Goal: Task Accomplishment & Management: Complete application form

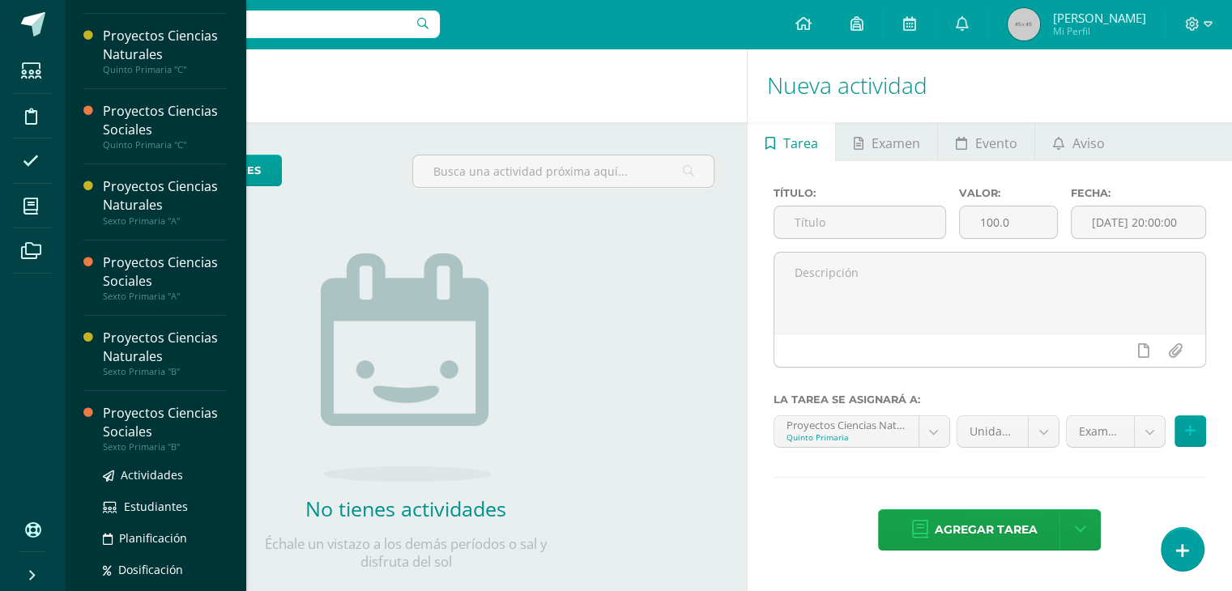
scroll to position [326, 0]
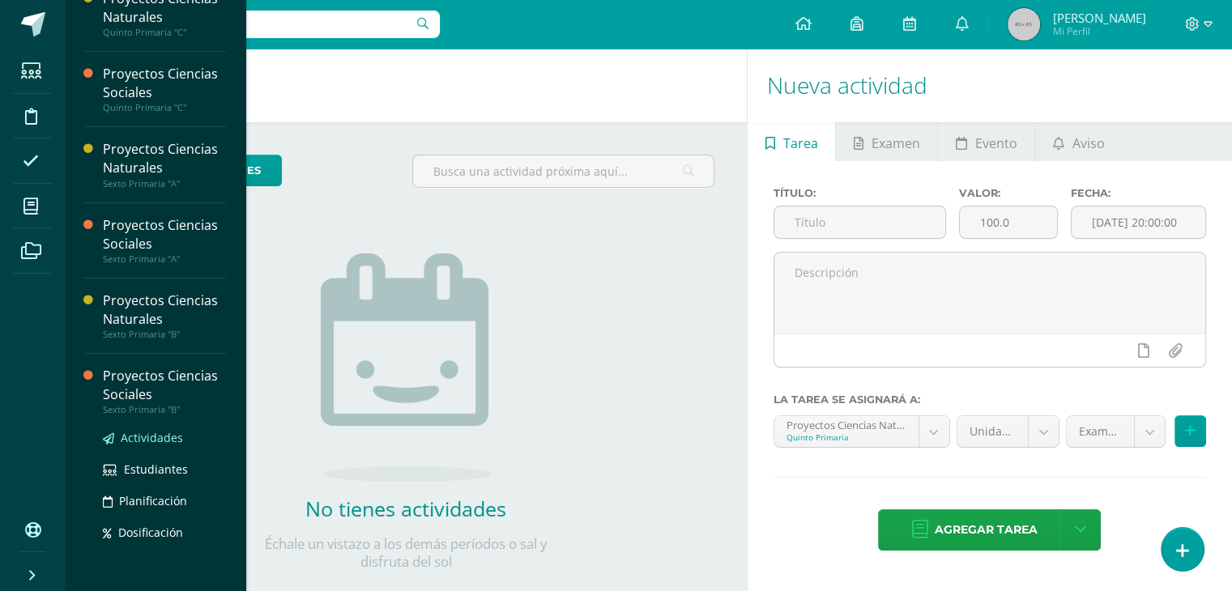
click at [149, 443] on span "Actividades" at bounding box center [152, 437] width 62 height 15
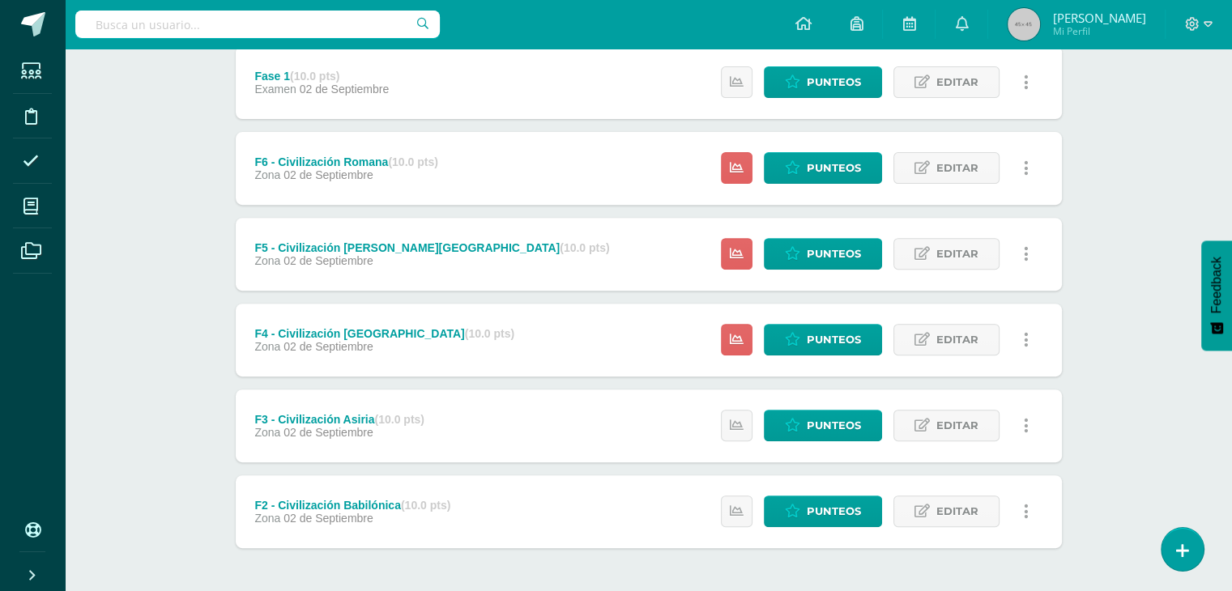
scroll to position [561, 0]
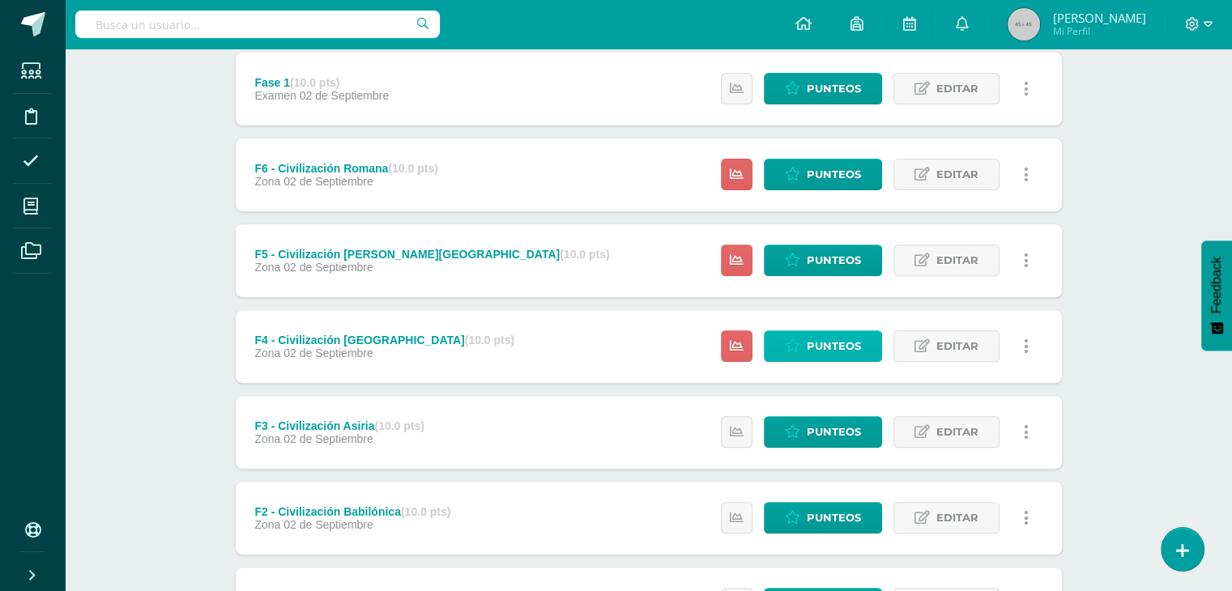
click at [843, 344] on span "Punteos" at bounding box center [834, 346] width 54 height 30
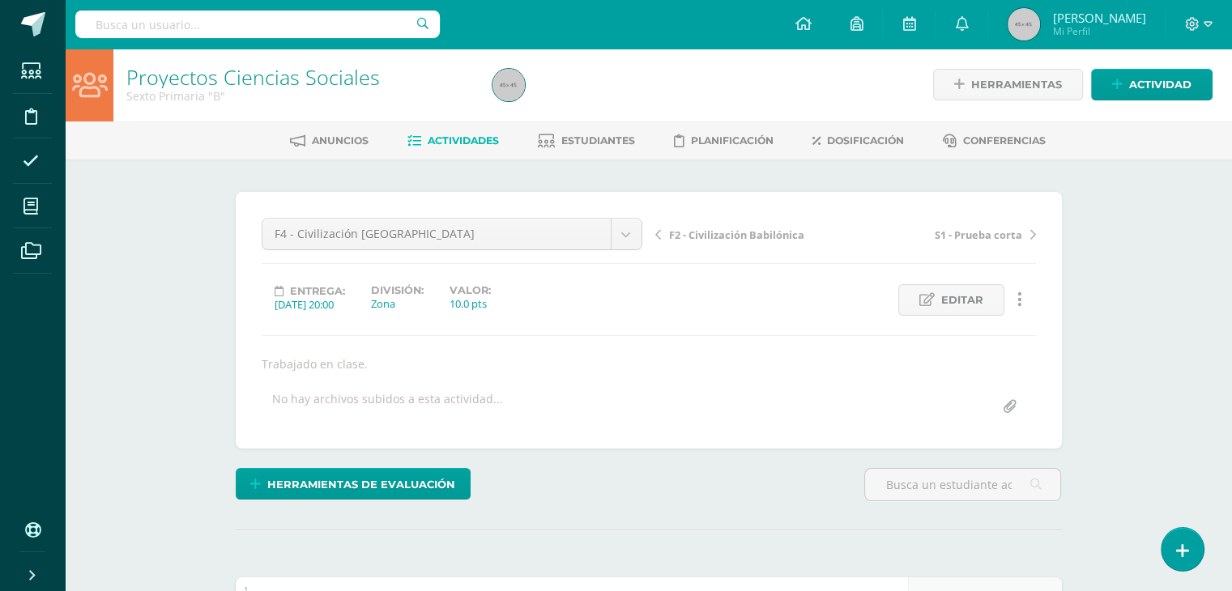
scroll to position [2, 0]
click at [843, 344] on div "F4 - Civilización China F1 - Civilización Egipcia F2 - Civilización Babilónica …" at bounding box center [649, 319] width 774 height 205
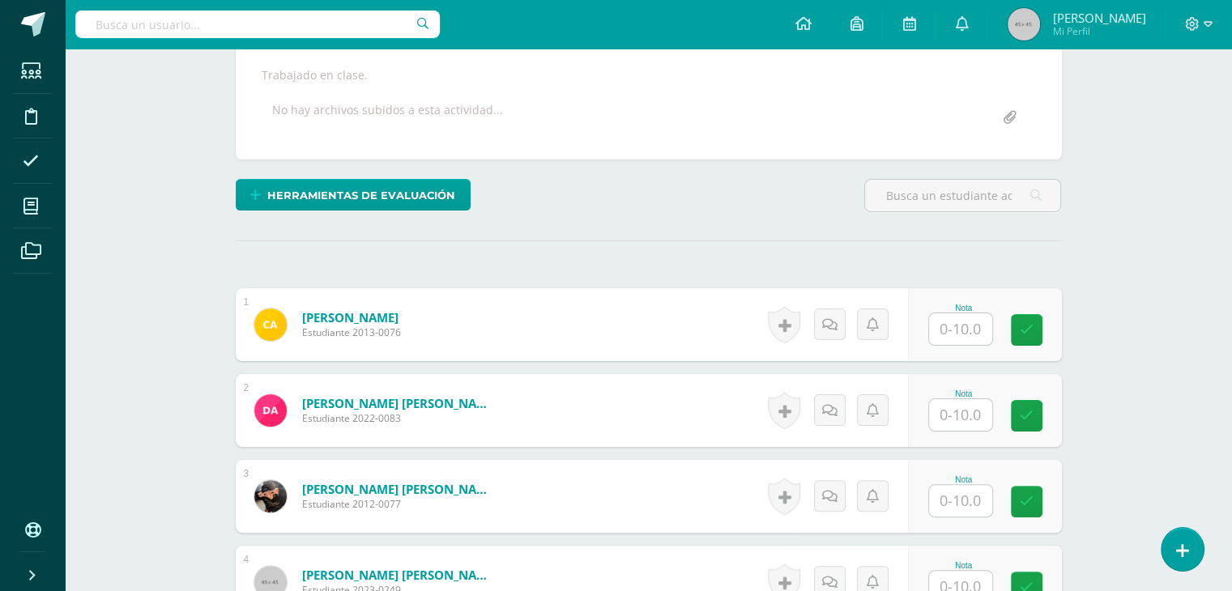
scroll to position [291, 0]
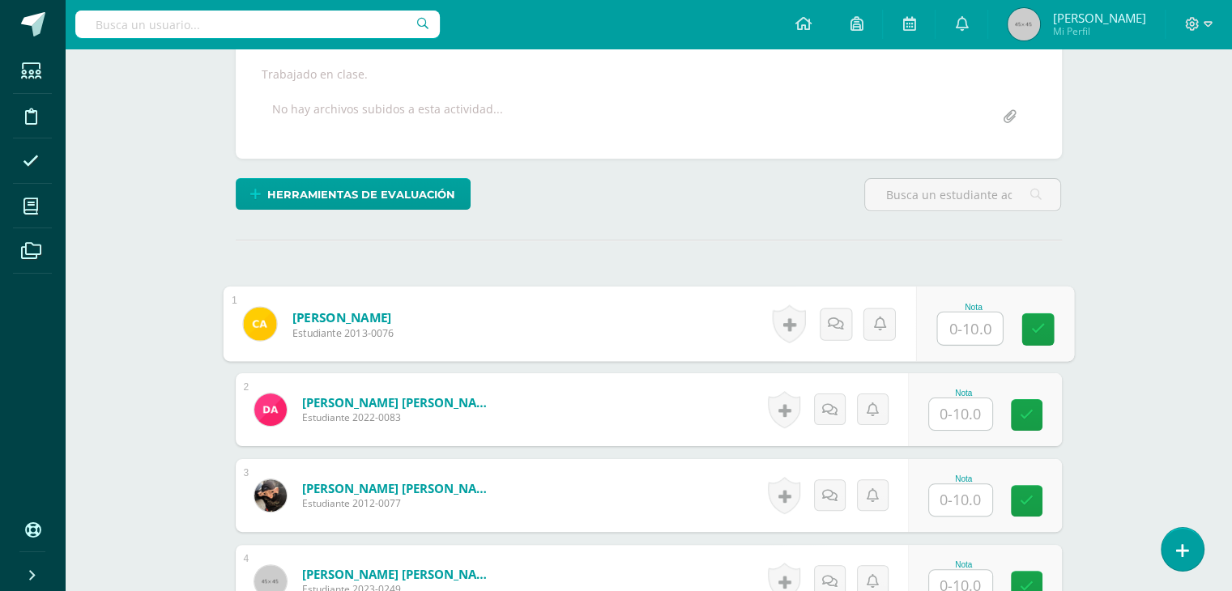
click at [952, 328] on input "text" at bounding box center [969, 329] width 65 height 32
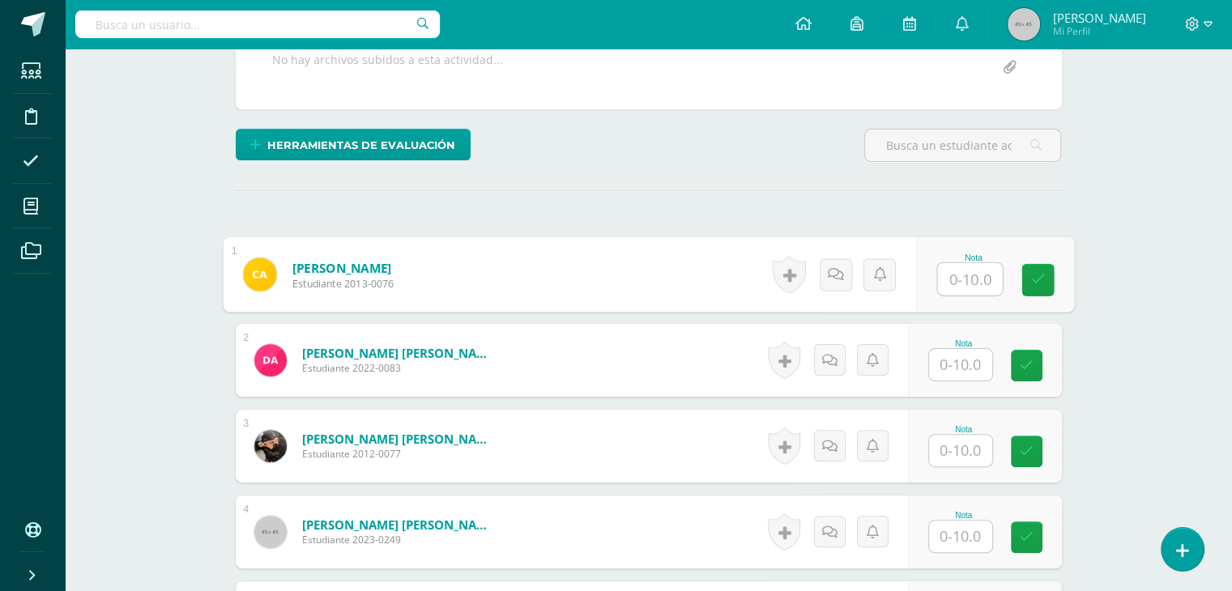
scroll to position [342, 0]
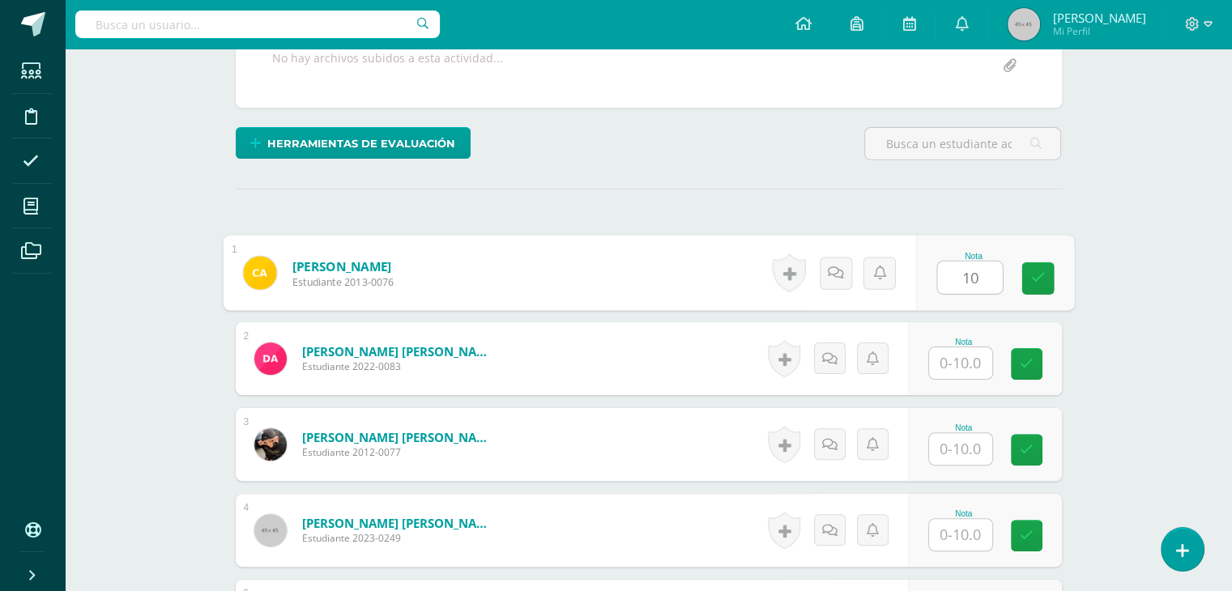
type input "10"
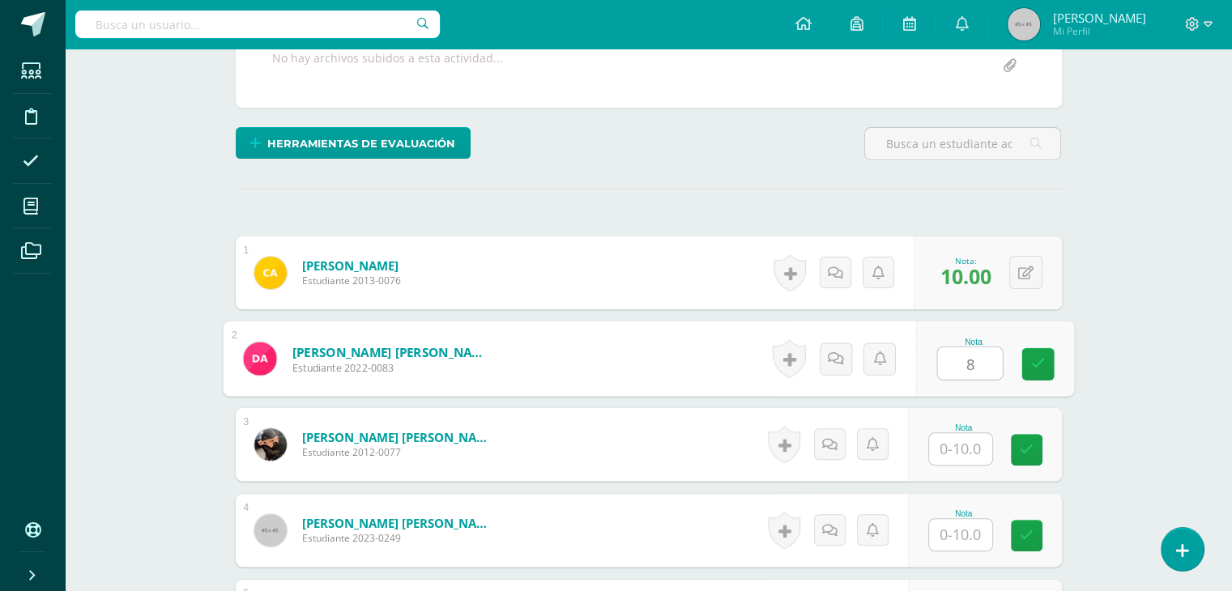
type input "8"
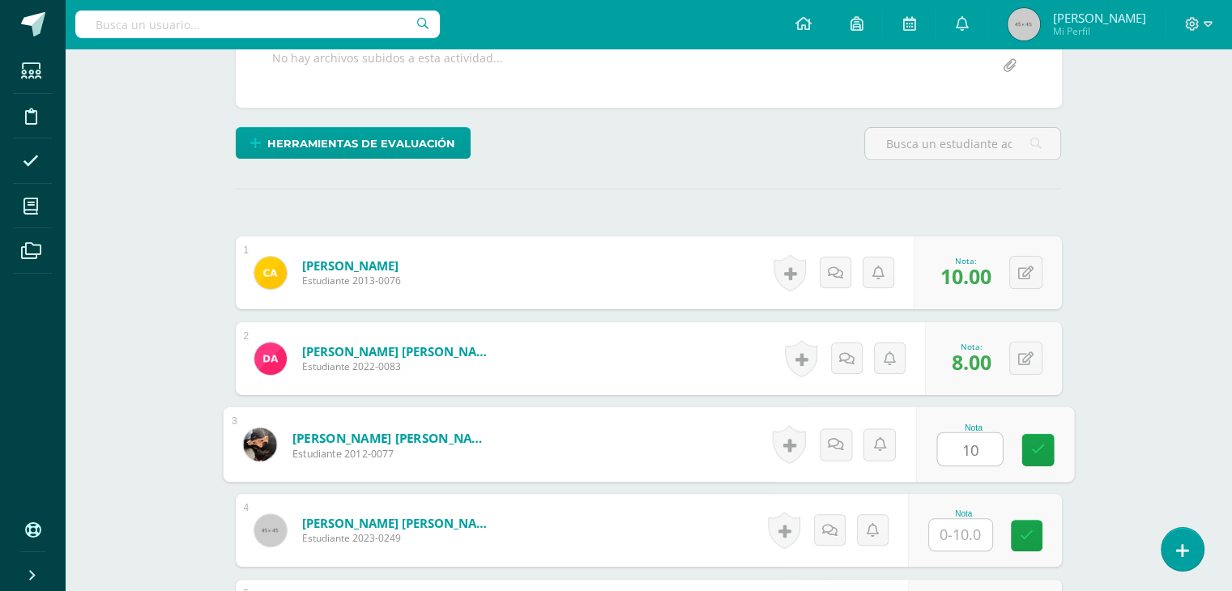
type input "10"
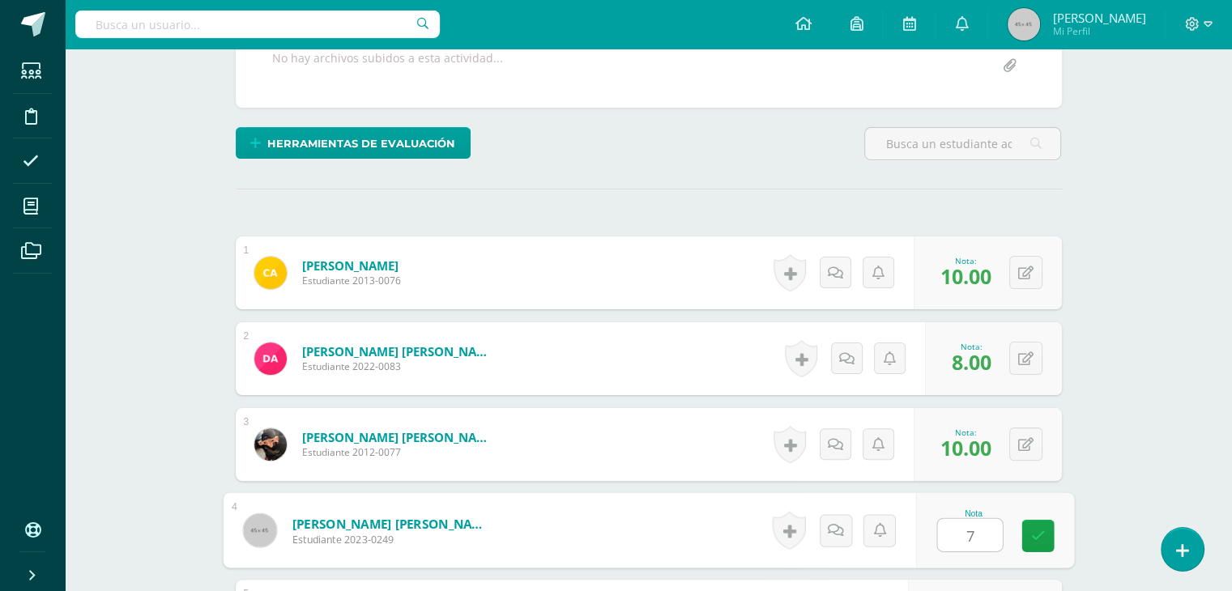
type input "7"
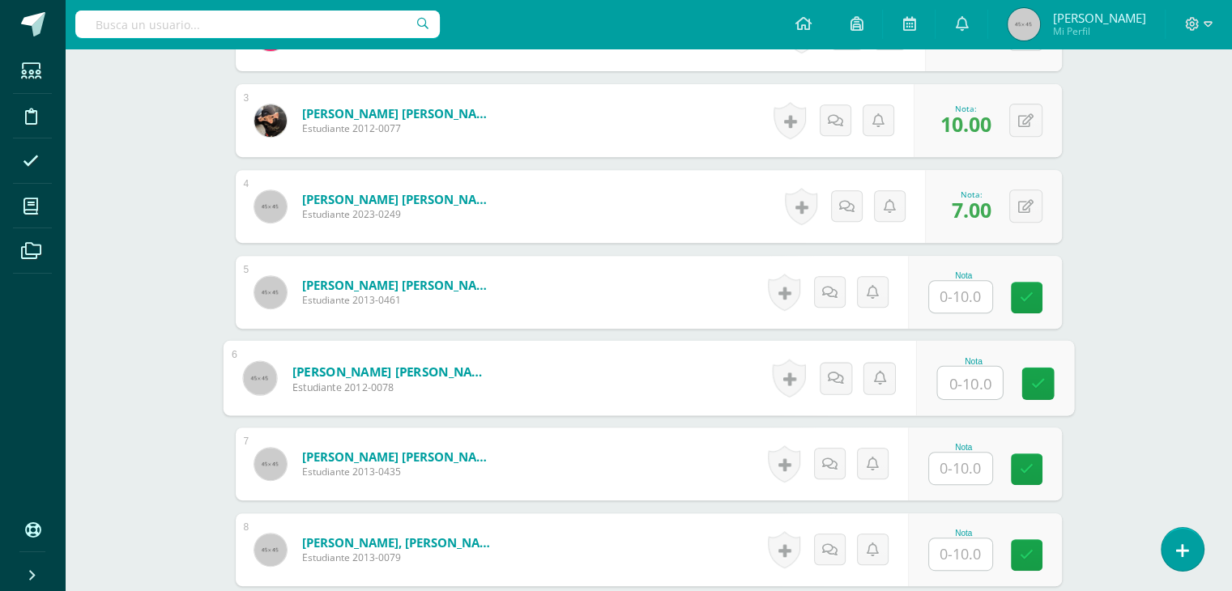
click at [967, 390] on input "text" at bounding box center [969, 383] width 65 height 32
type input "8"
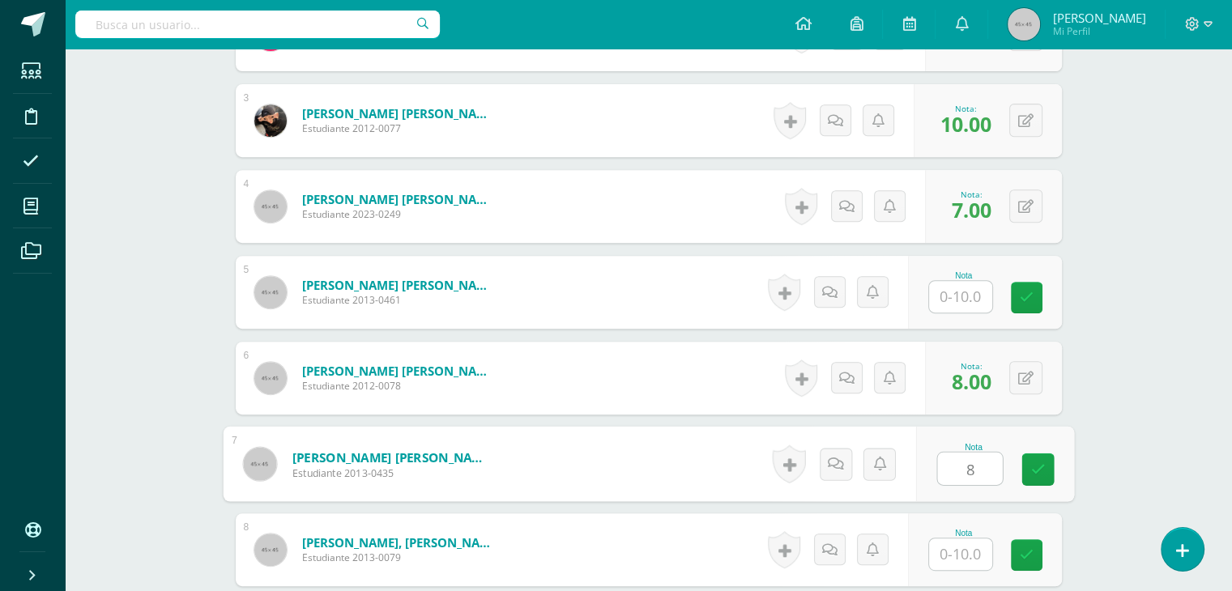
type input "8"
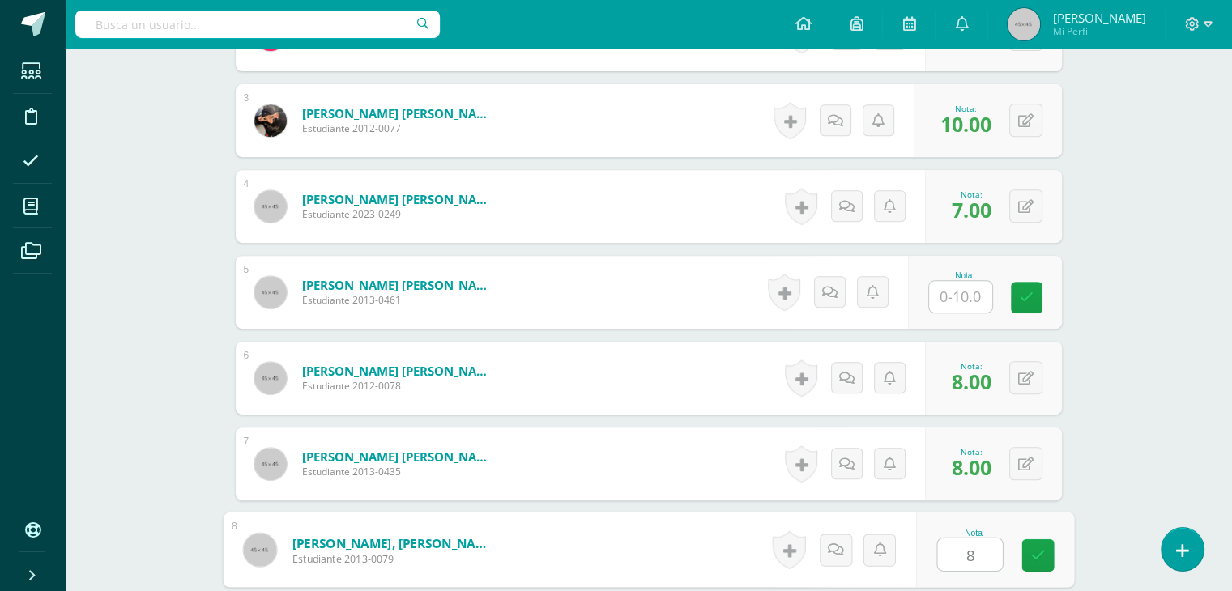
type input "8"
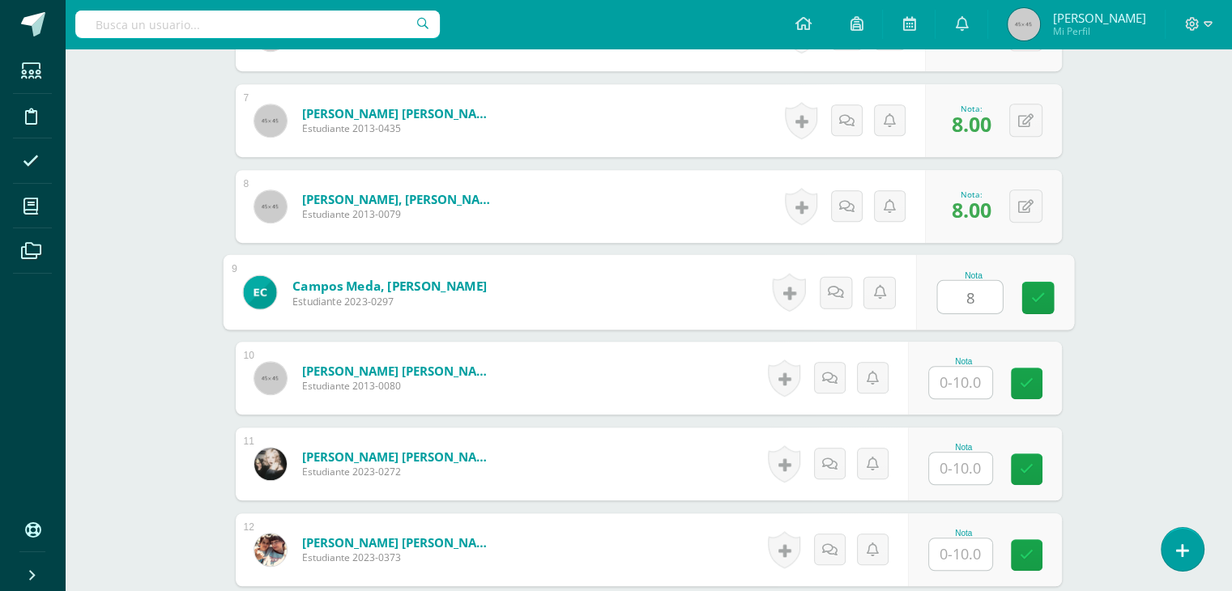
type input "8"
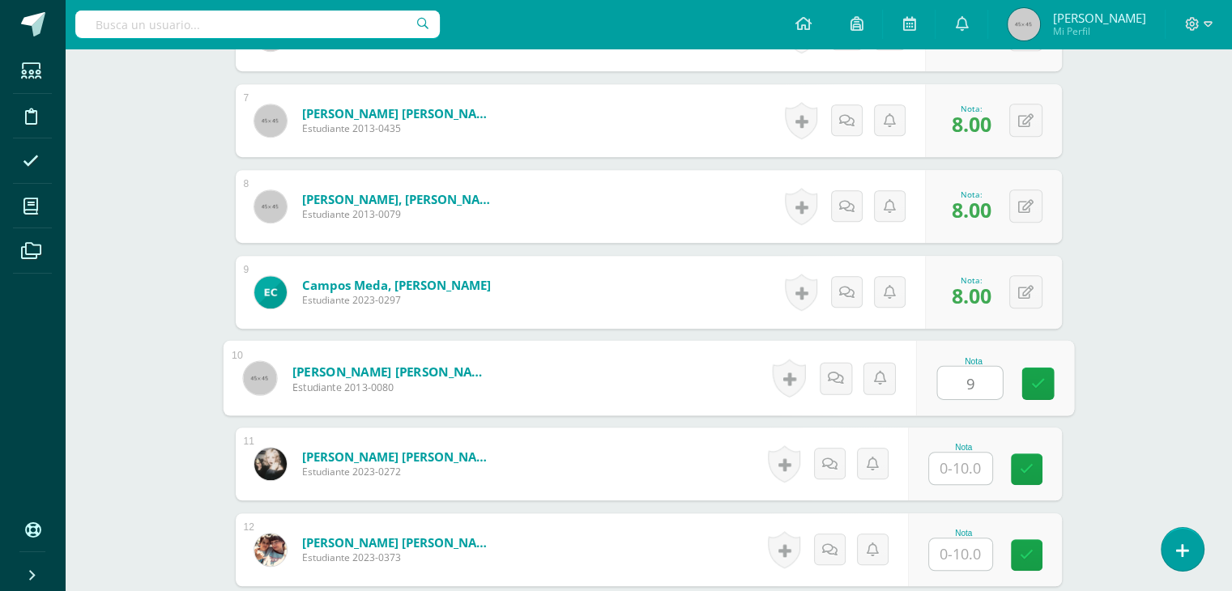
type input "9"
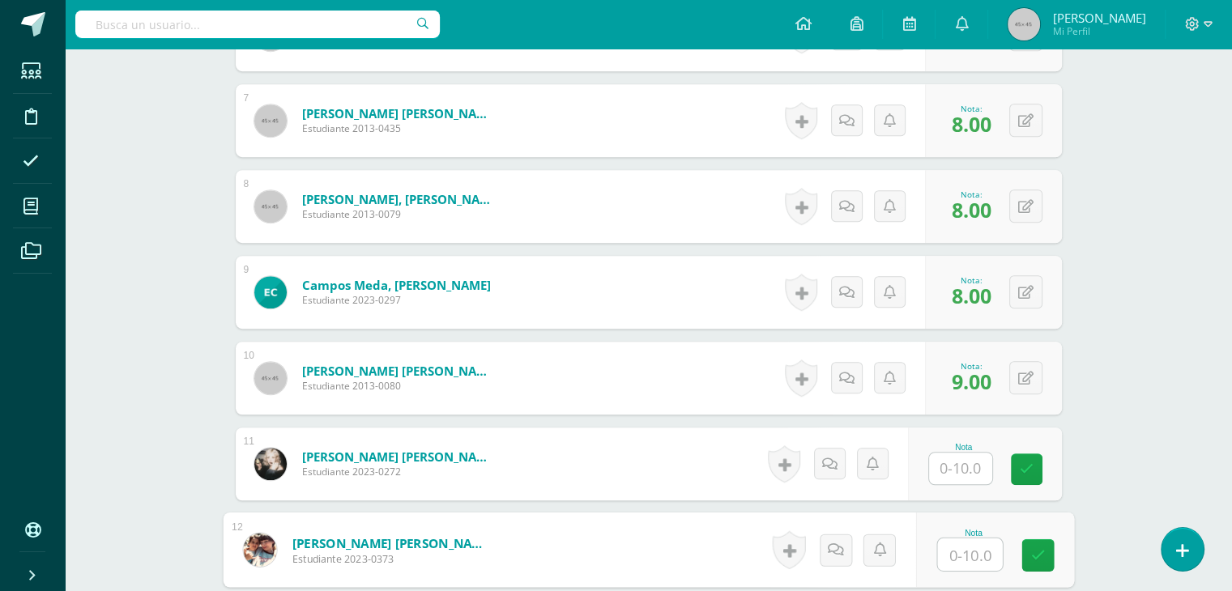
click at [959, 562] on input "text" at bounding box center [969, 555] width 65 height 32
type input "9"
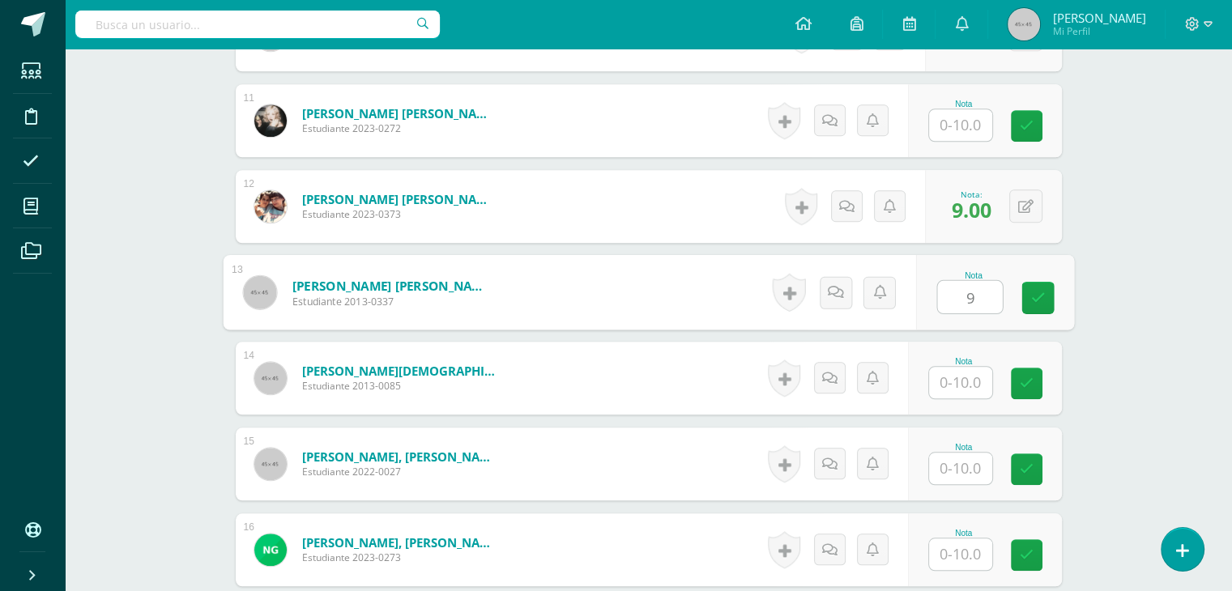
type input "9"
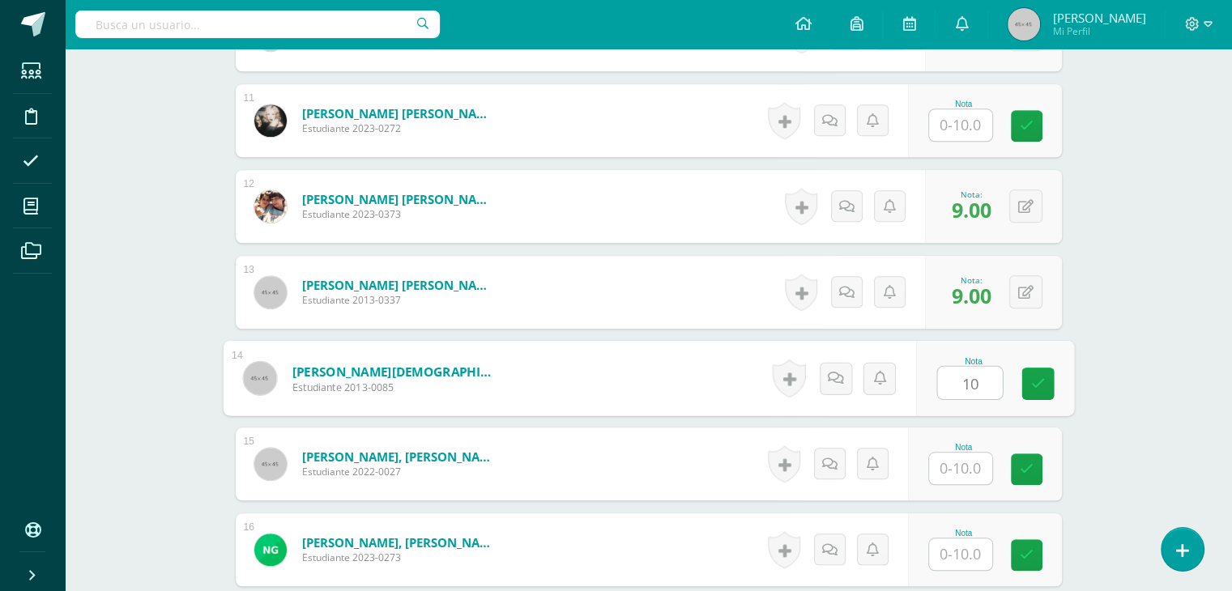
type input "10"
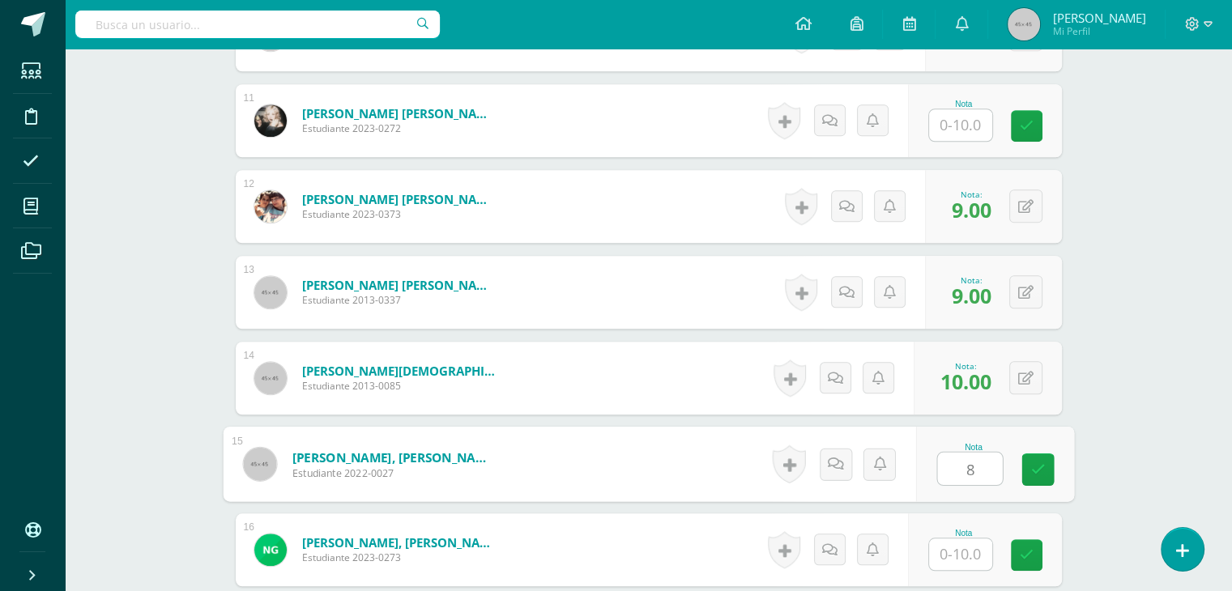
type input "8"
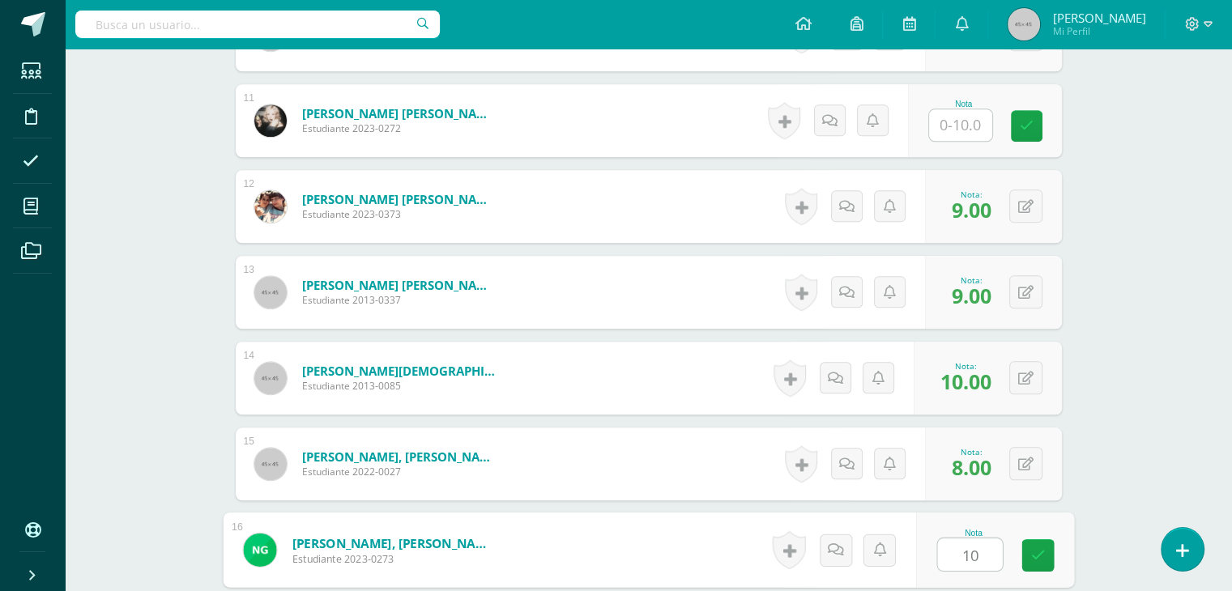
type input "10"
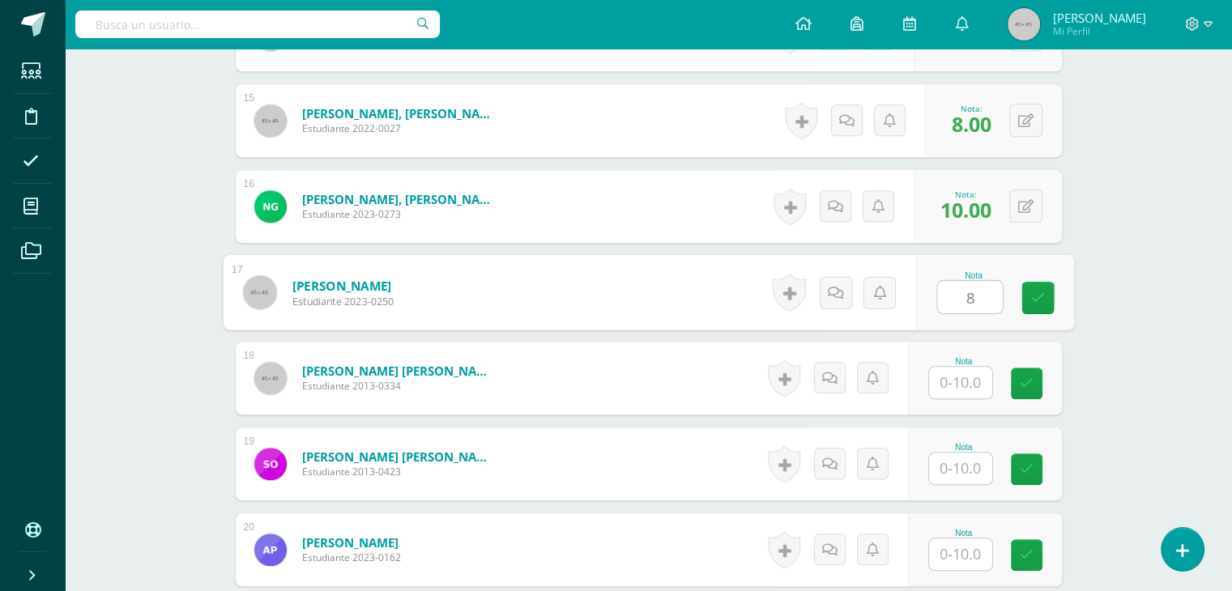
type input "8"
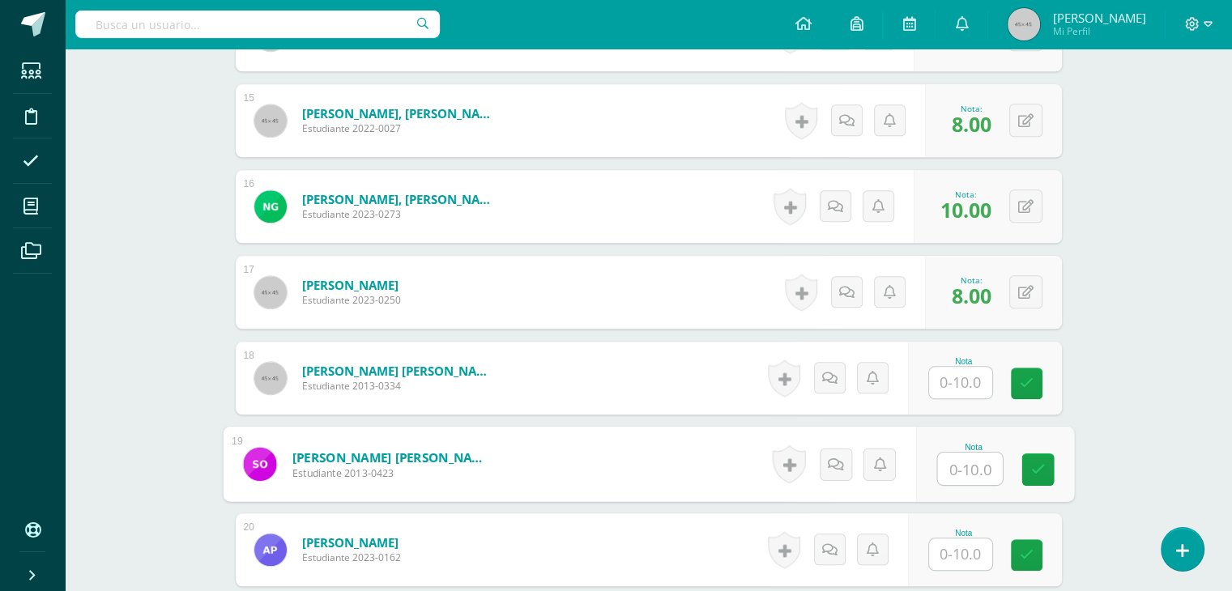
click at [972, 469] on input "text" at bounding box center [969, 469] width 65 height 32
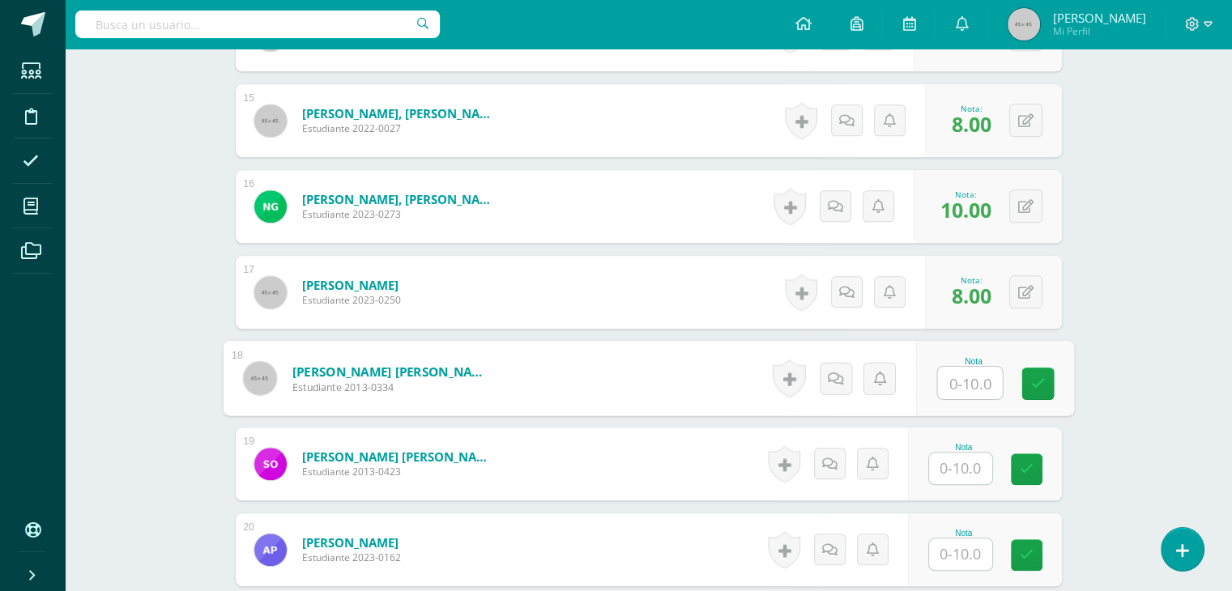
click at [959, 382] on input "text" at bounding box center [969, 383] width 65 height 32
type input "10"
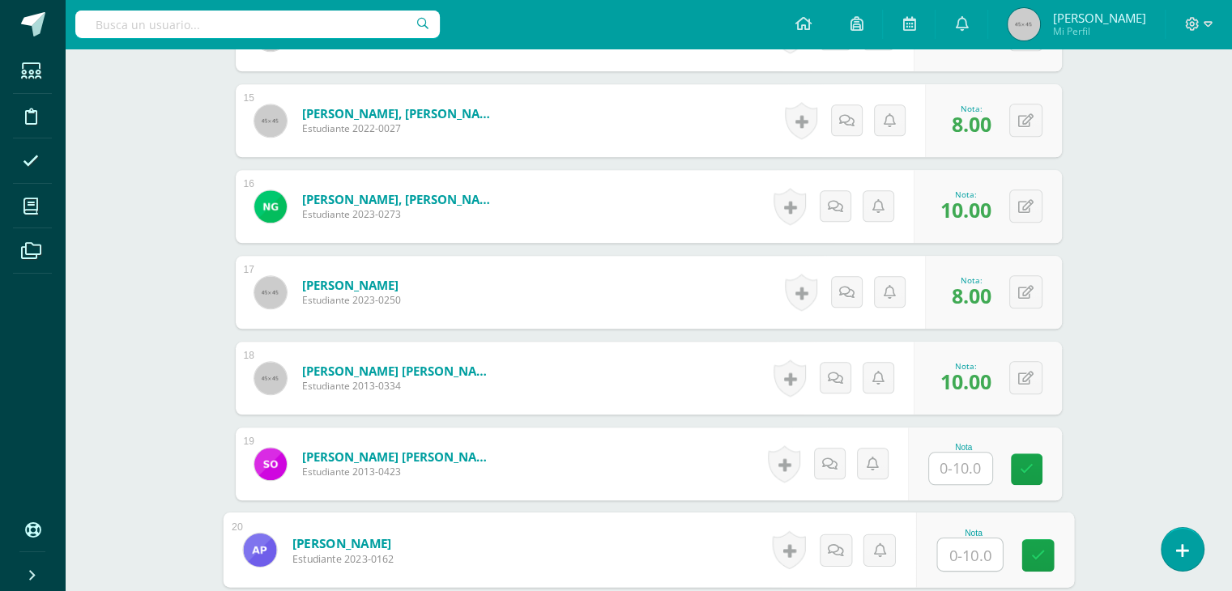
click at [975, 555] on input "text" at bounding box center [969, 555] width 65 height 32
type input "8"
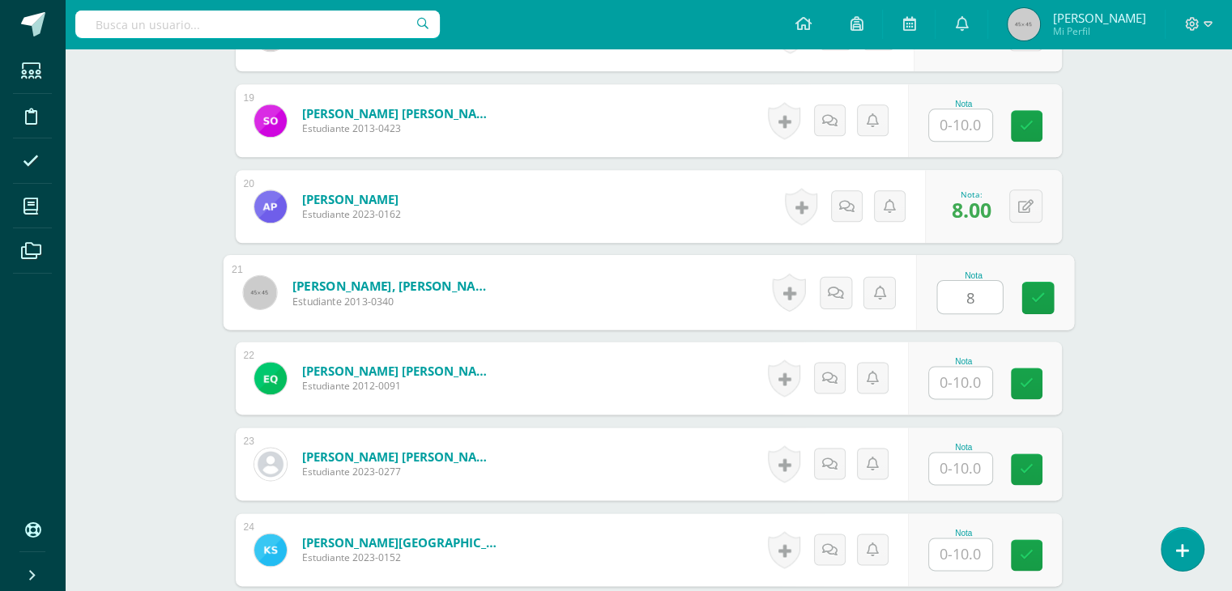
type input "8"
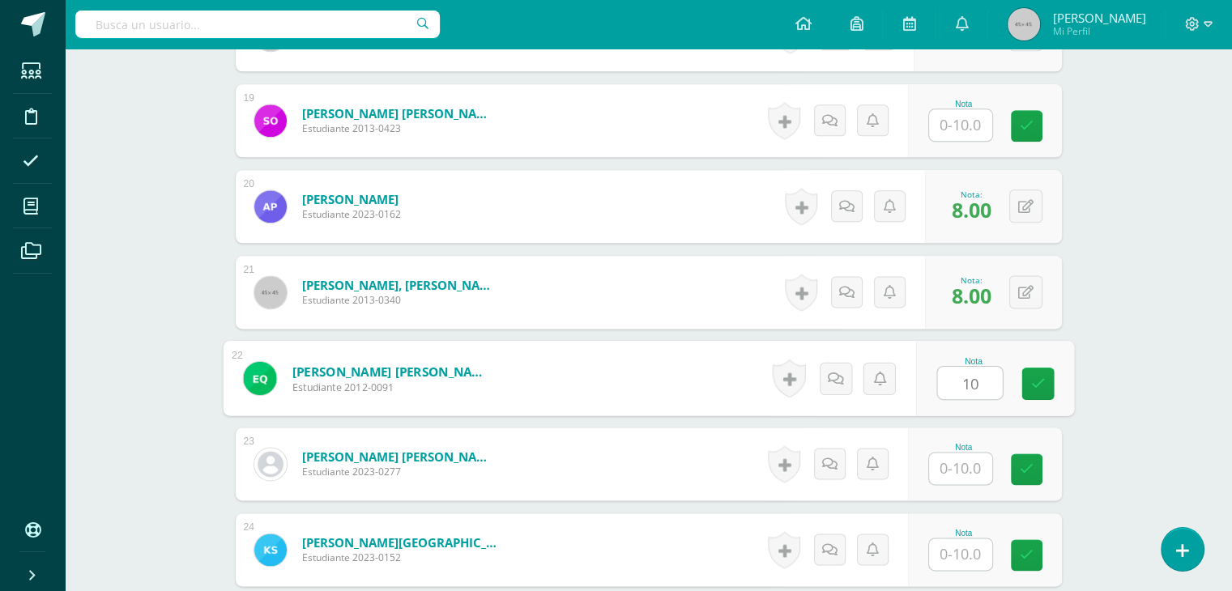
type input "10"
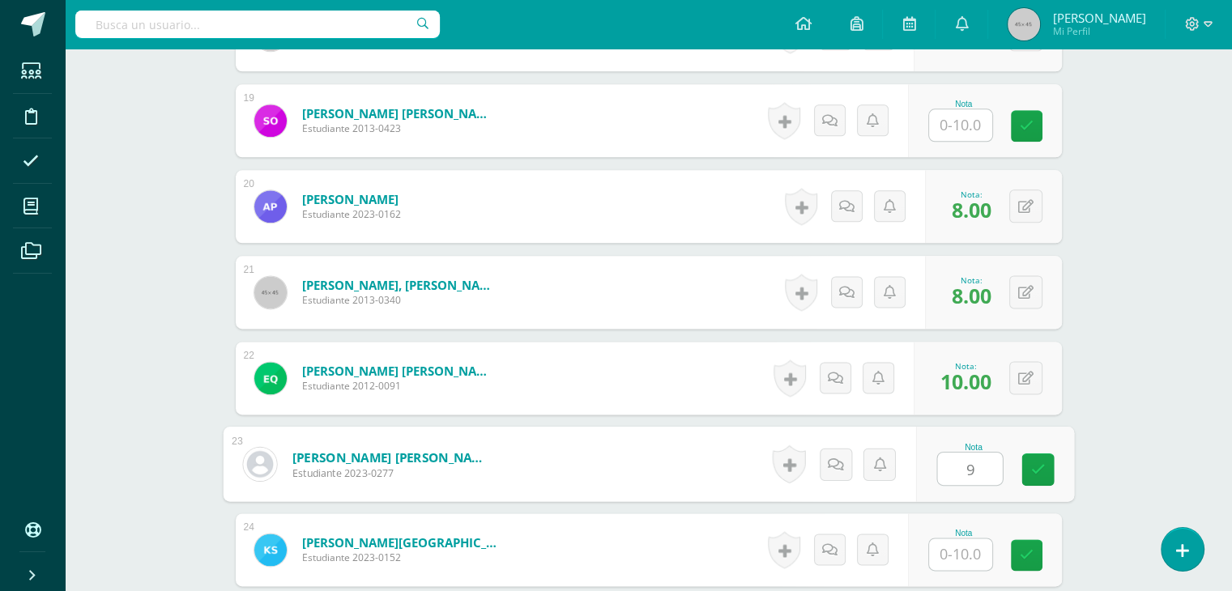
type input "9"
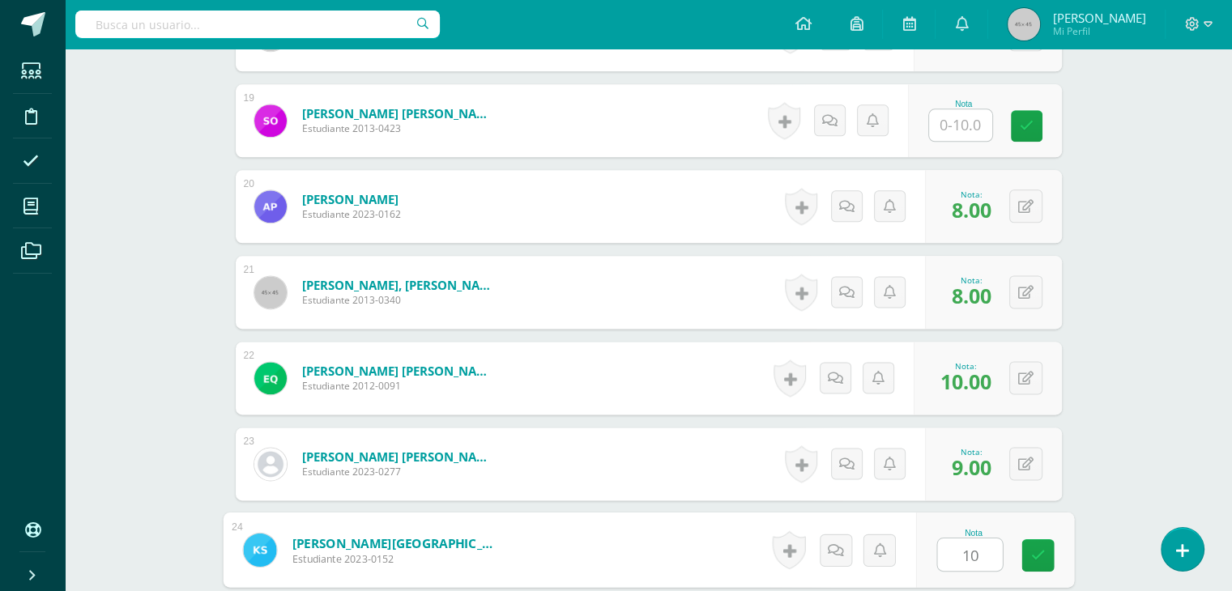
type input "10"
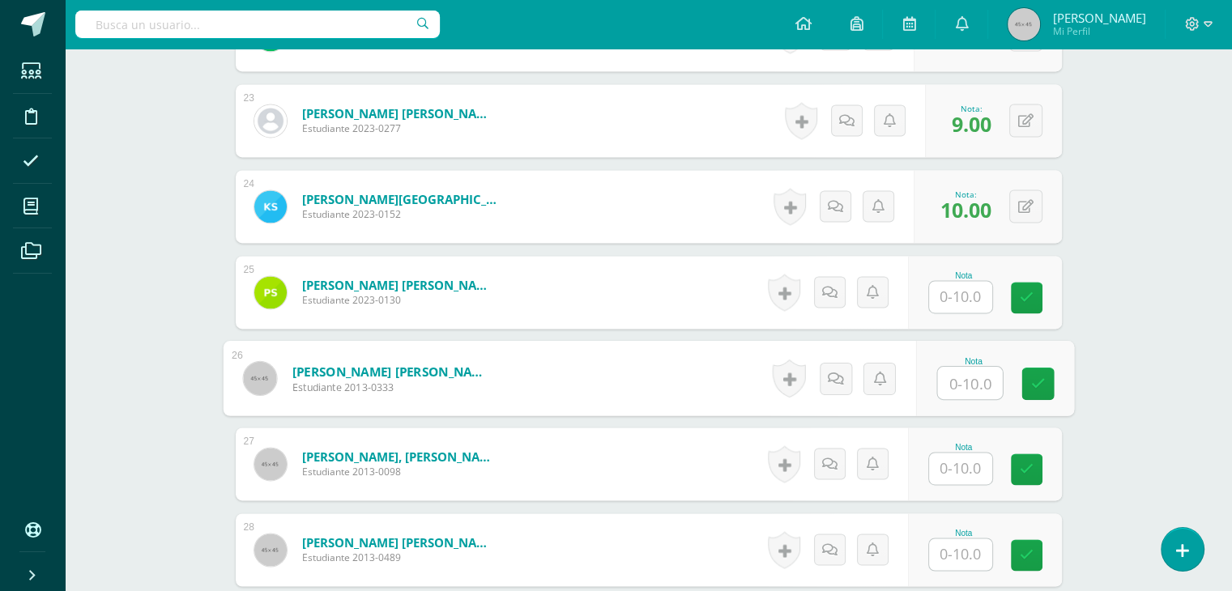
click at [966, 382] on input "text" at bounding box center [969, 383] width 65 height 32
type input "10"
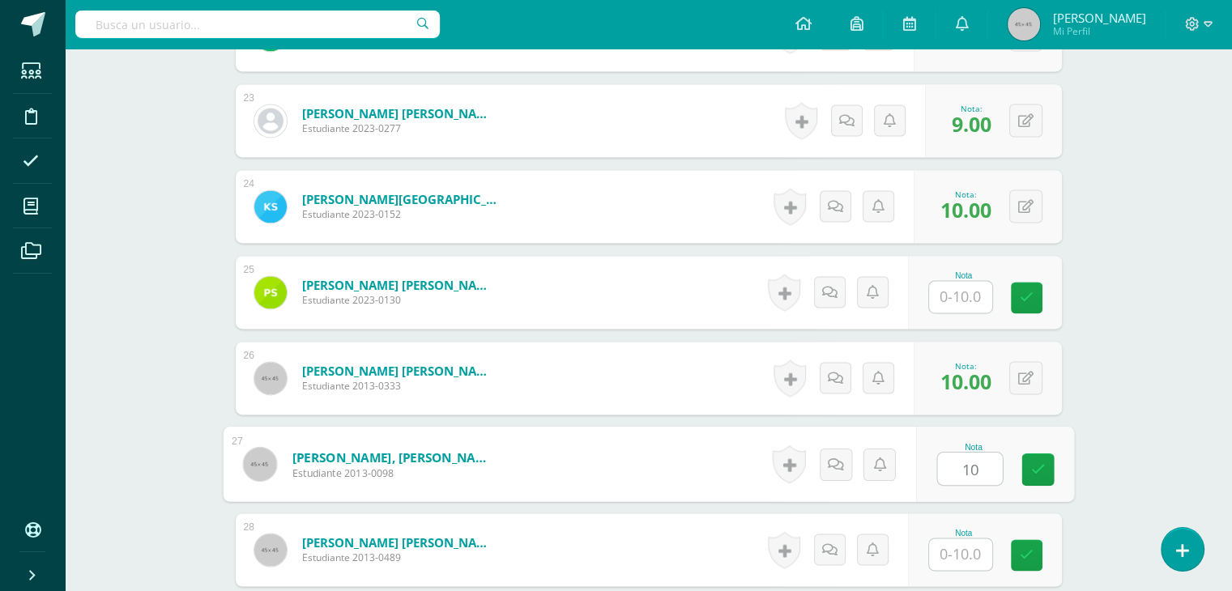
type input "10"
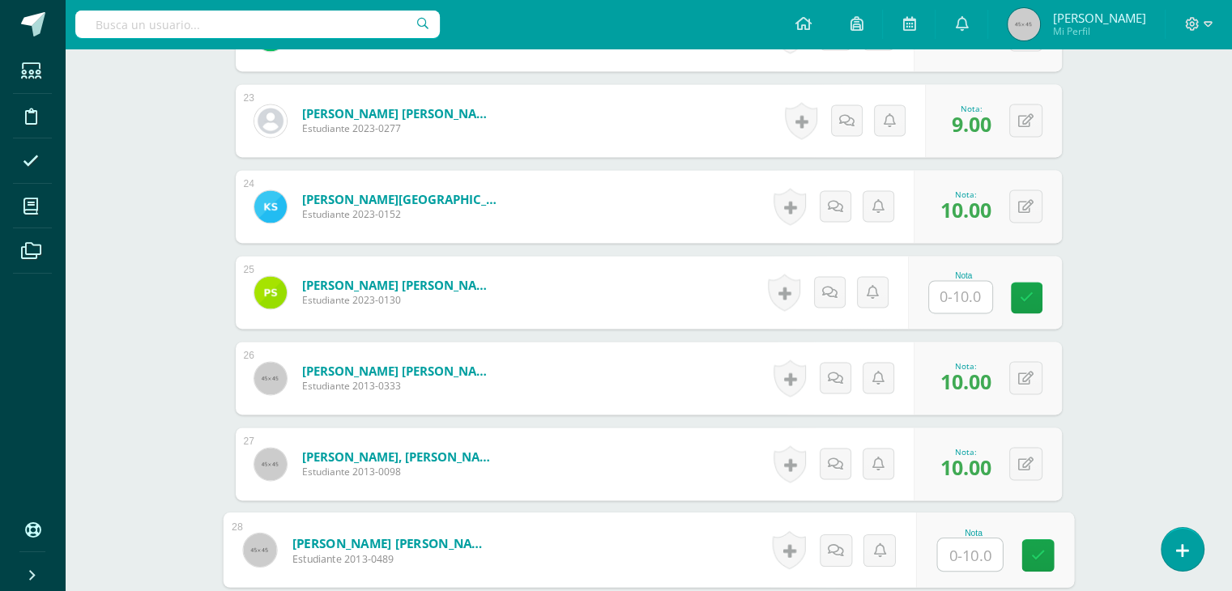
type input "9"
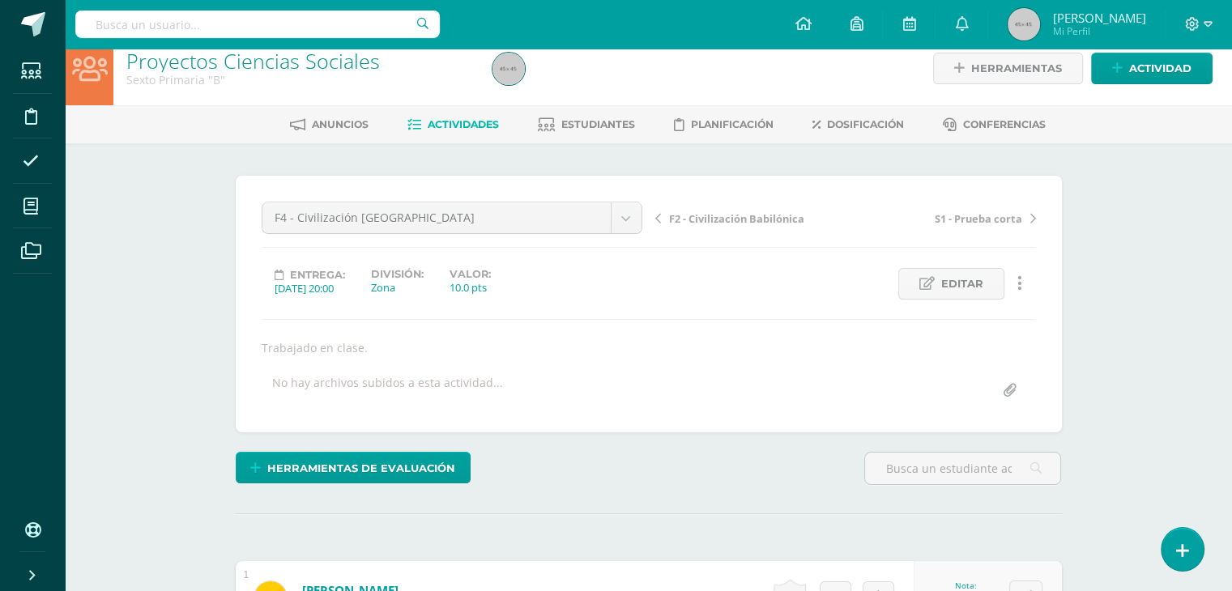
scroll to position [0, 0]
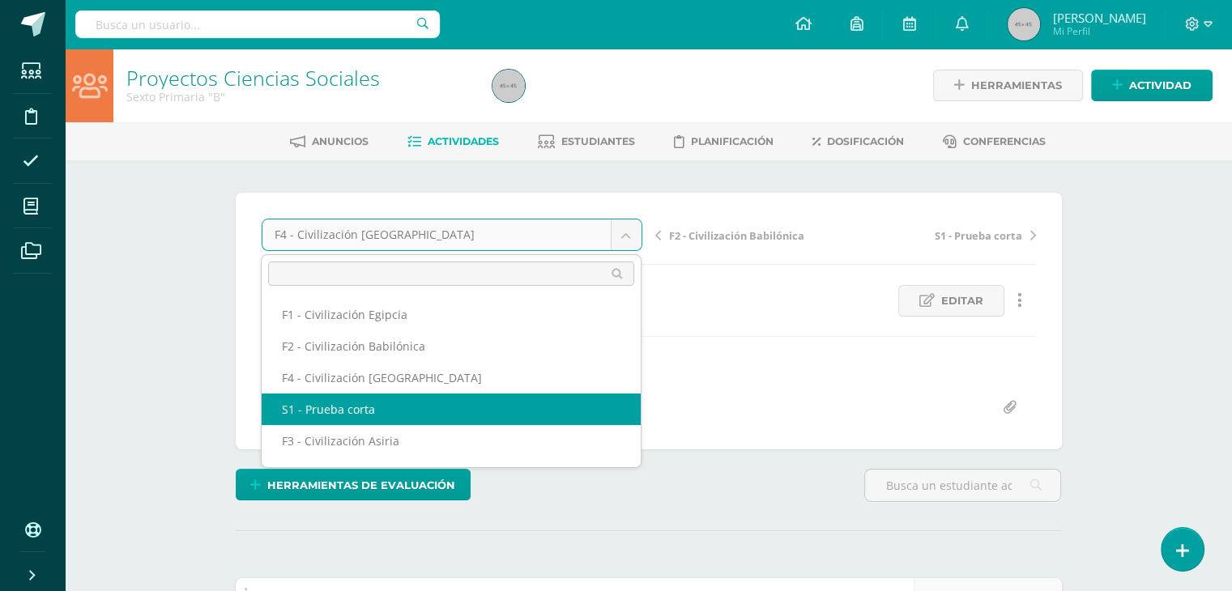
select select "/dashboard/teacher/grade-activity/47157/"
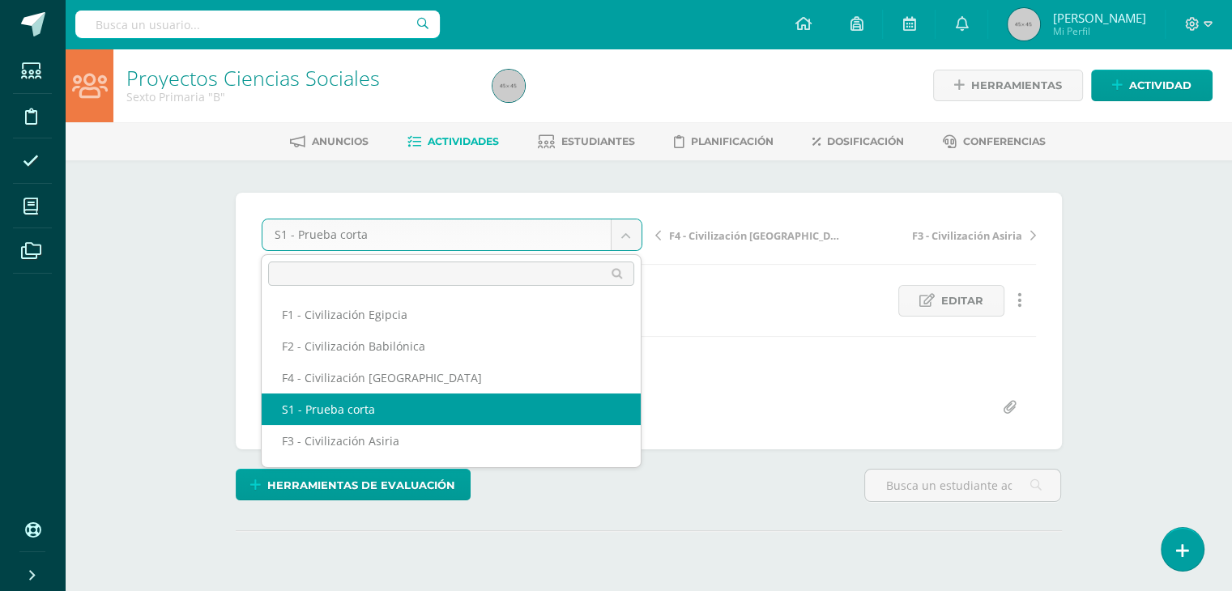
click at [626, 236] on body "Estudiantes Disciplina Asistencia Mis cursos Archivos Soporte Ayuda Reportar un…" at bounding box center [616, 328] width 1232 height 657
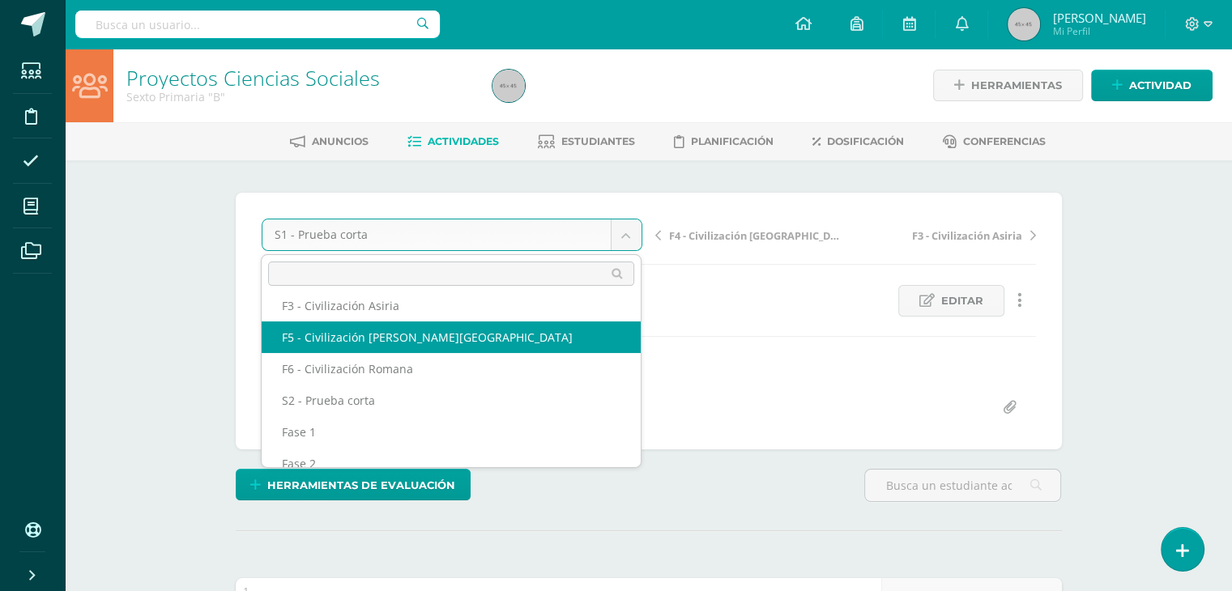
select select "/dashboard/teacher/grade-activity/47141/"
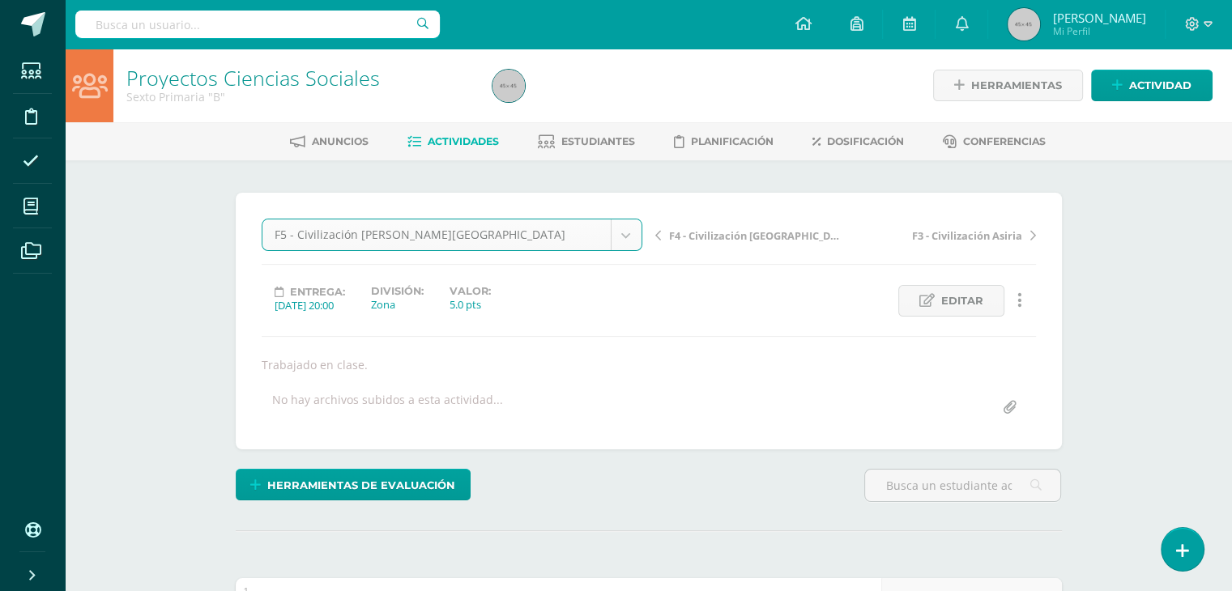
scroll to position [1, 0]
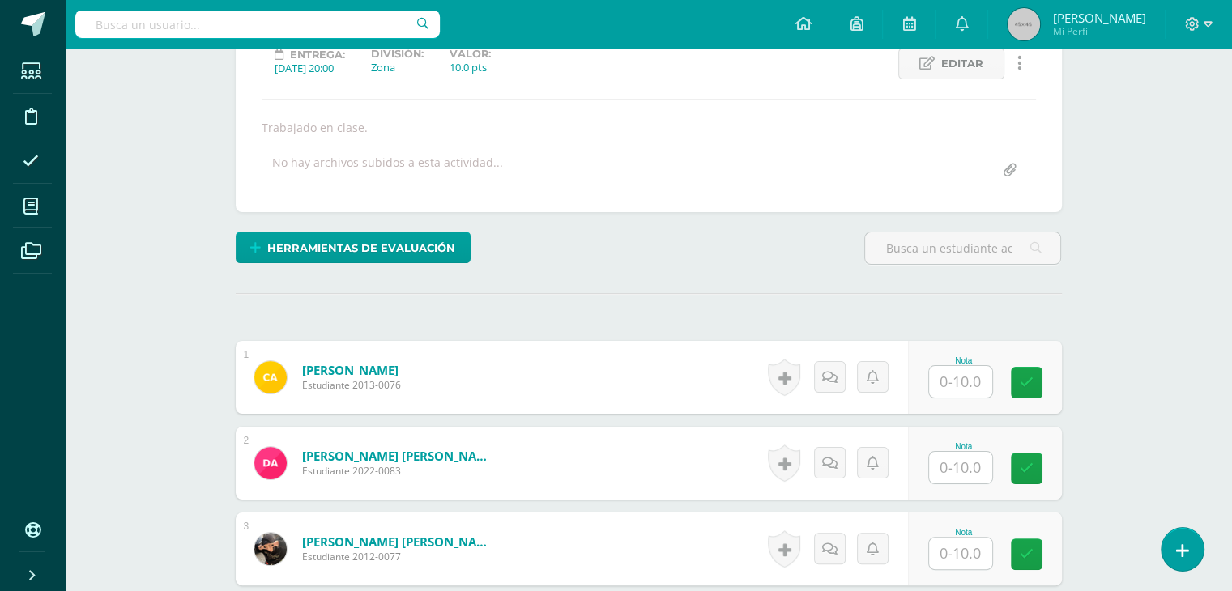
scroll to position [240, 0]
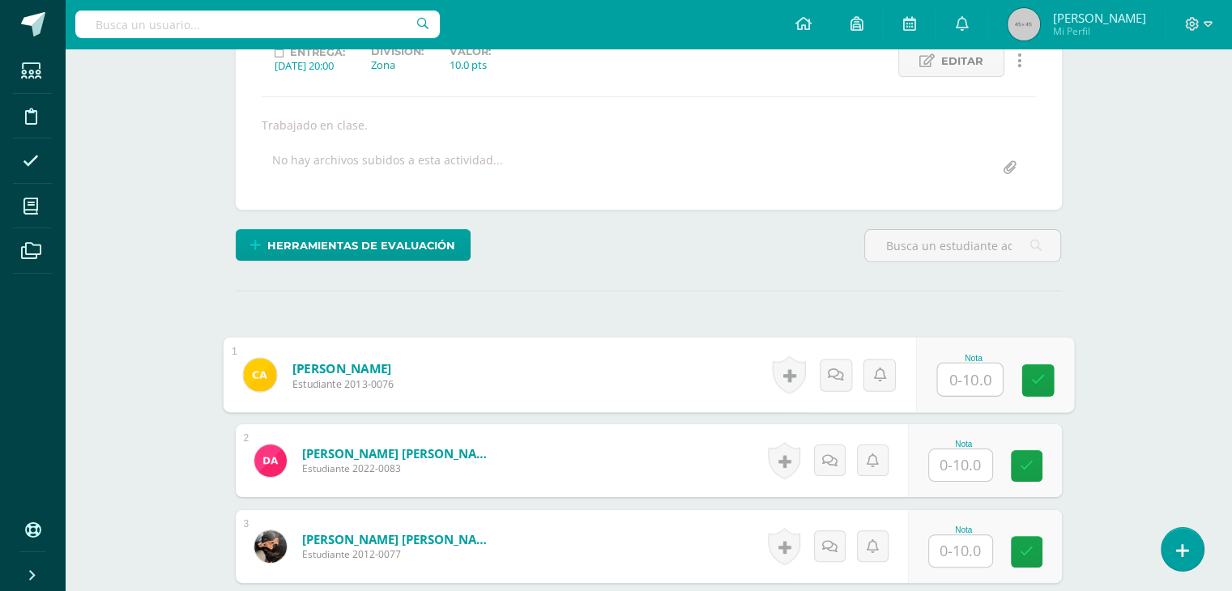
click at [962, 371] on input "text" at bounding box center [969, 380] width 65 height 32
type input "10"
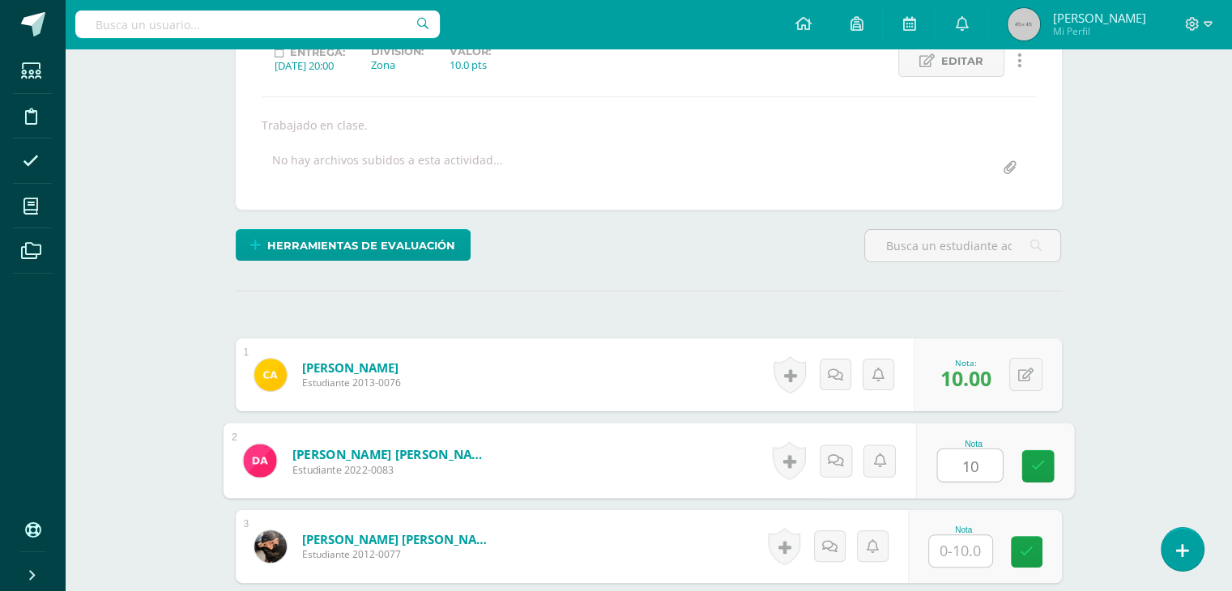
type input "10"
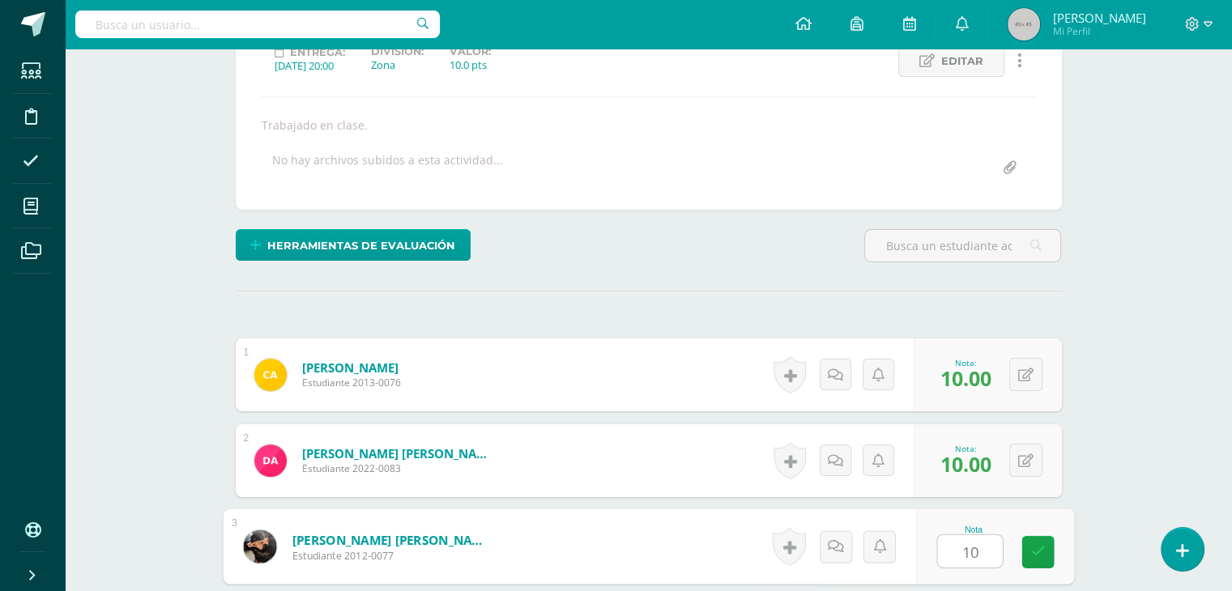
type input "10"
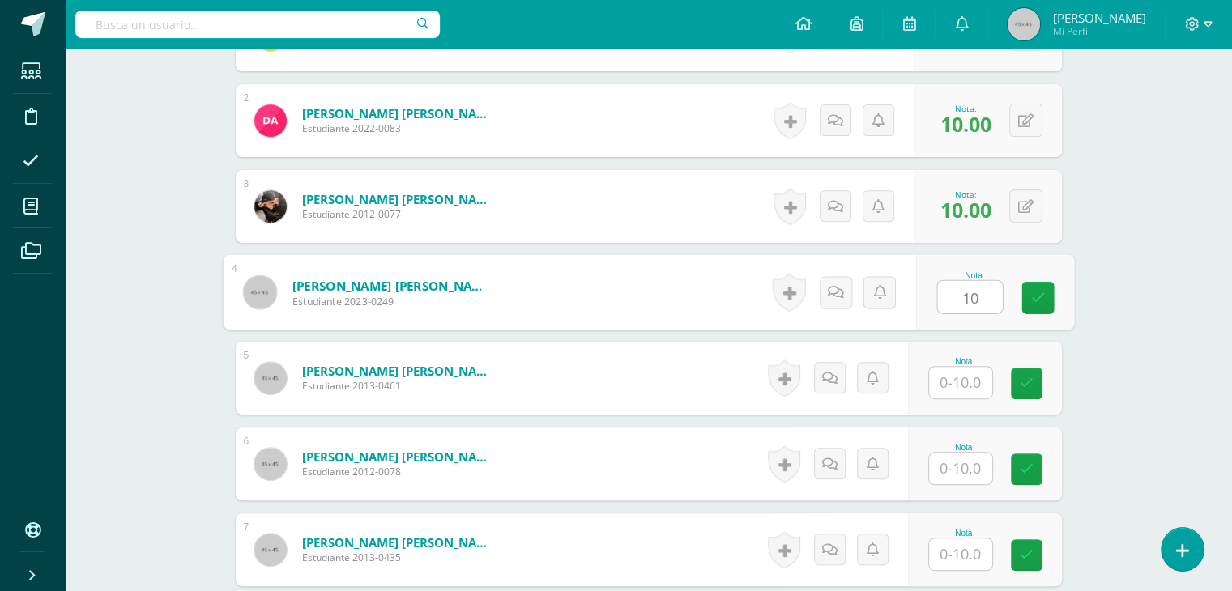
type input "10"
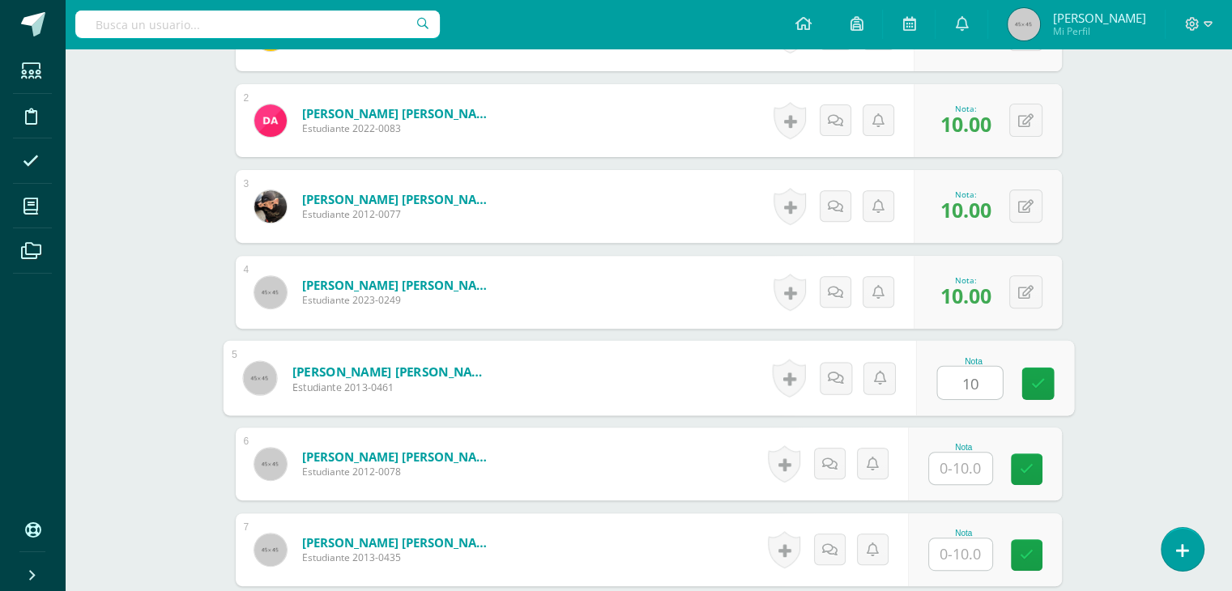
type input "10"
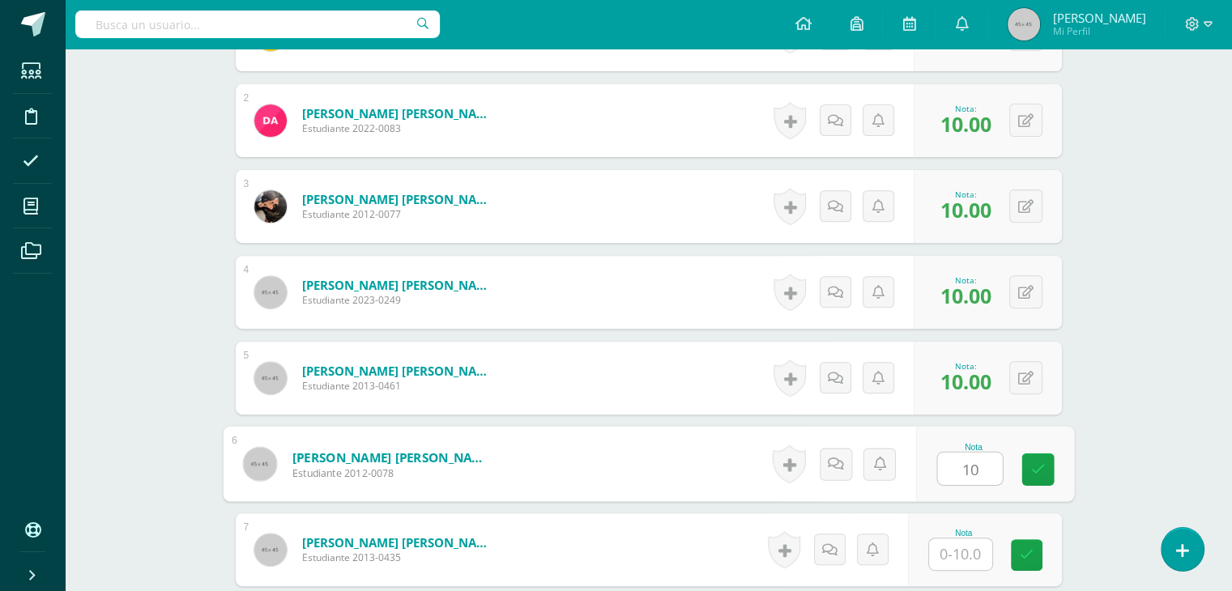
type input "10"
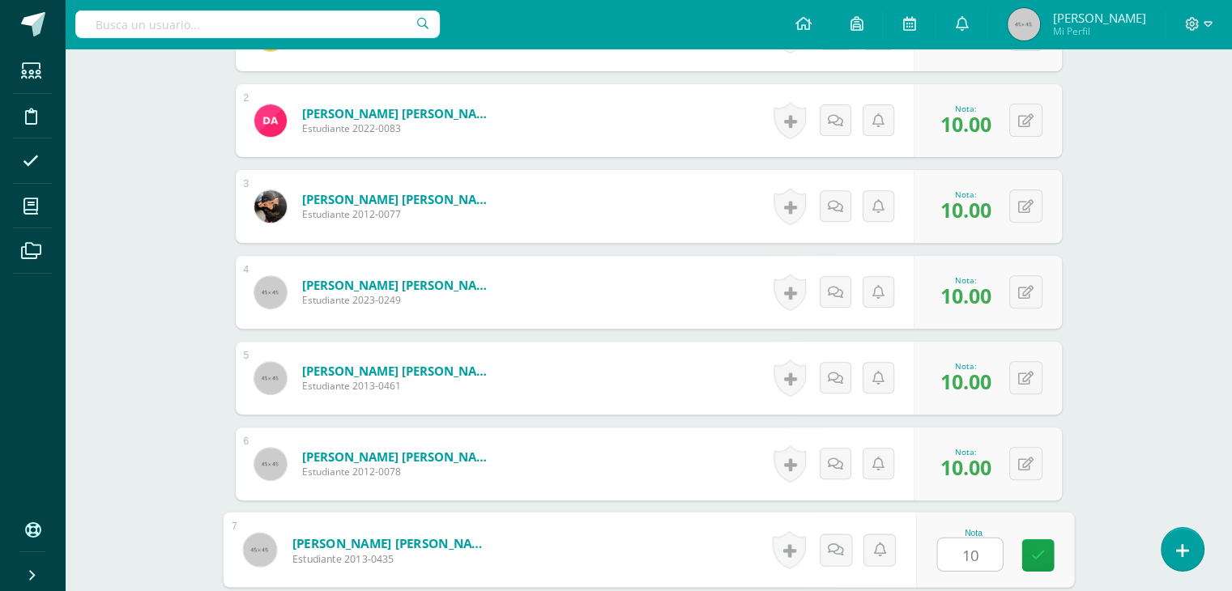
type input "10"
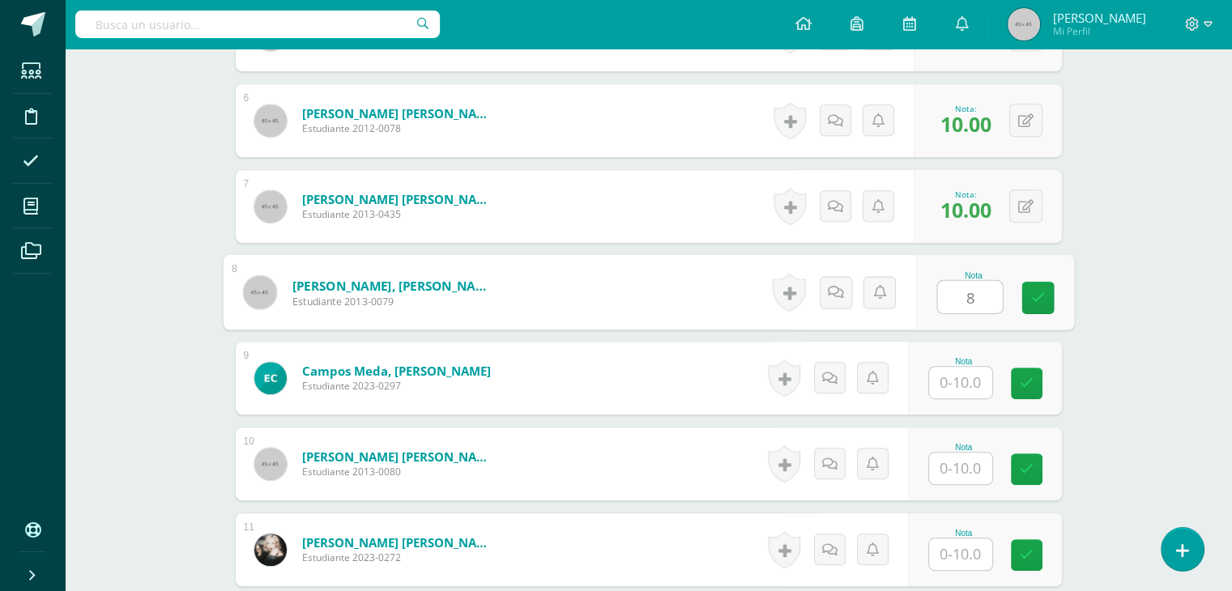
type input "8"
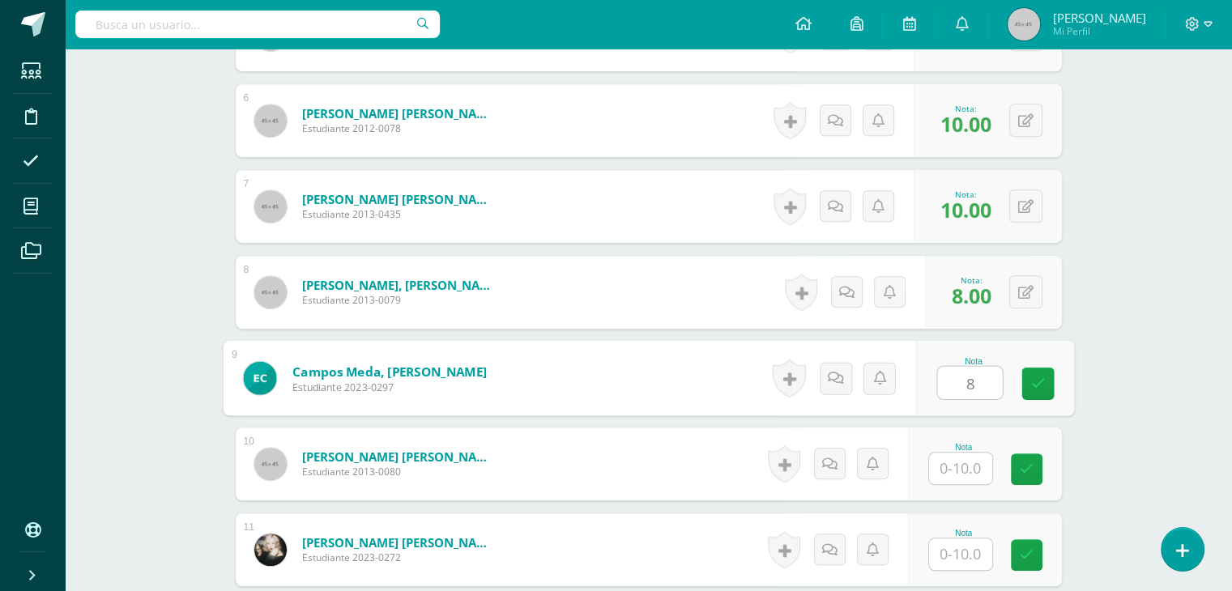
type input "8"
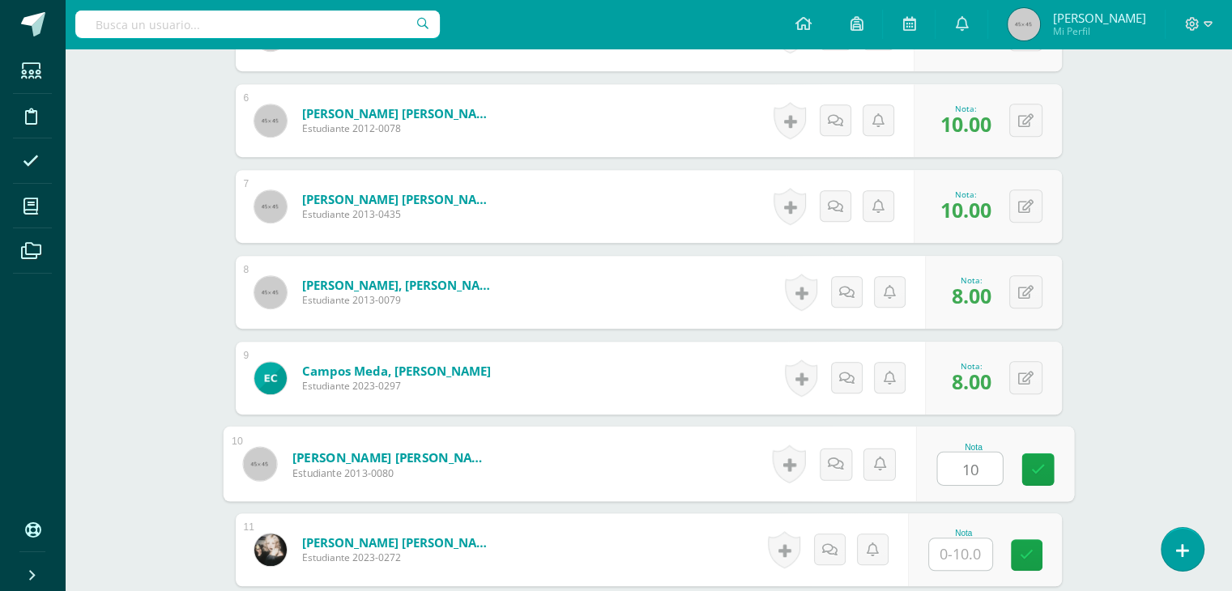
type input "10"
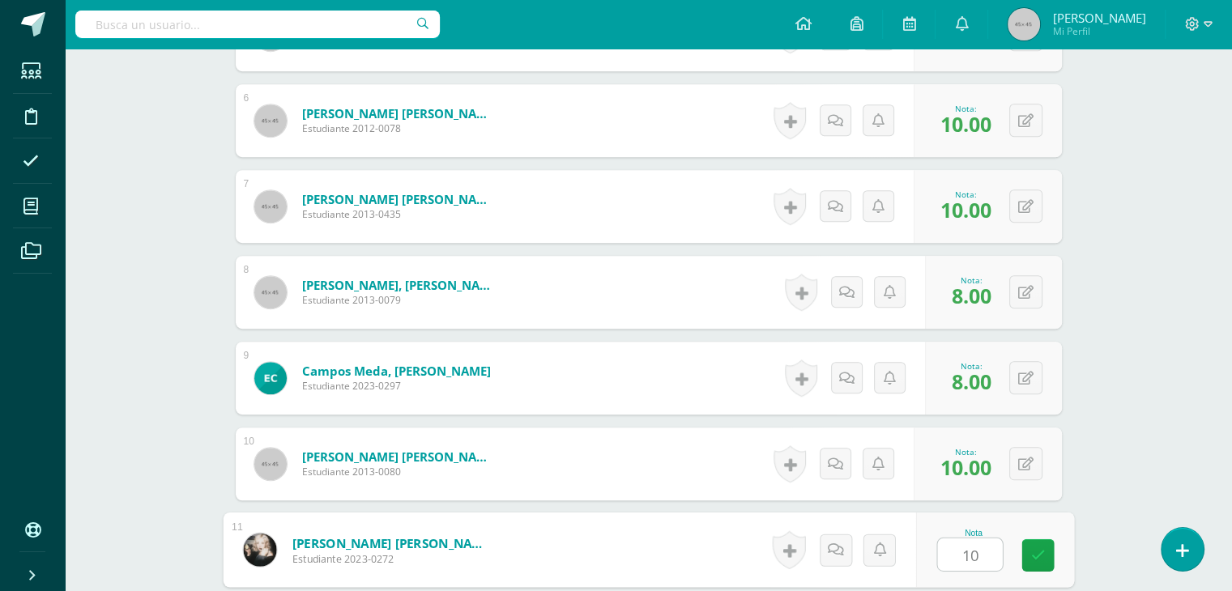
type input "10"
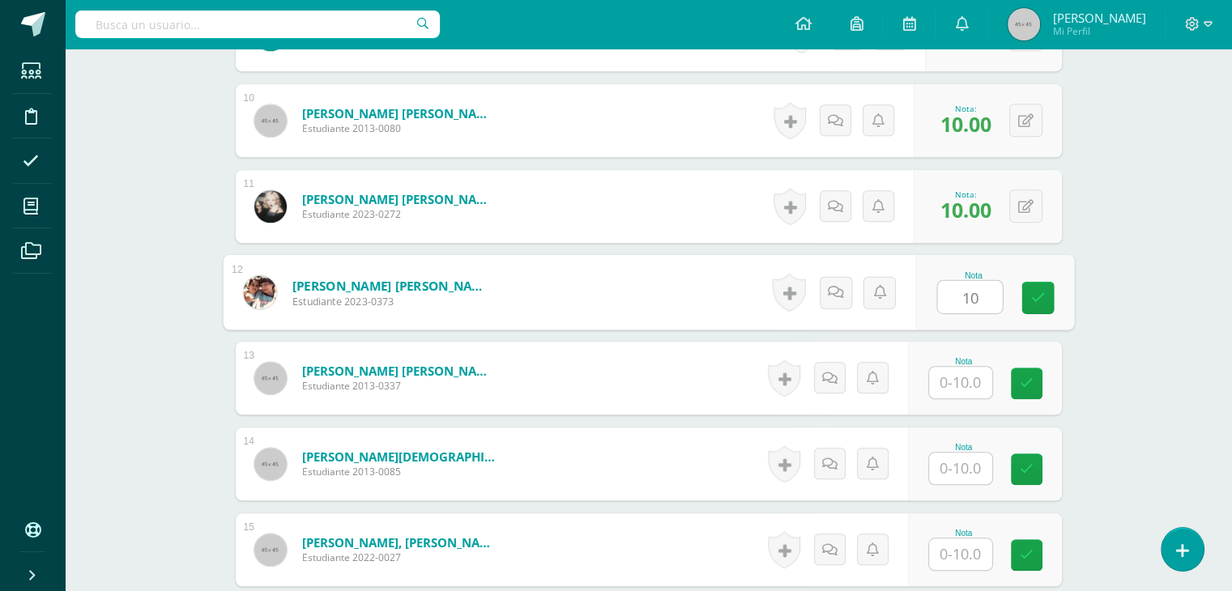
type input "10"
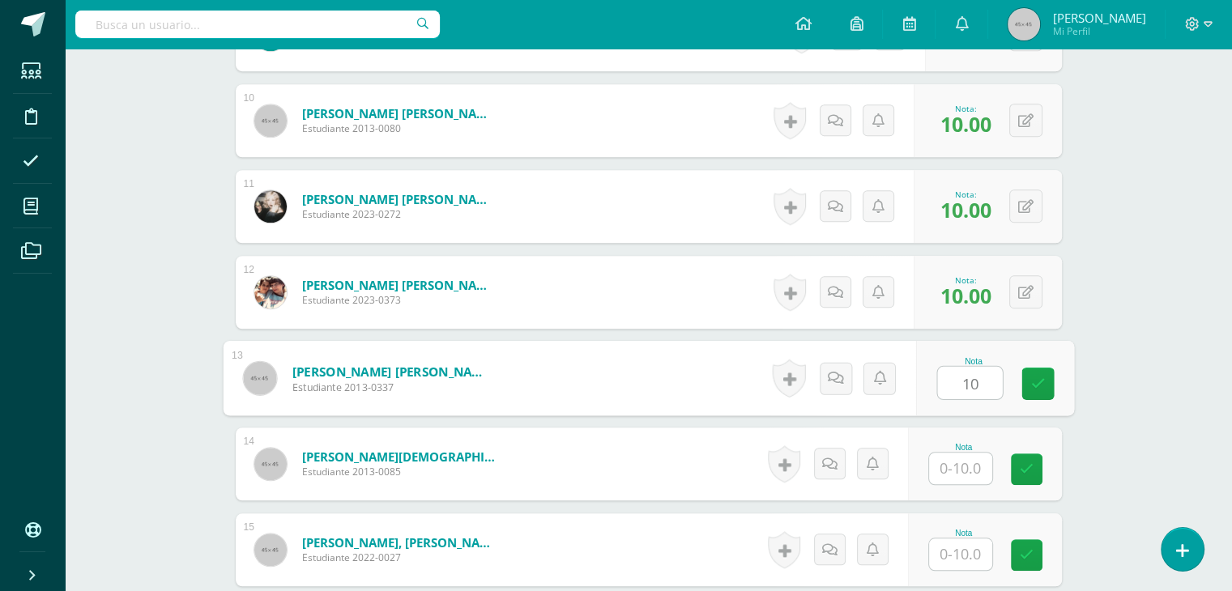
type input "10"
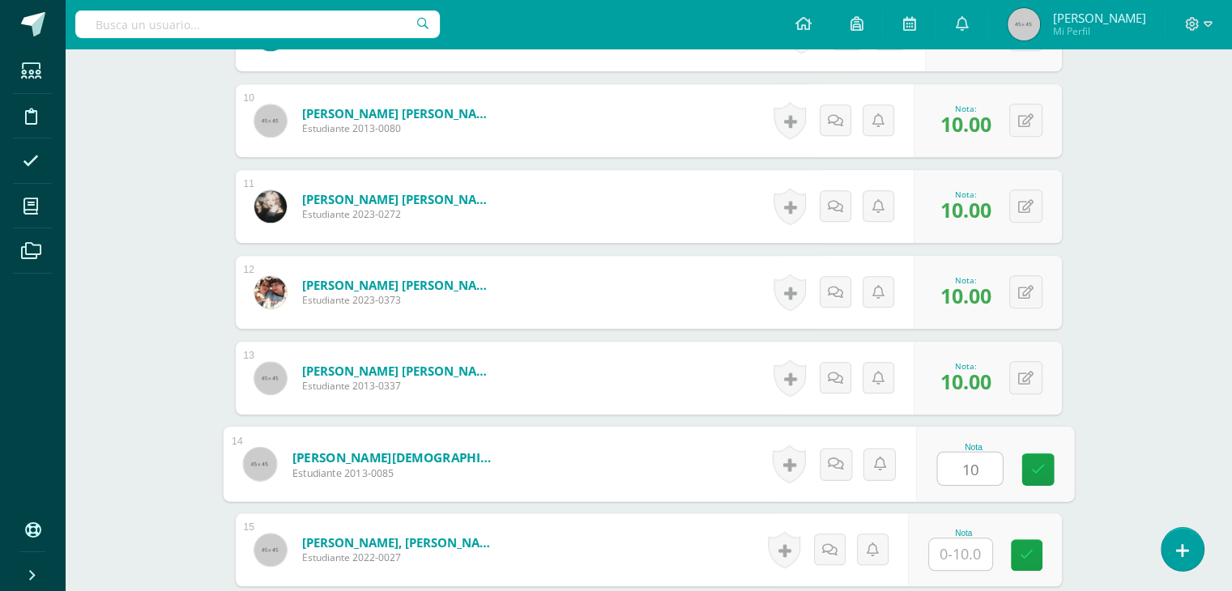
type input "10"
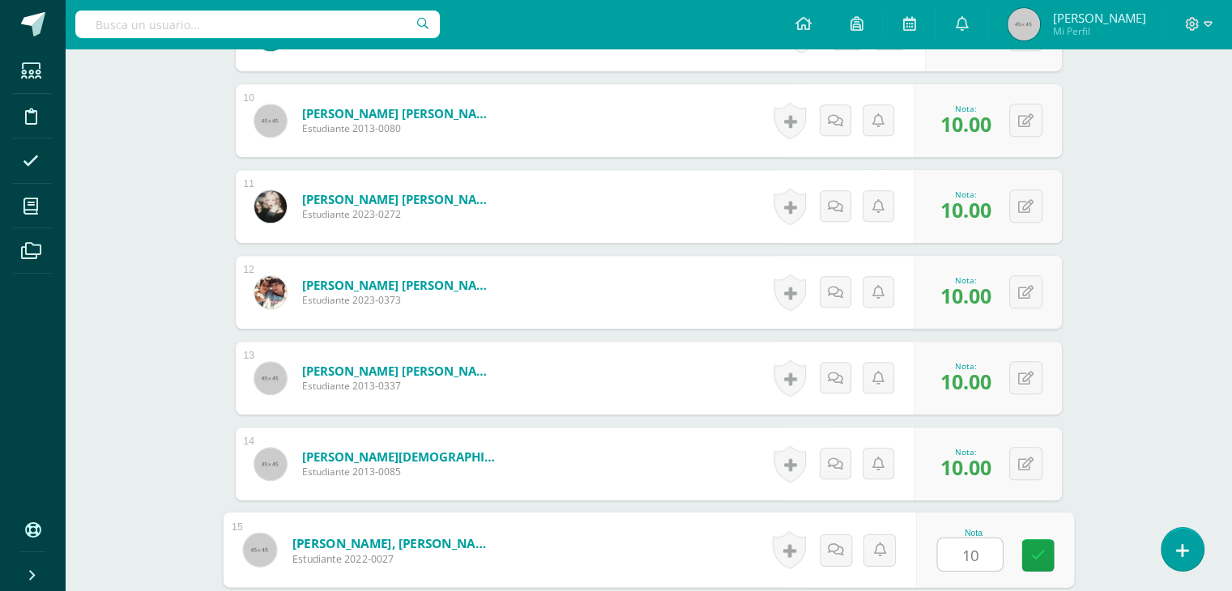
type input "10"
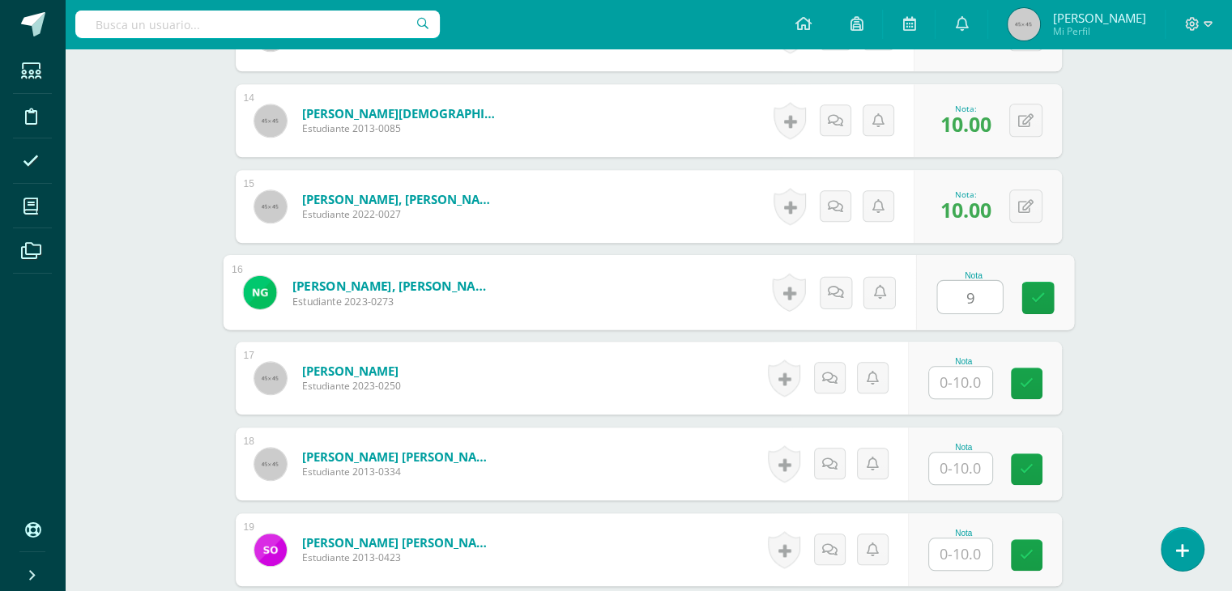
type input "9"
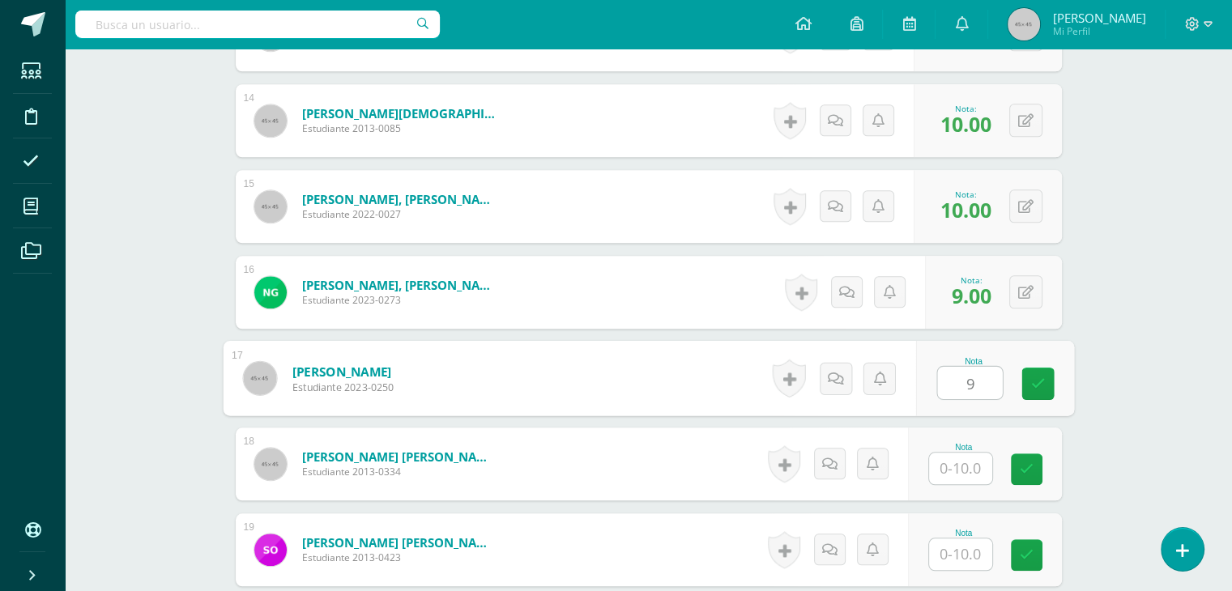
type input "9"
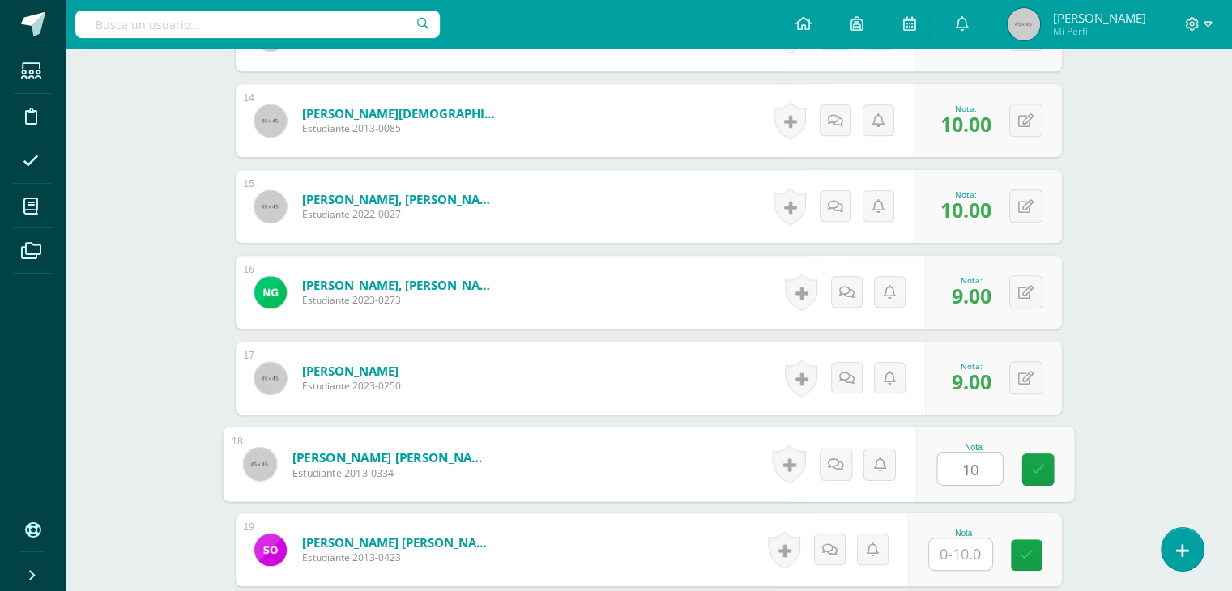
type input "10"
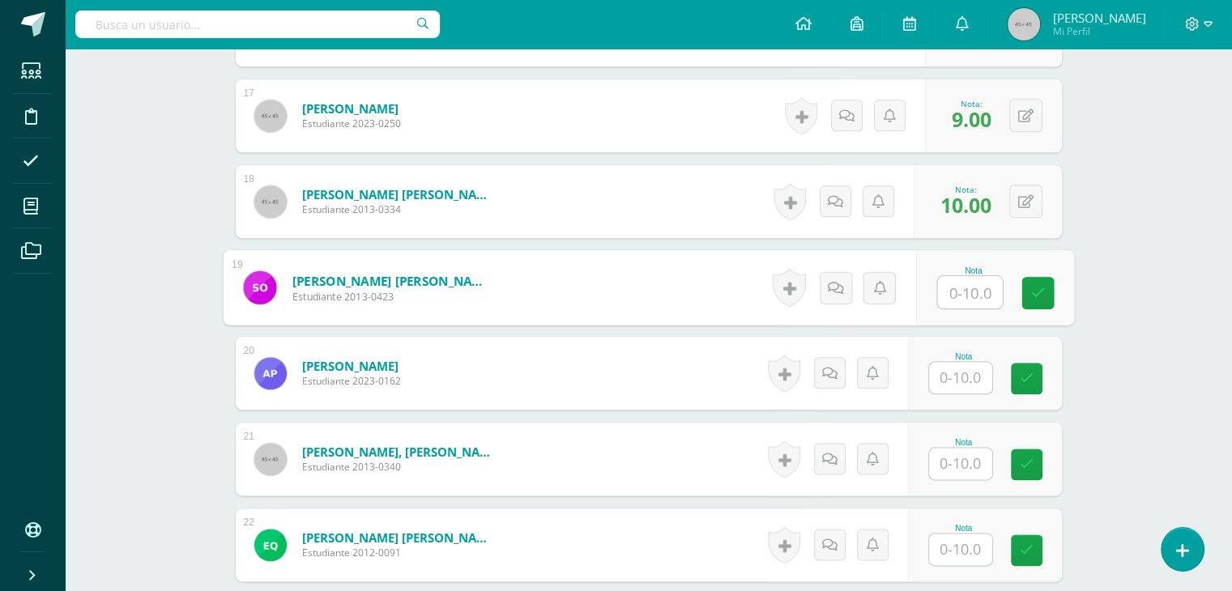
scroll to position [1876, 0]
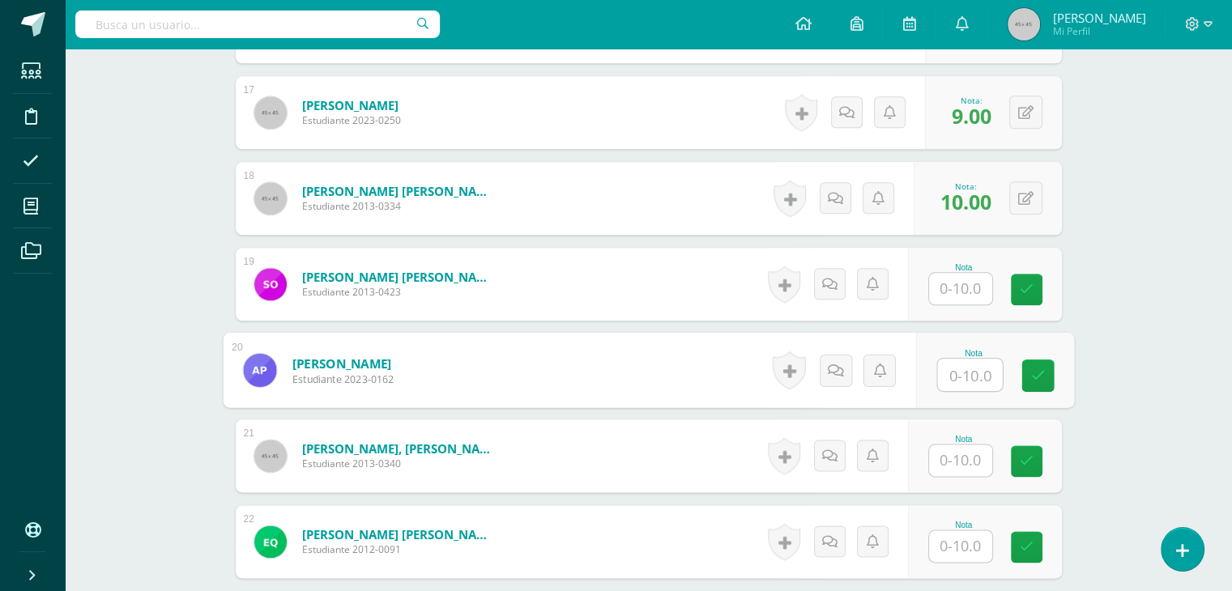
click at [964, 378] on input "text" at bounding box center [969, 375] width 65 height 32
type input "10"
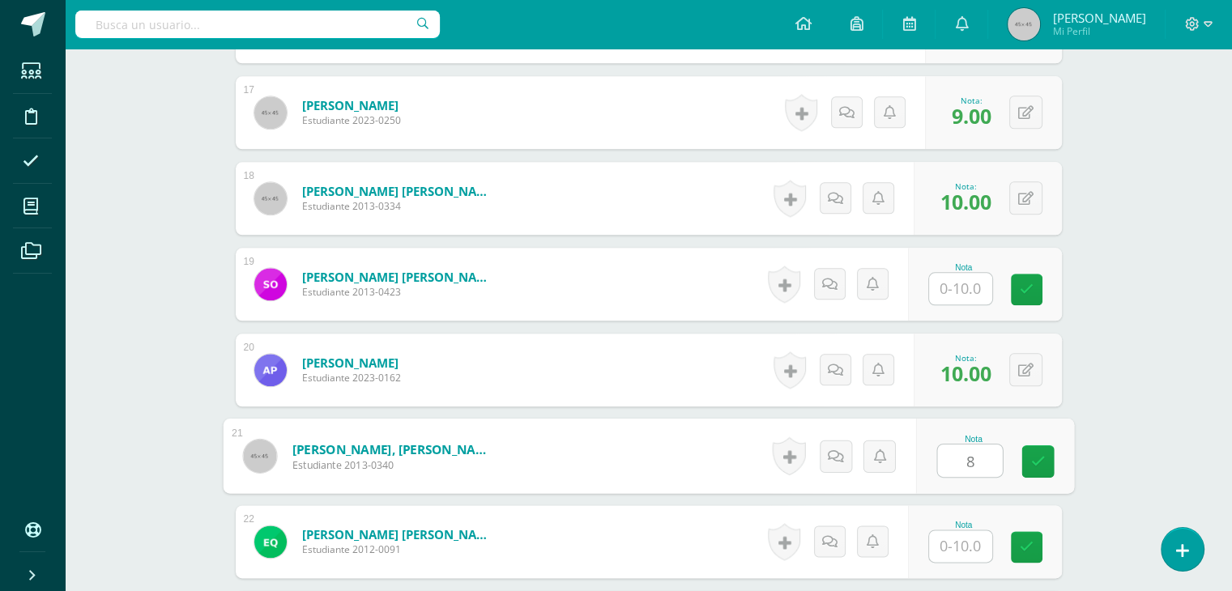
type input "8"
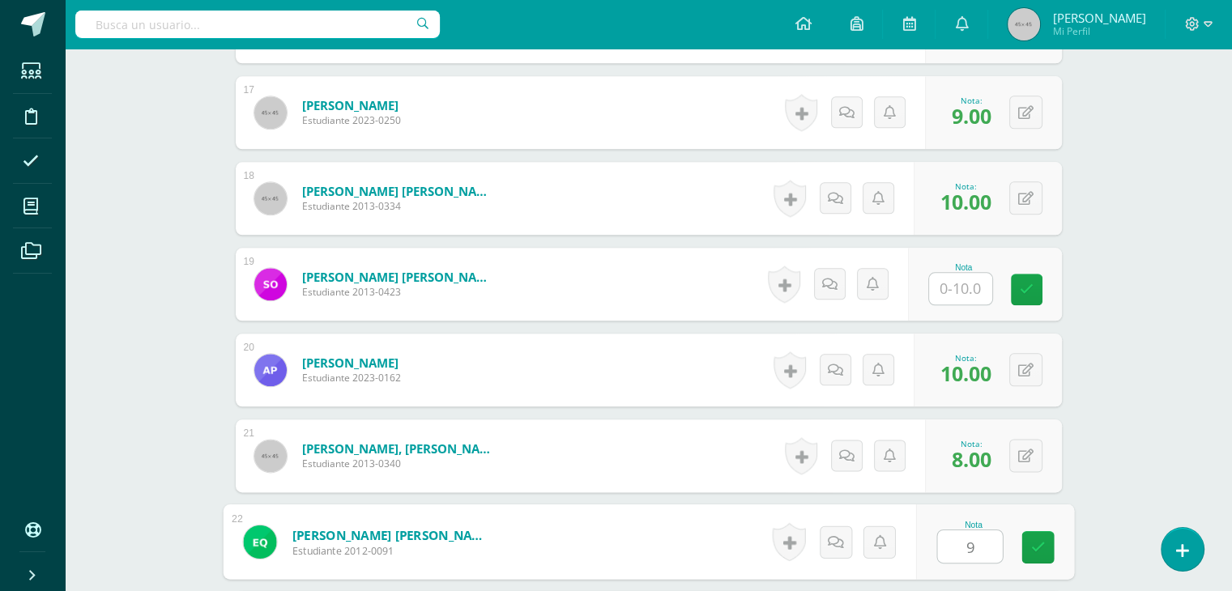
type input "9"
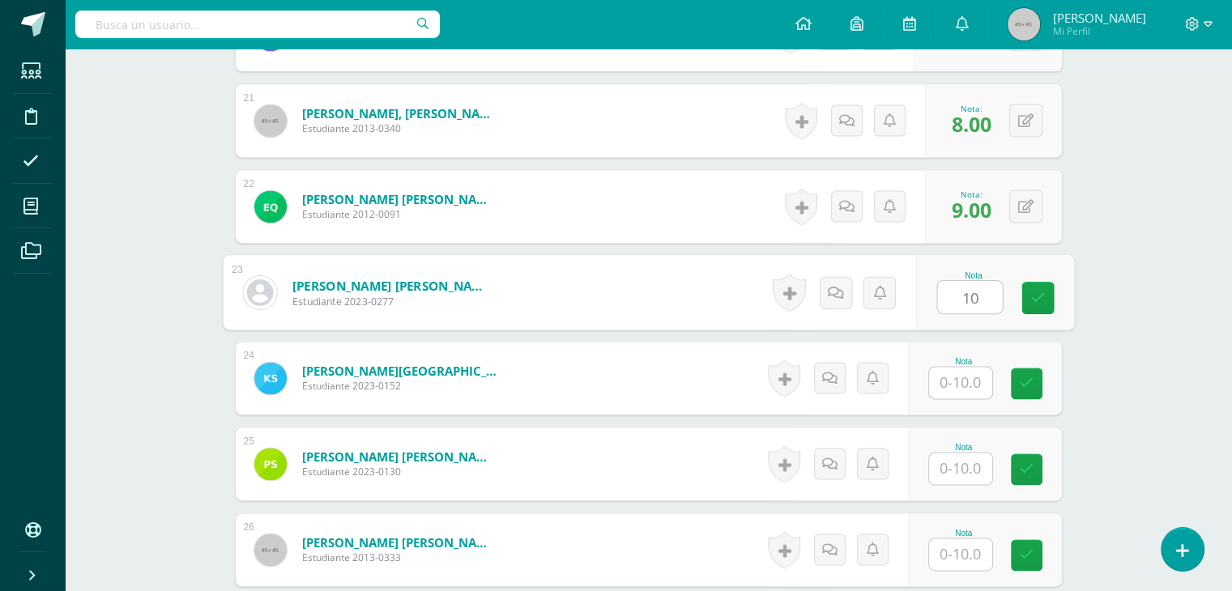
type input "10"
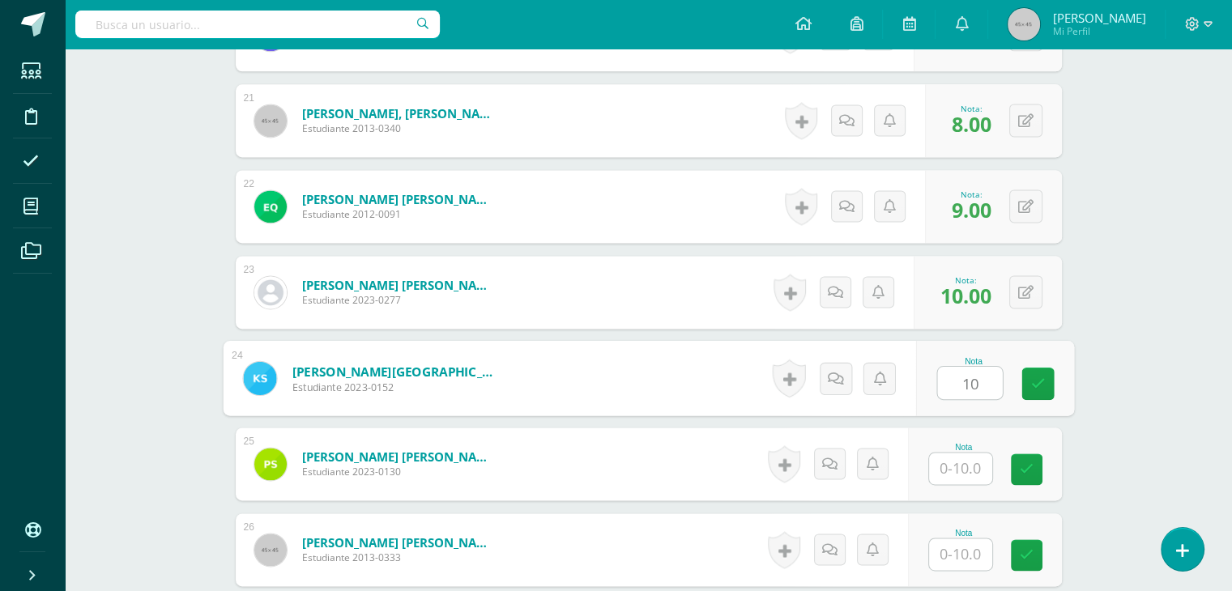
type input "10"
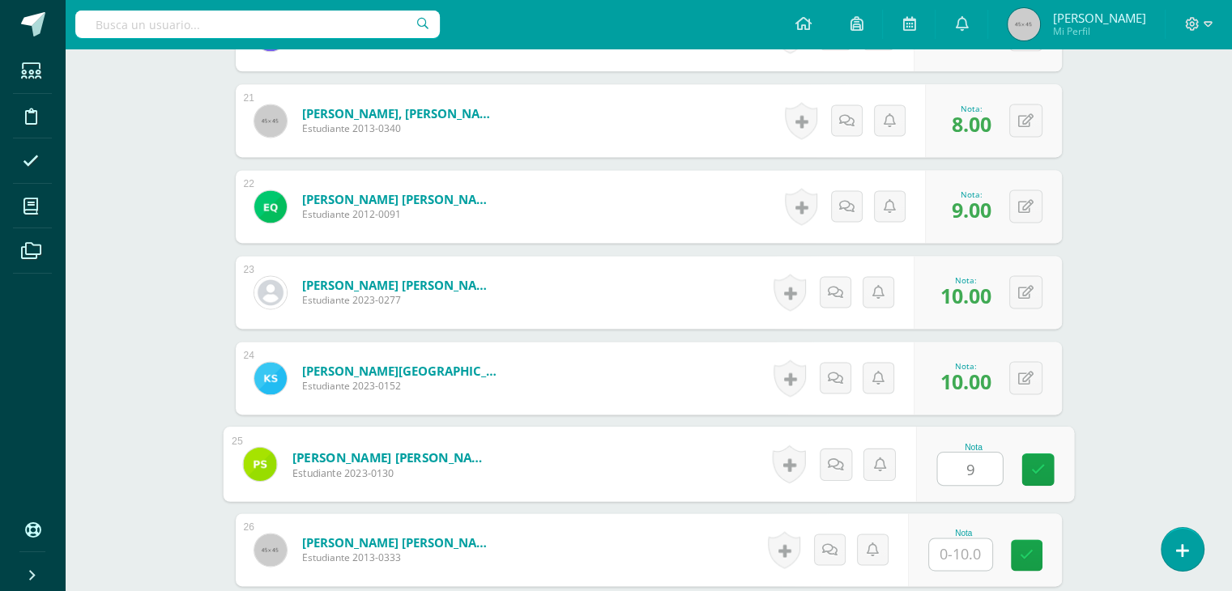
type input "9"
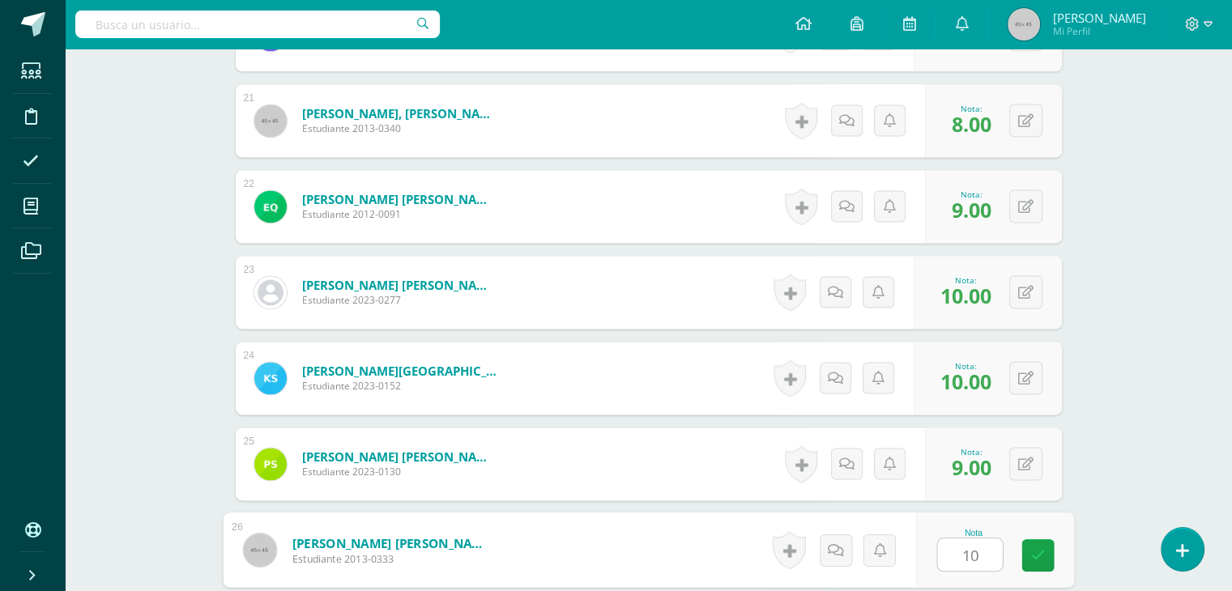
type input "10"
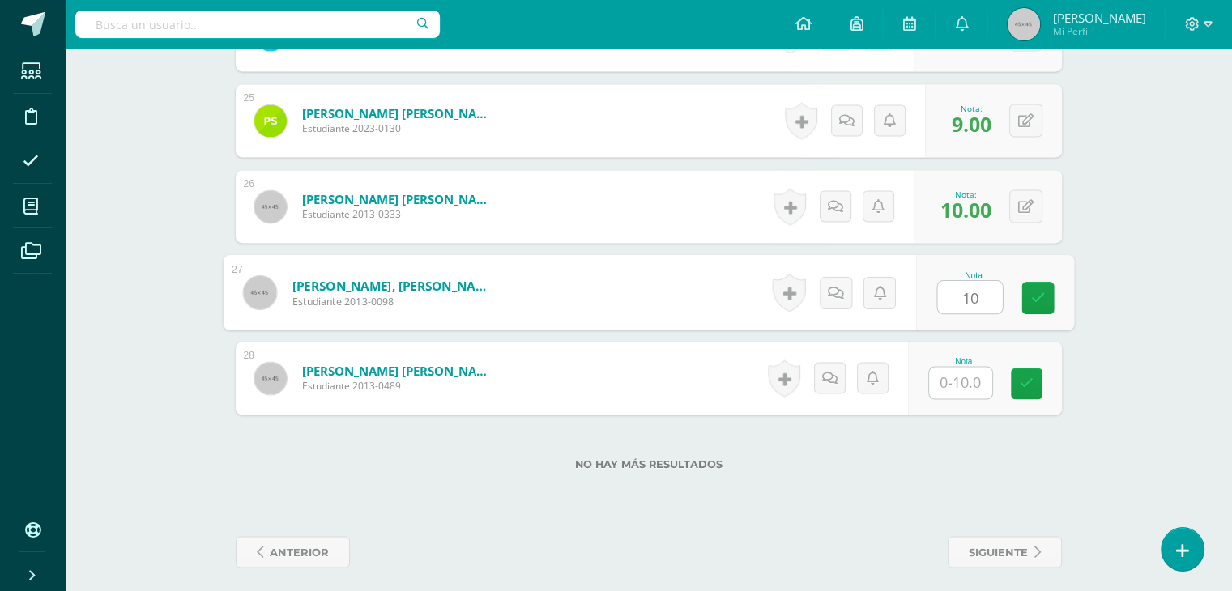
type input "10"
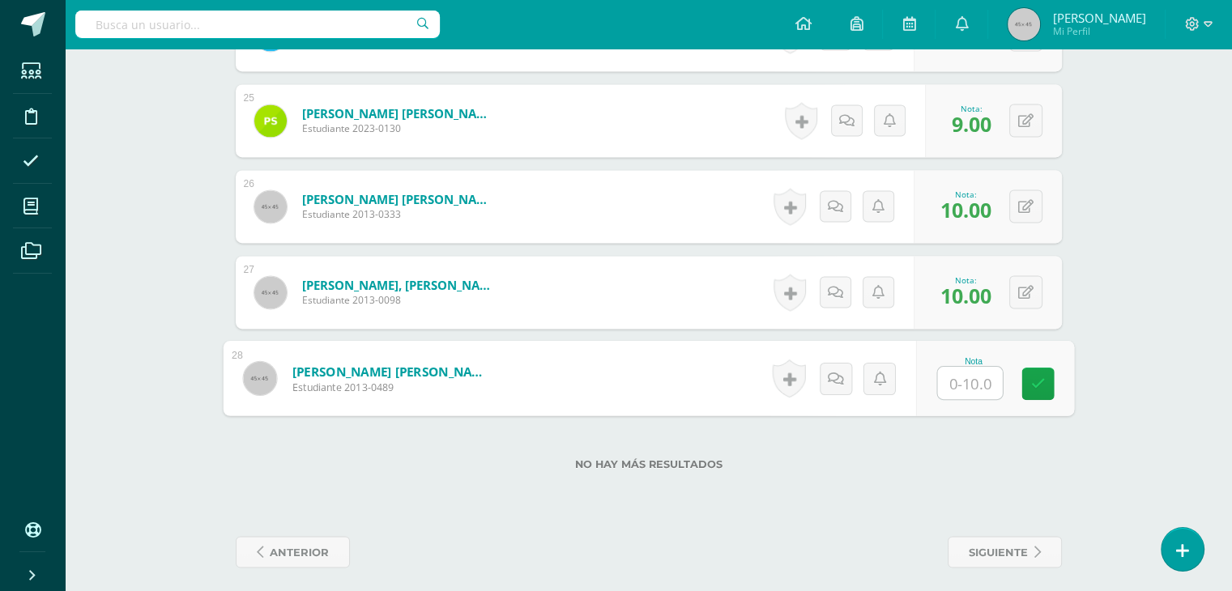
type input "8"
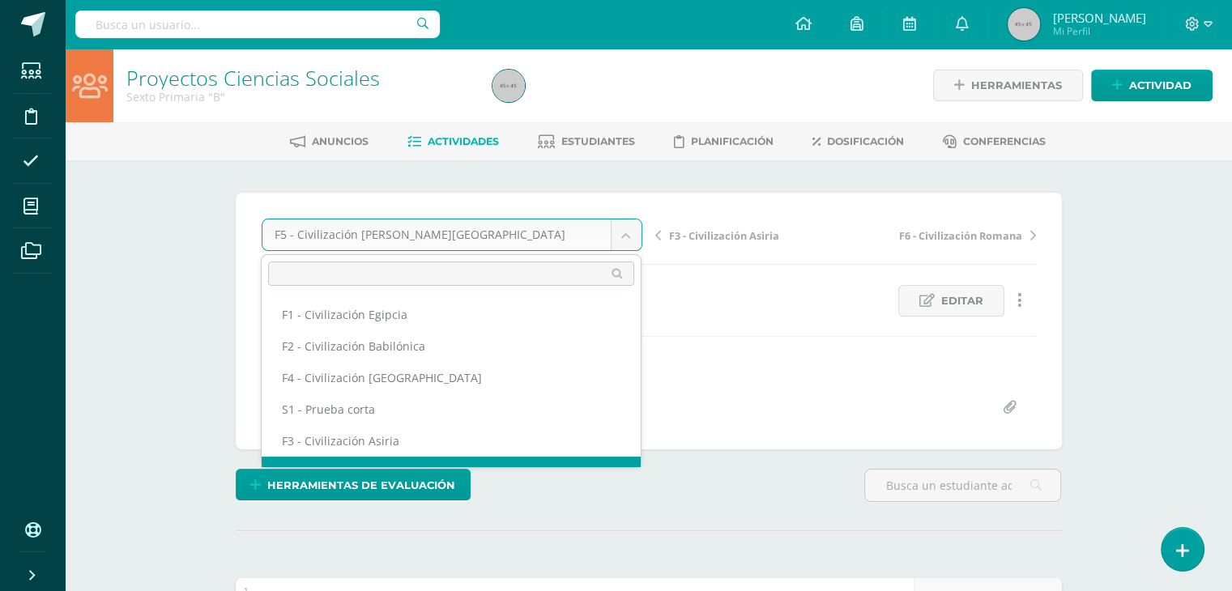
scroll to position [21, 0]
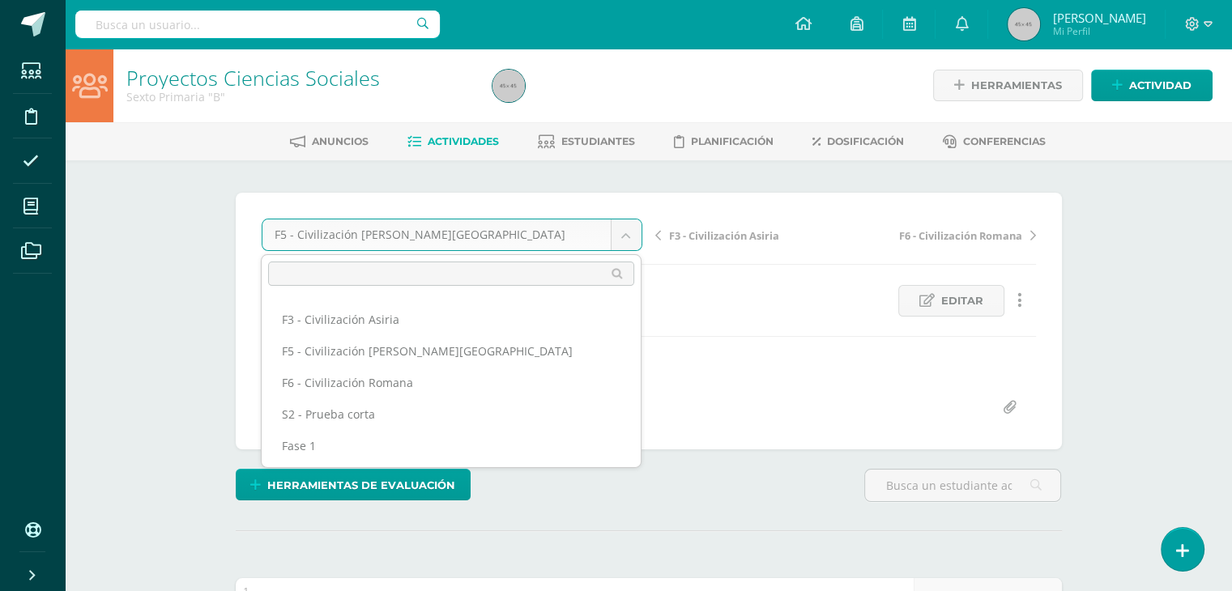
scroll to position [122, 0]
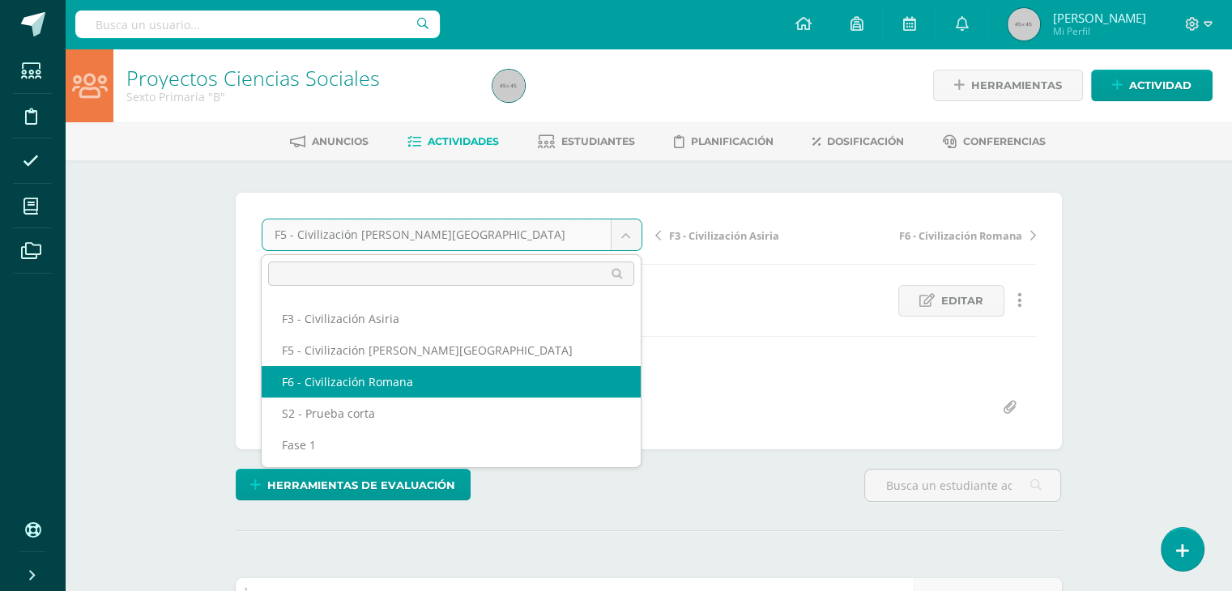
select select "/dashboard/teacher/grade-activity/47152/"
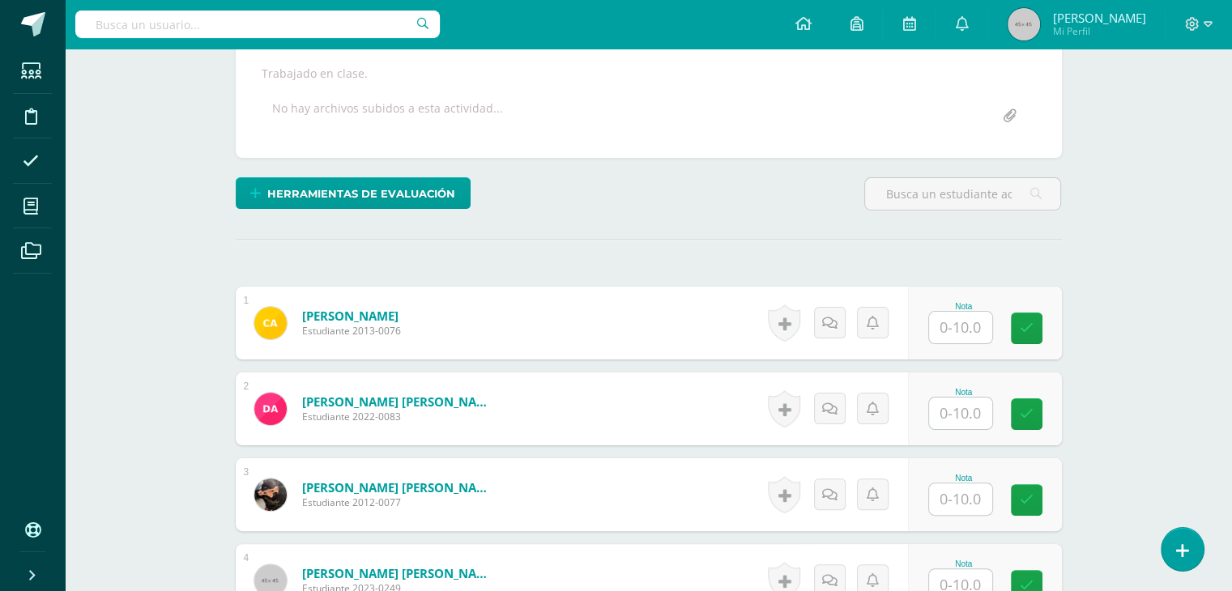
scroll to position [292, 0]
click at [970, 335] on input "text" at bounding box center [969, 328] width 65 height 32
type input "10"
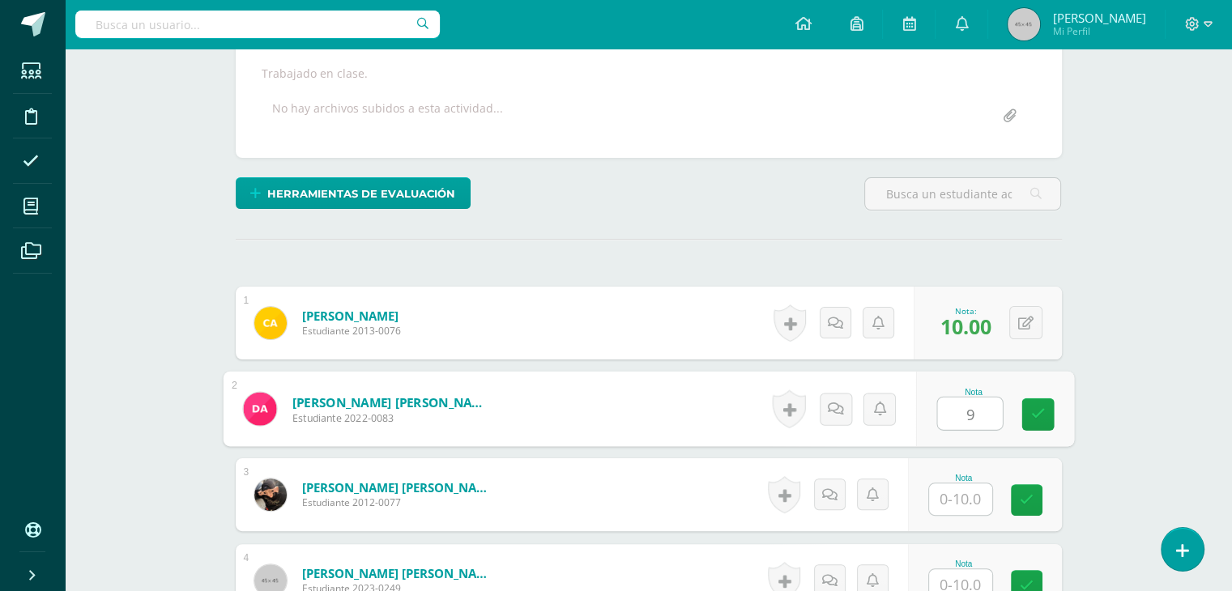
type input "9"
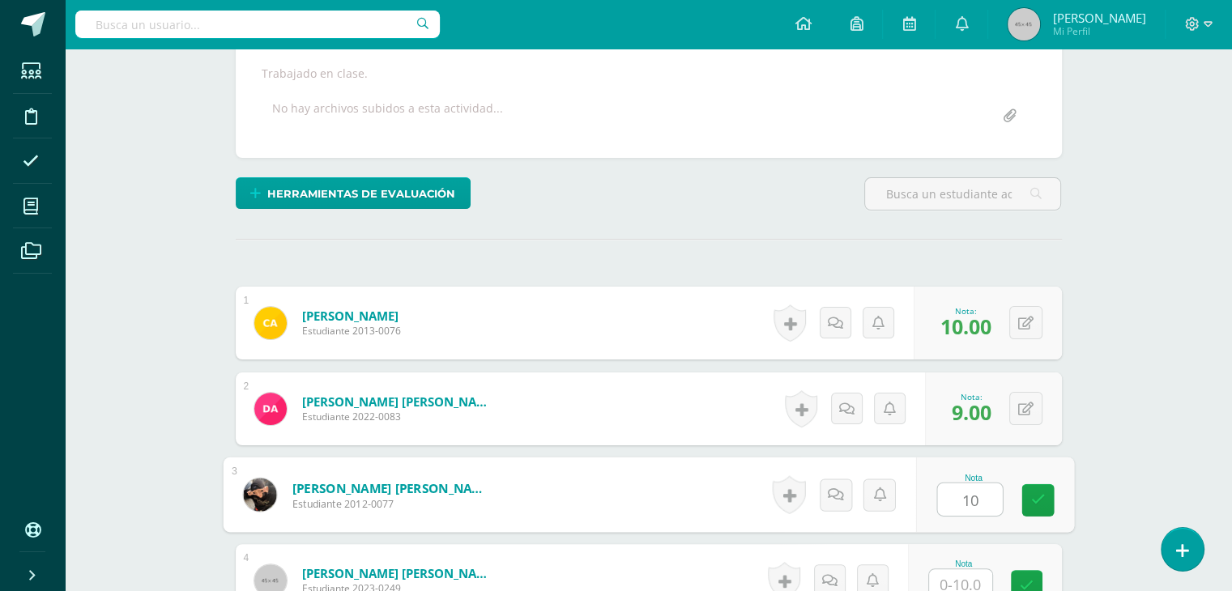
type input "10"
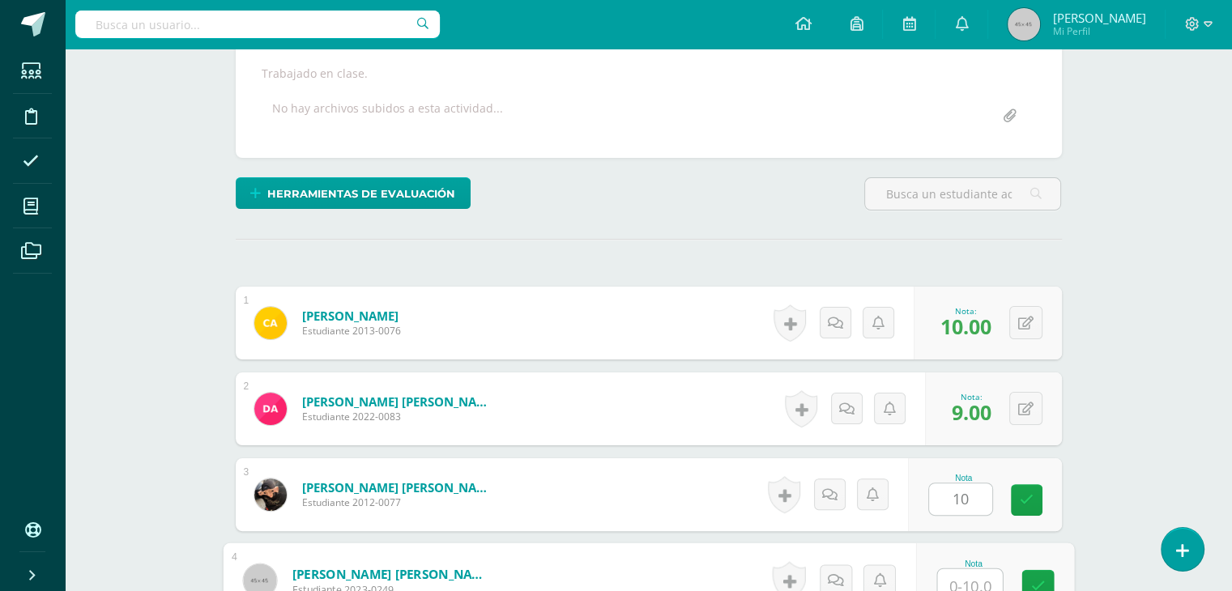
scroll to position [301, 0]
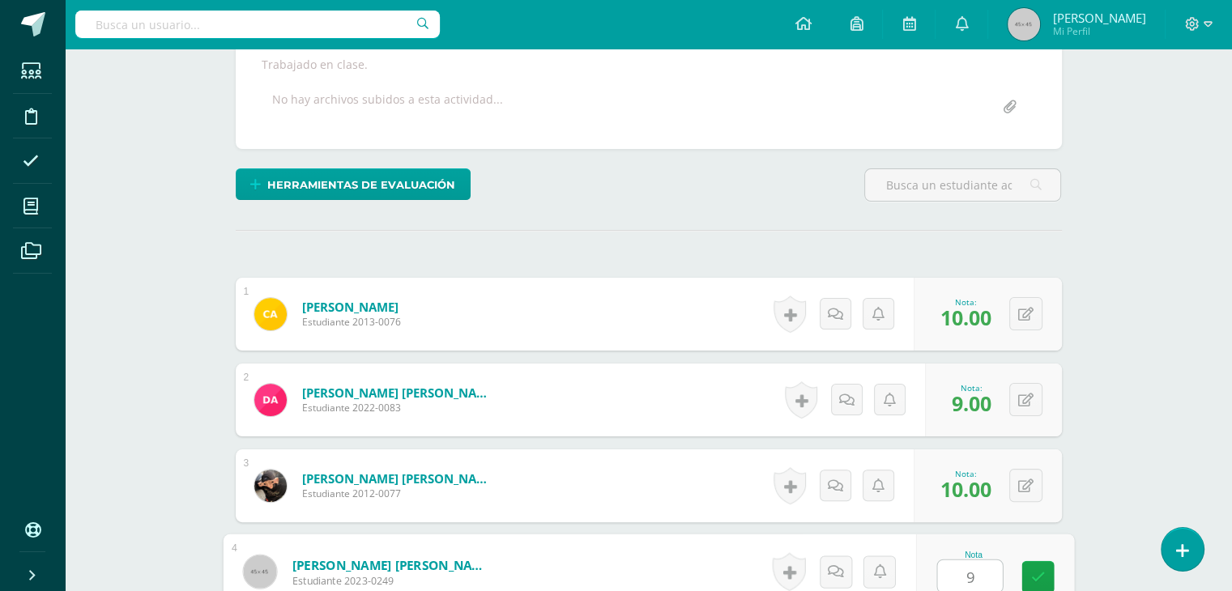
type input "9"
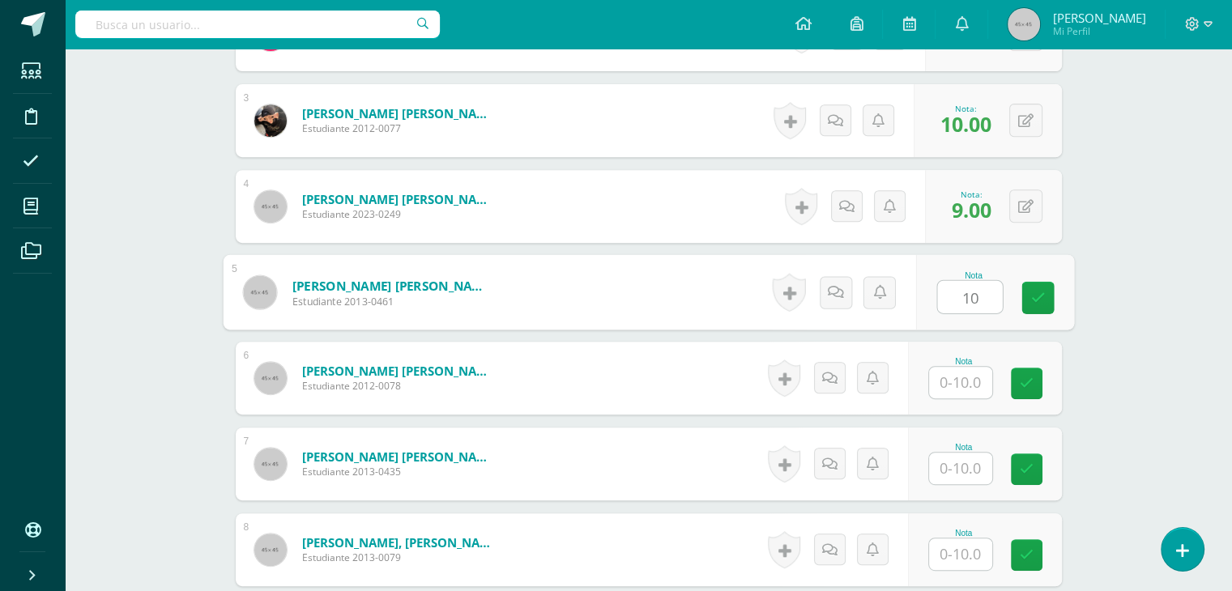
type input "10"
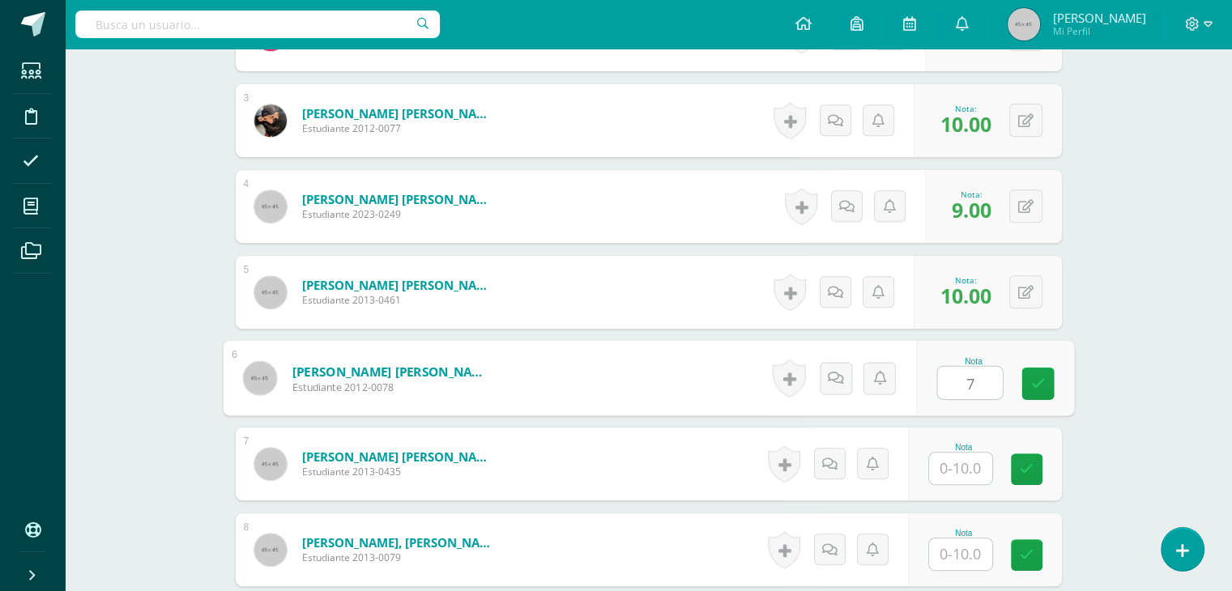
type input "7"
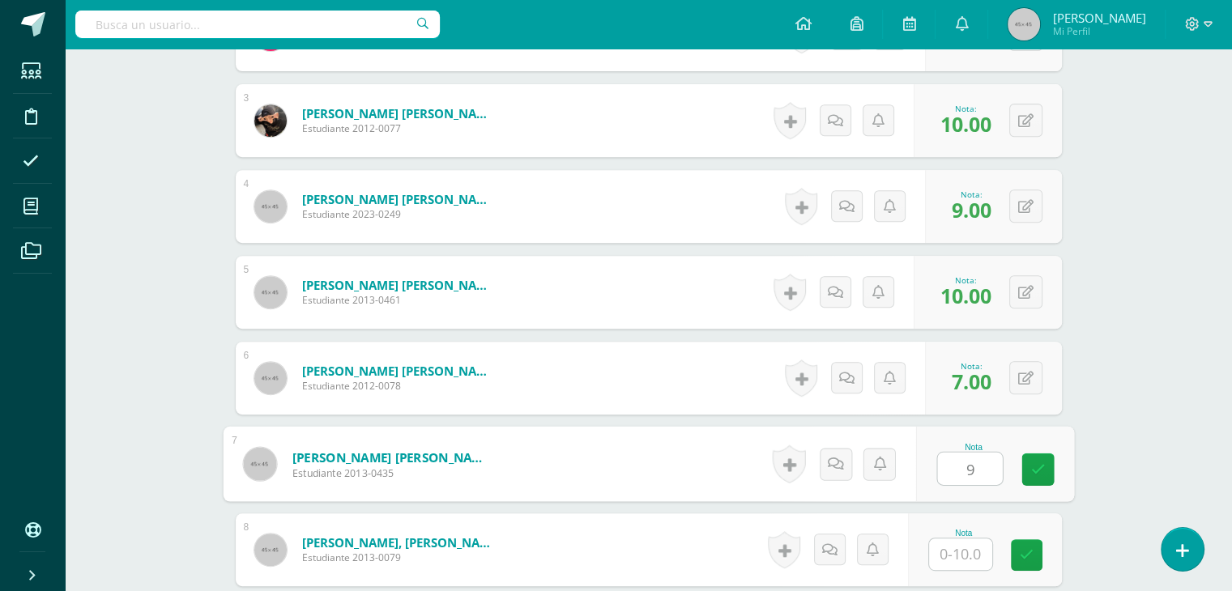
type input "9"
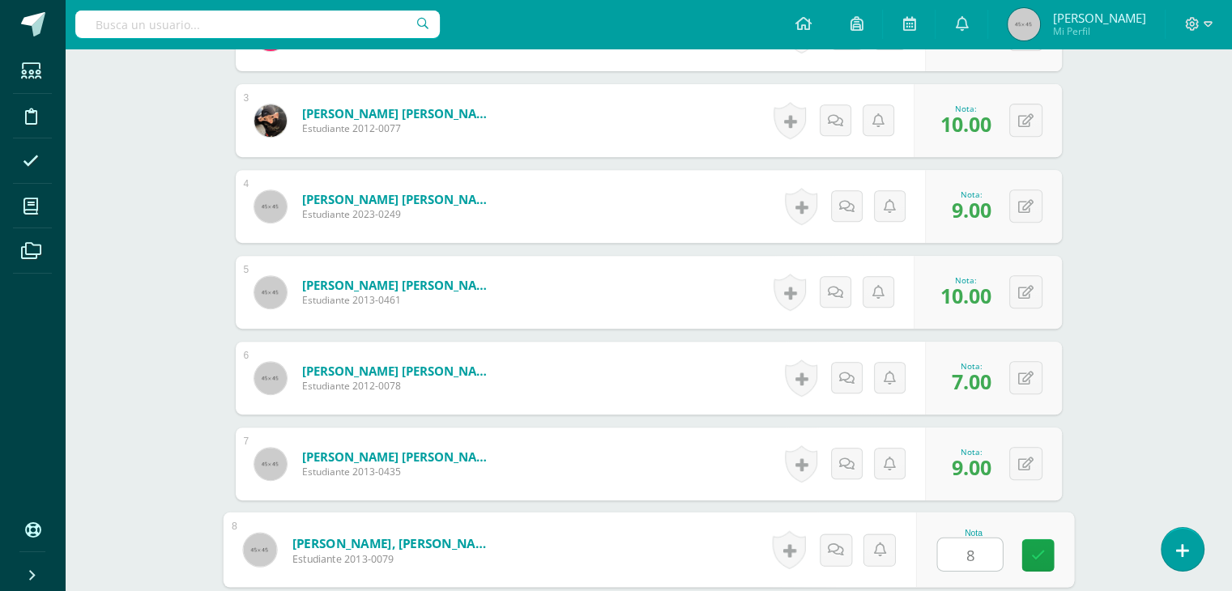
type input "8"
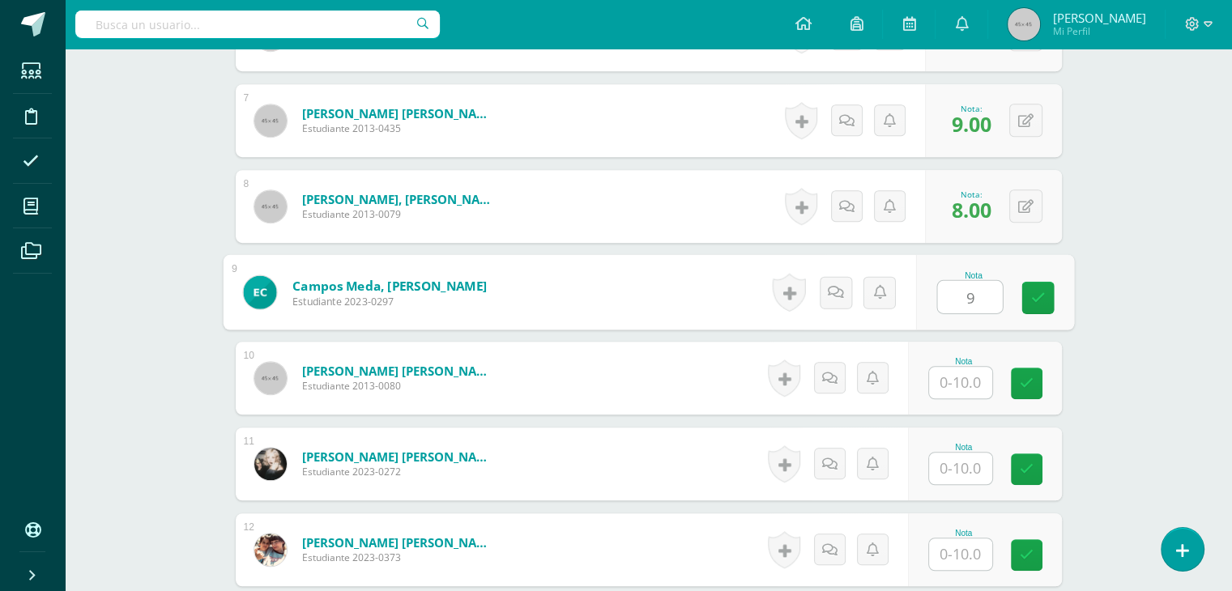
type input "9"
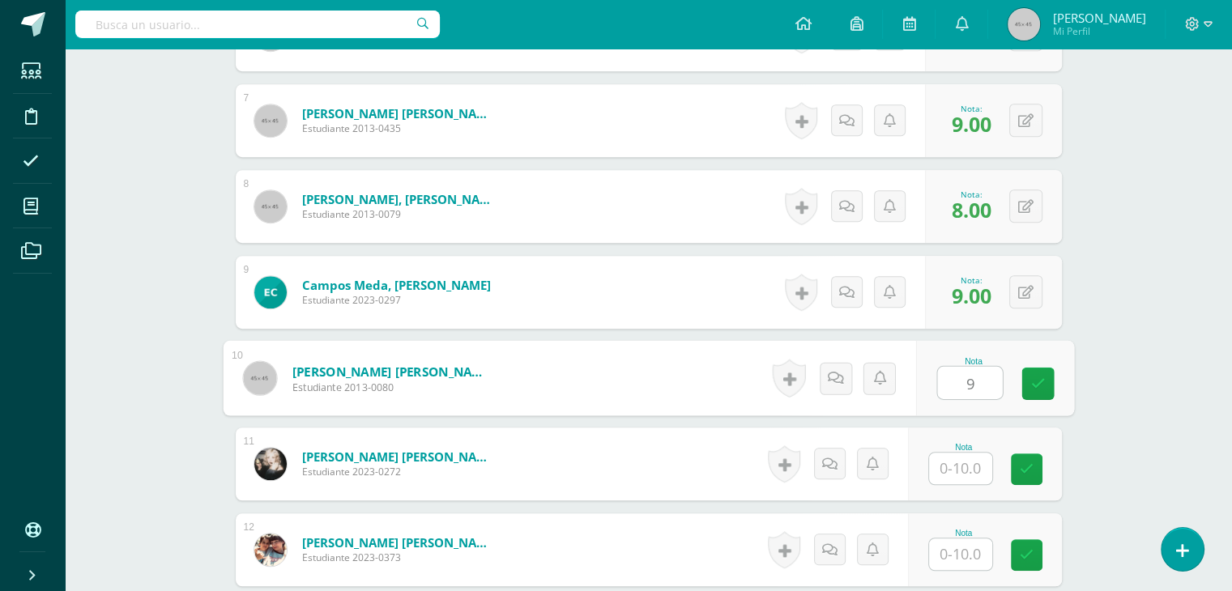
type input "9"
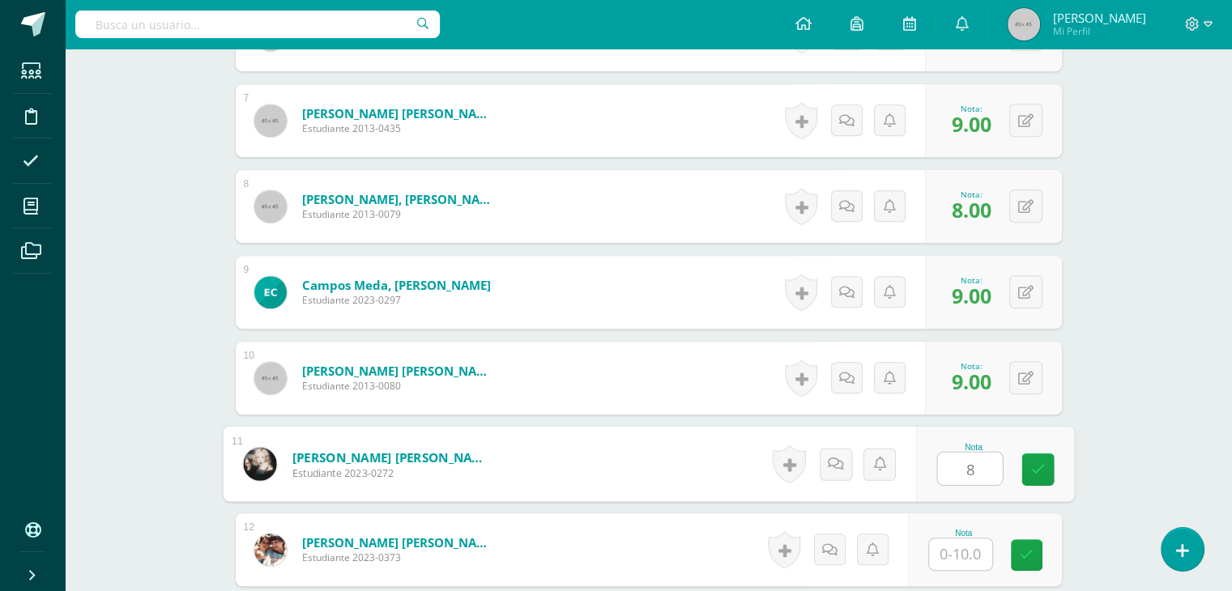
type input "8"
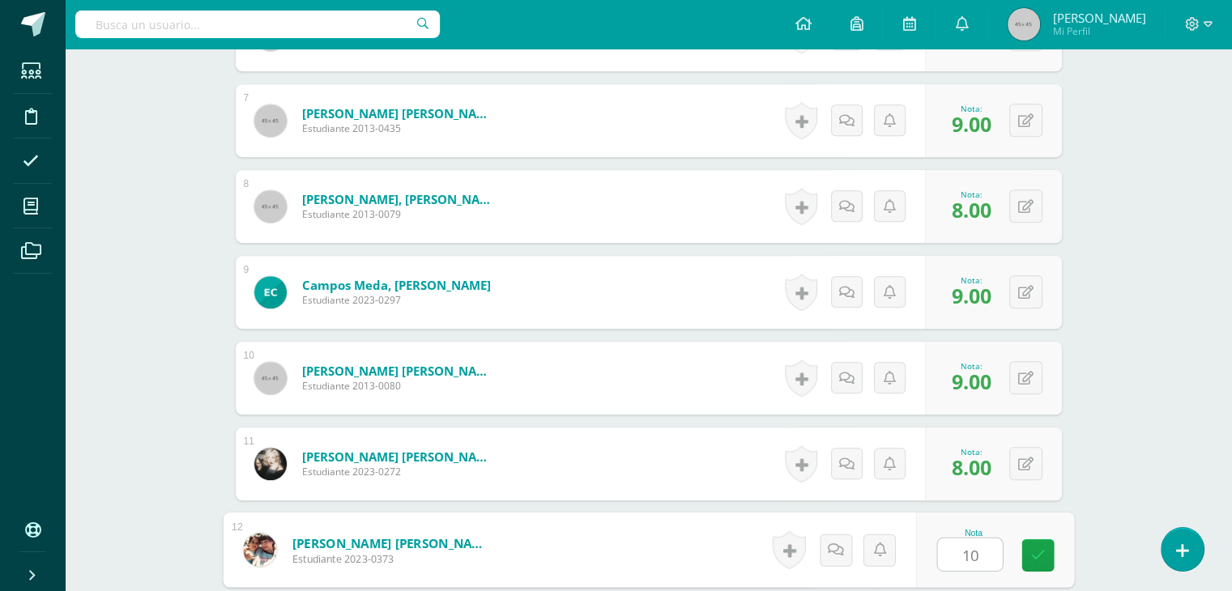
type input "10"
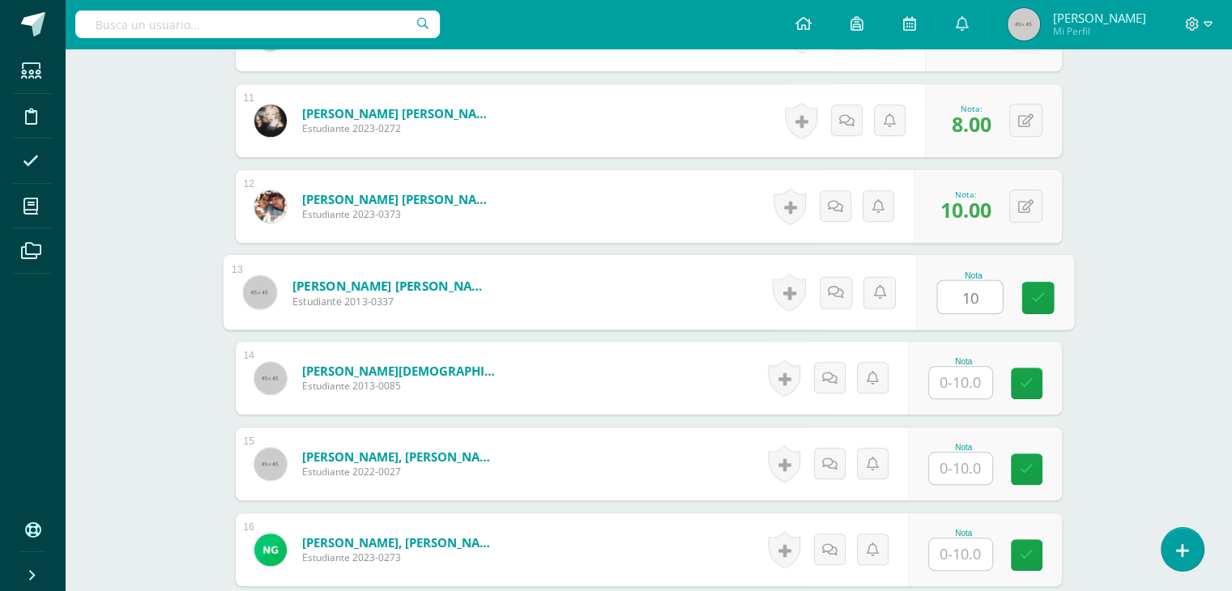
type input "10"
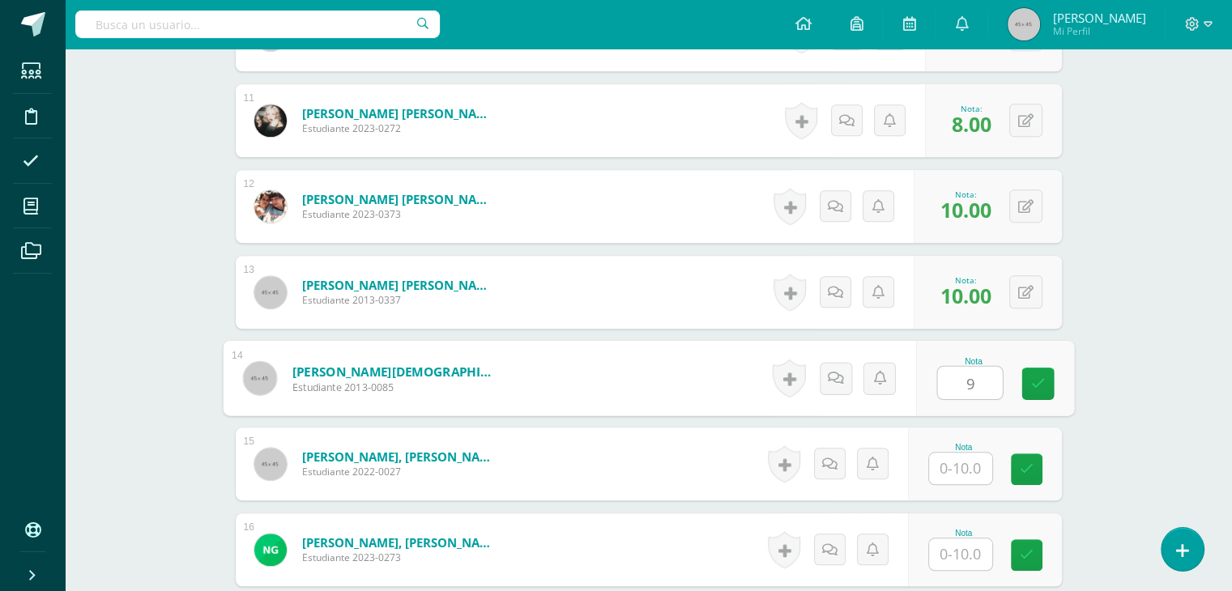
type input "9"
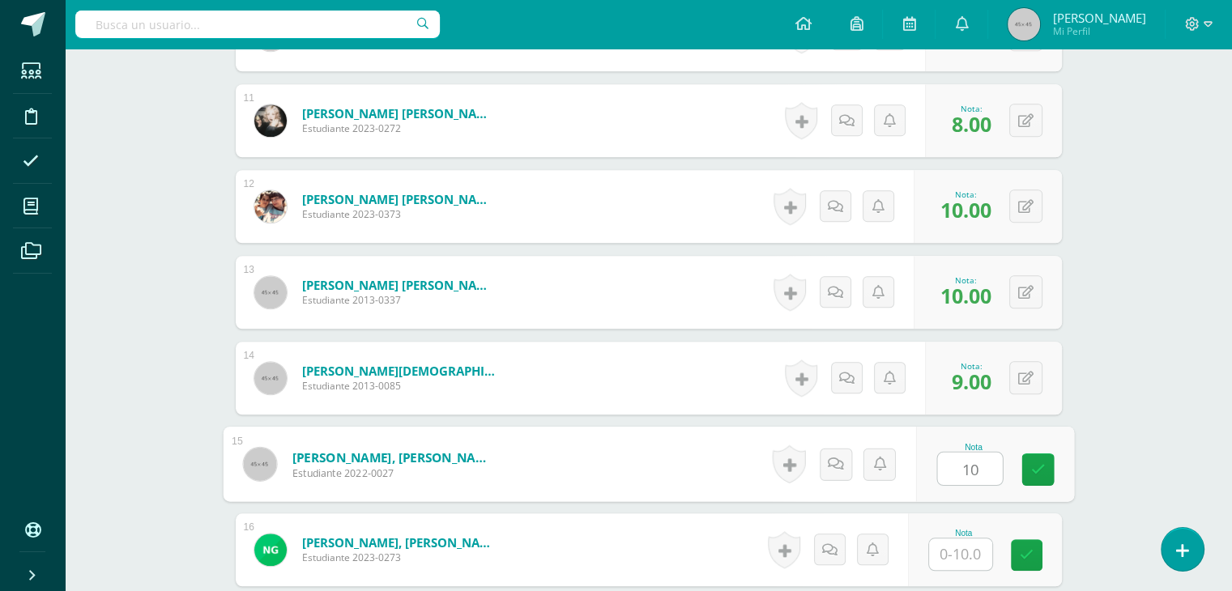
type input "10"
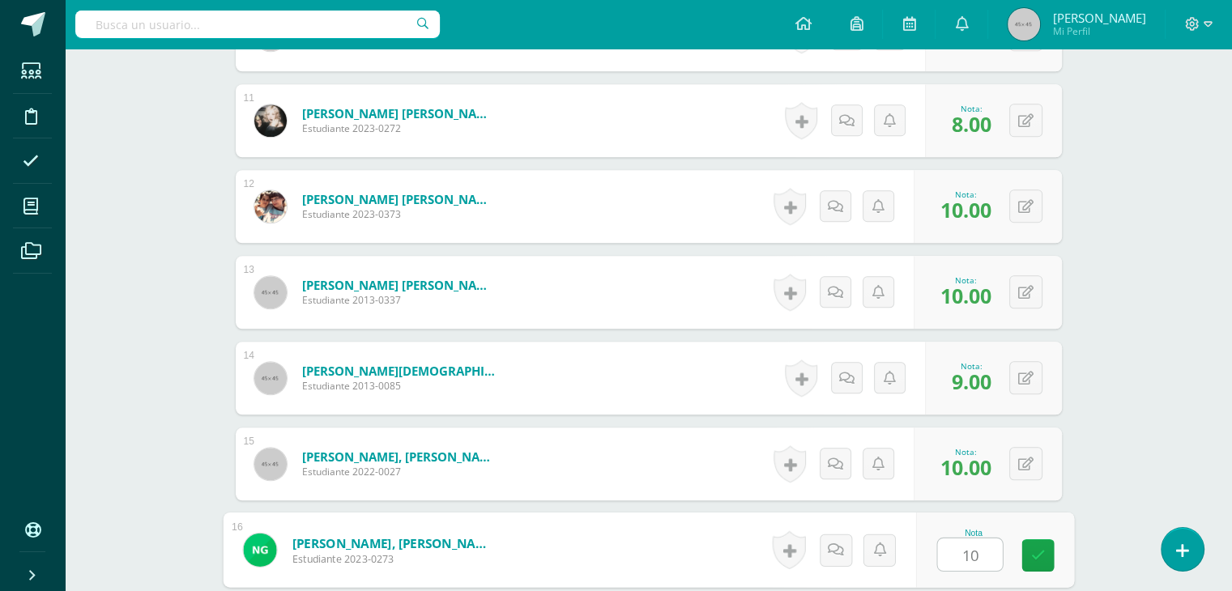
type input "10"
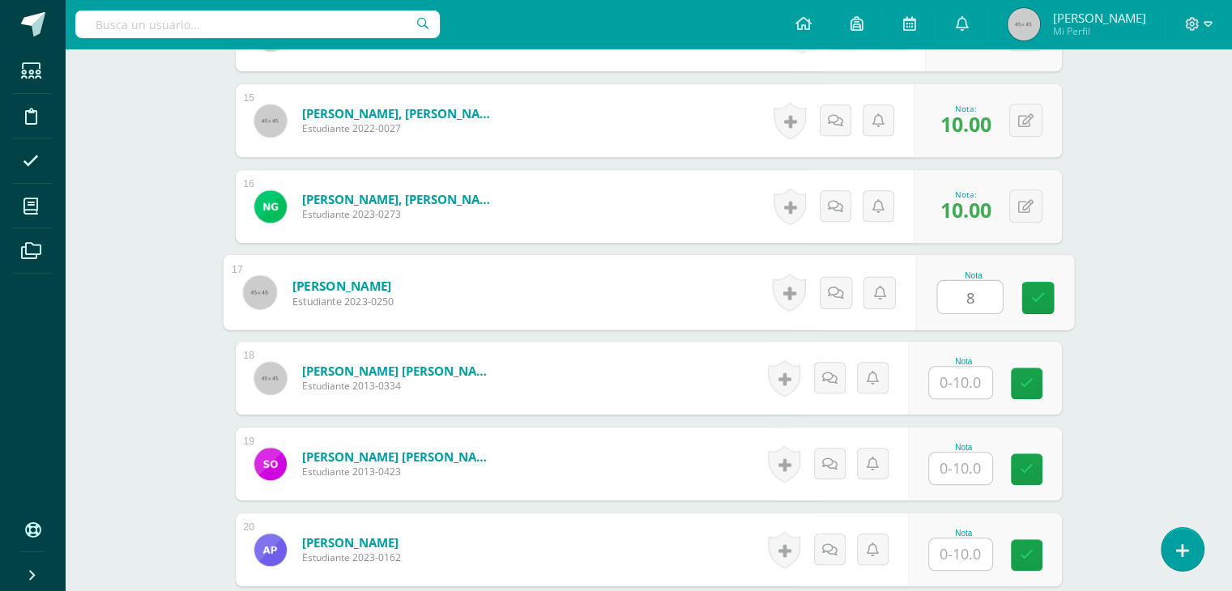
type input "8"
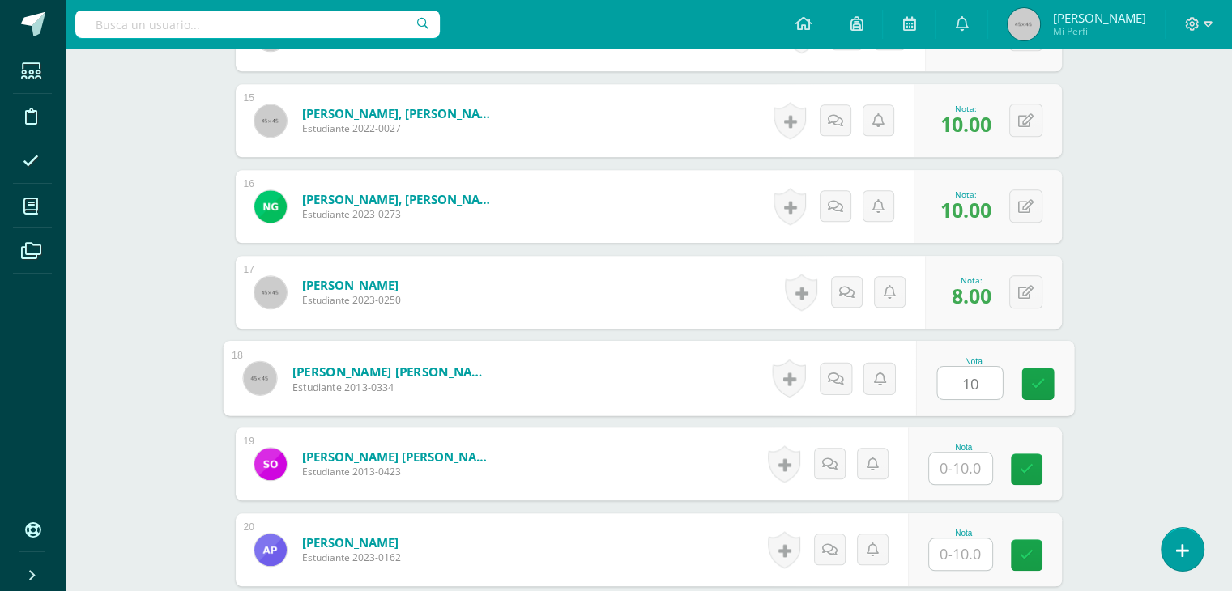
type input "10"
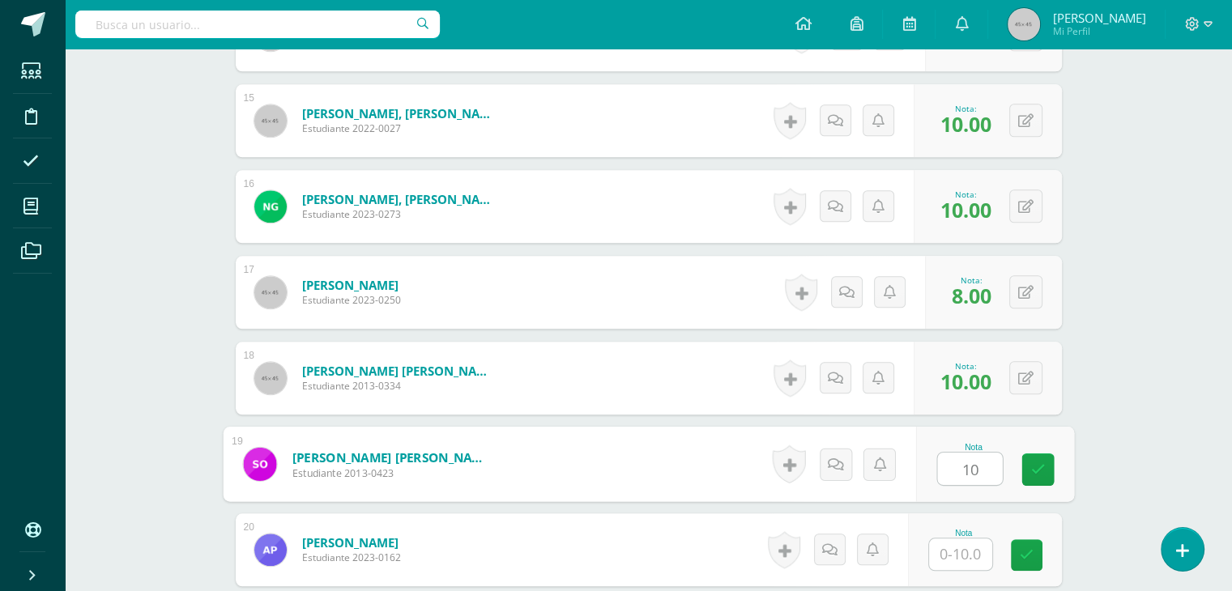
type input "10"
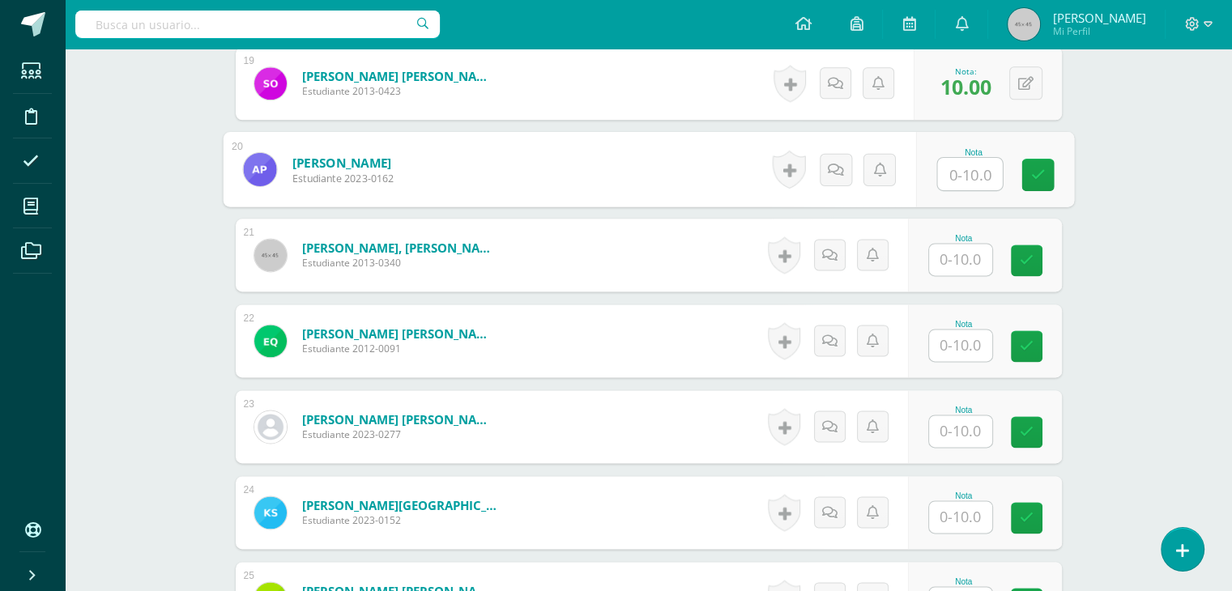
scroll to position [2080, 0]
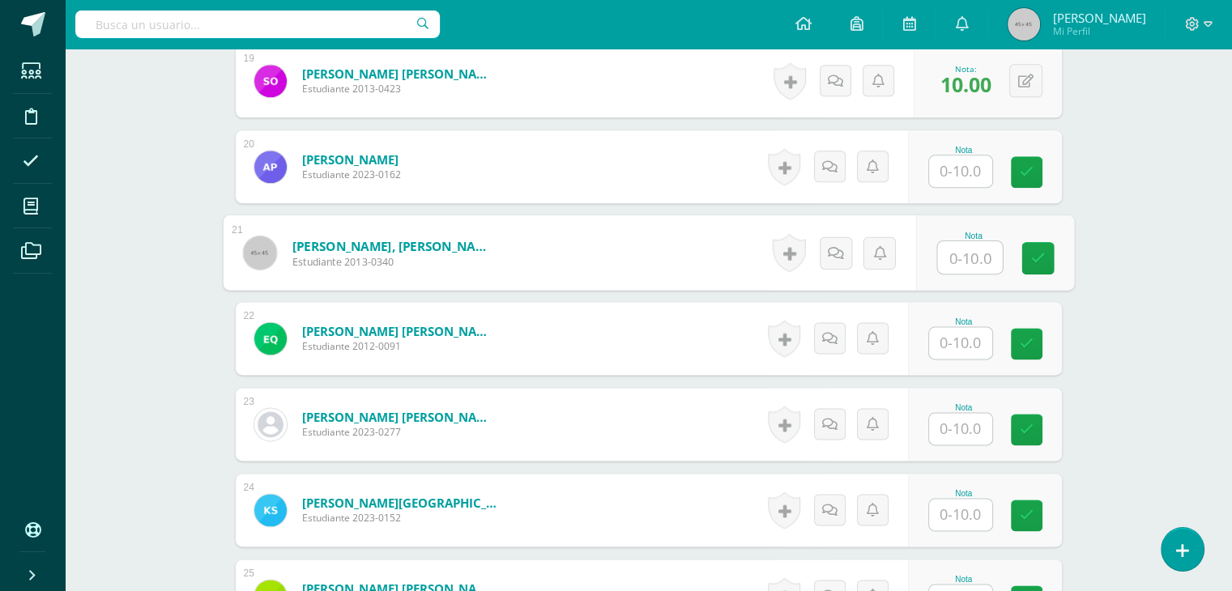
click at [969, 264] on input "text" at bounding box center [969, 257] width 65 height 32
type input "8"
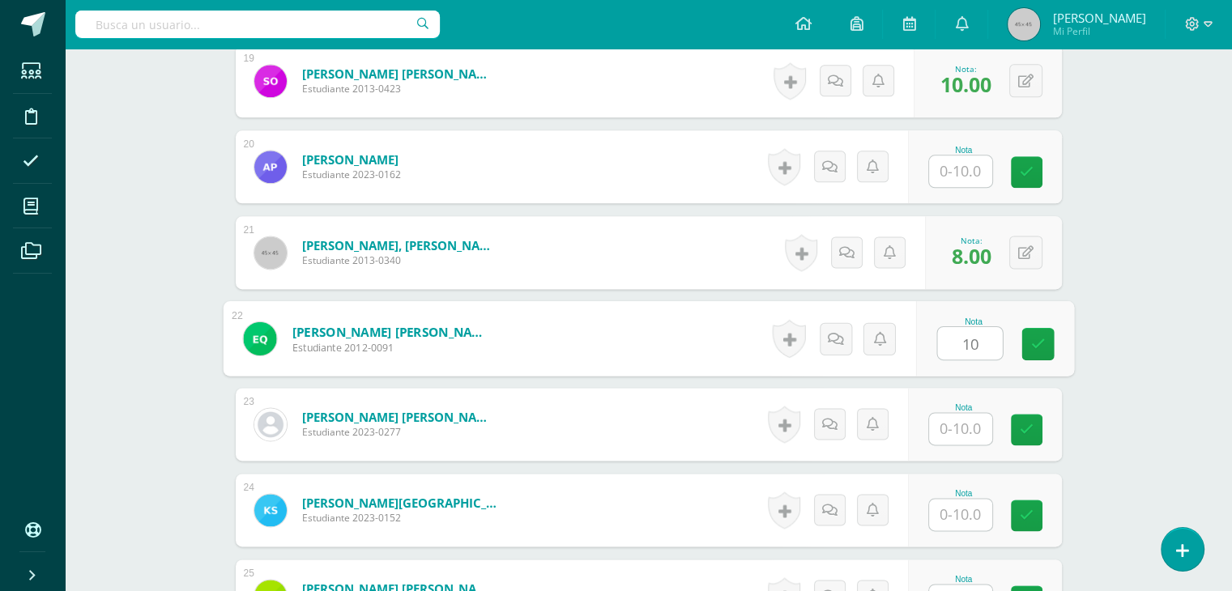
type input "10"
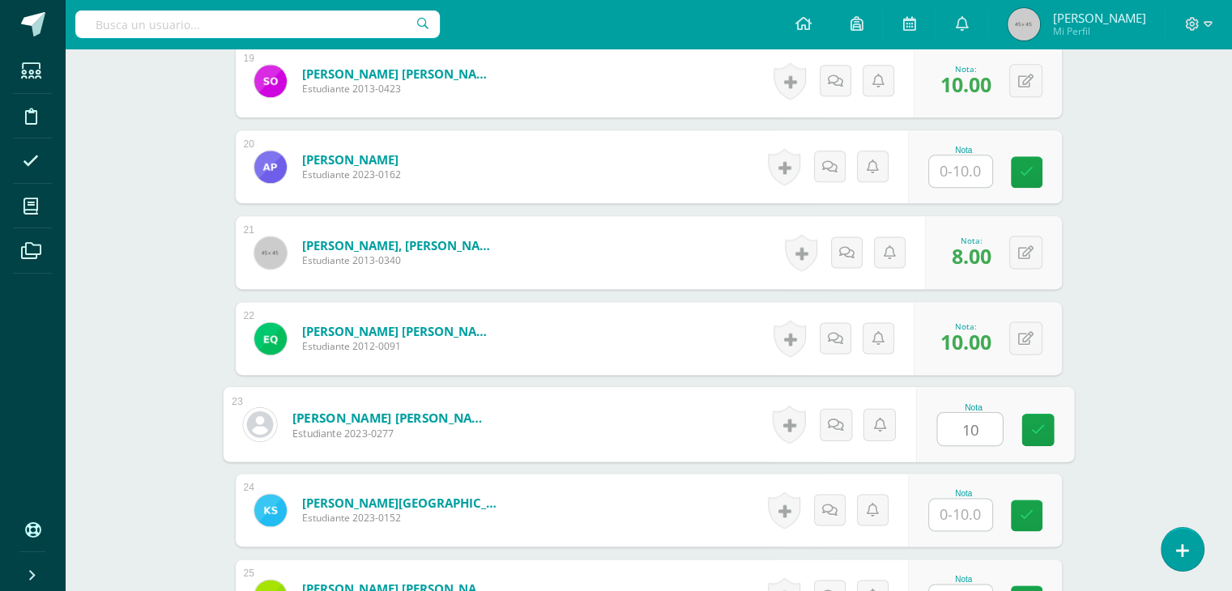
type input "10"
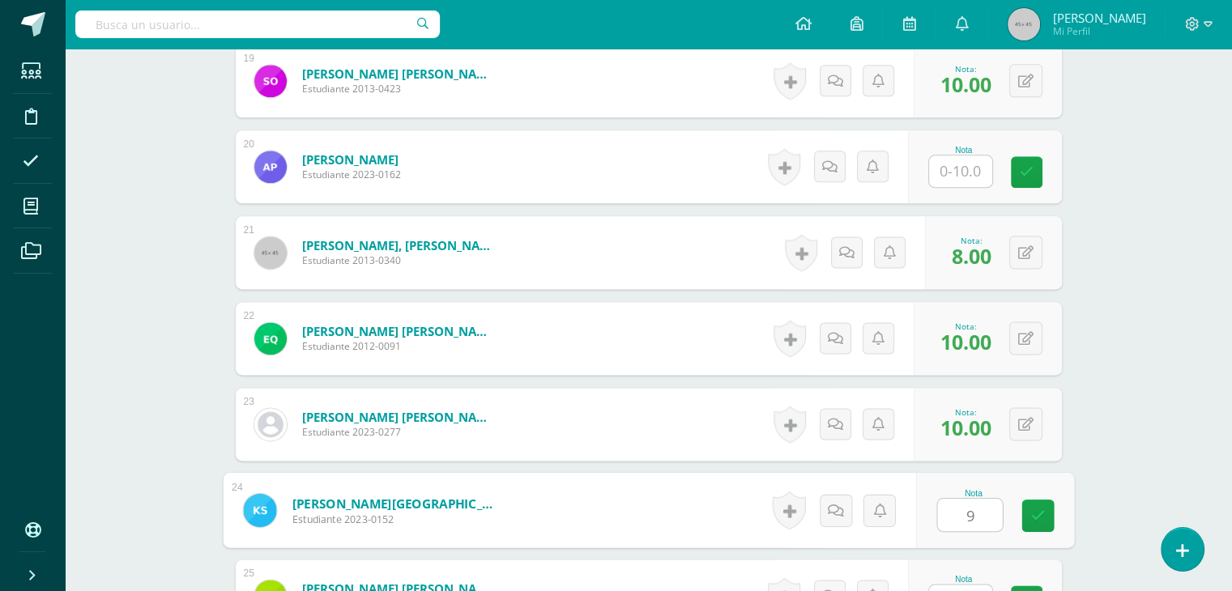
type input "9"
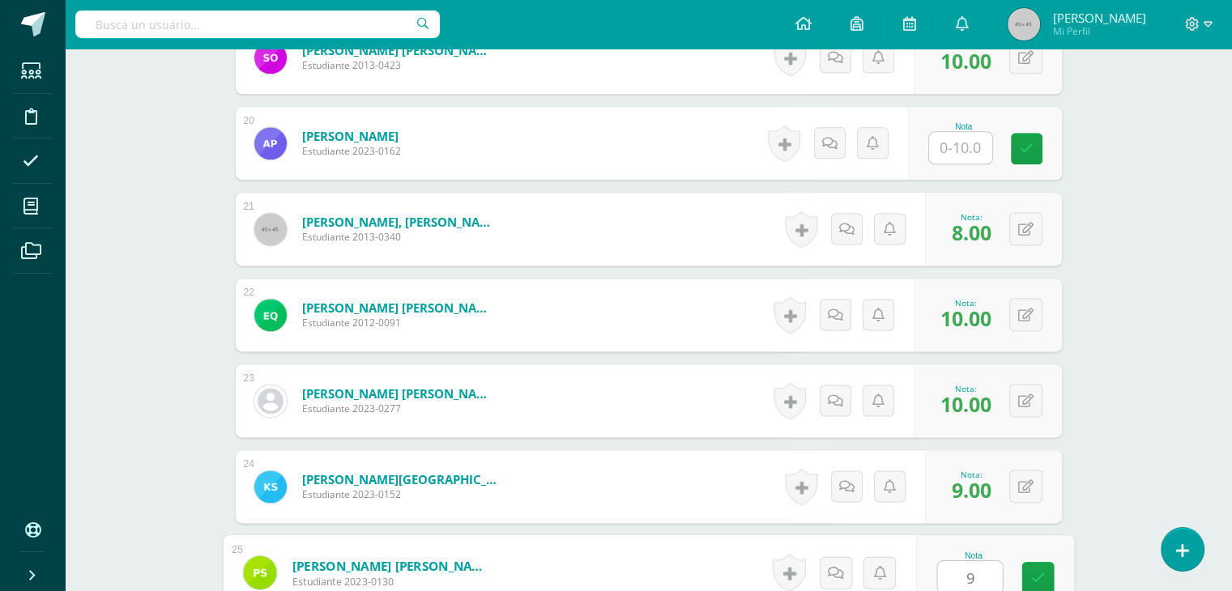
type input "9"
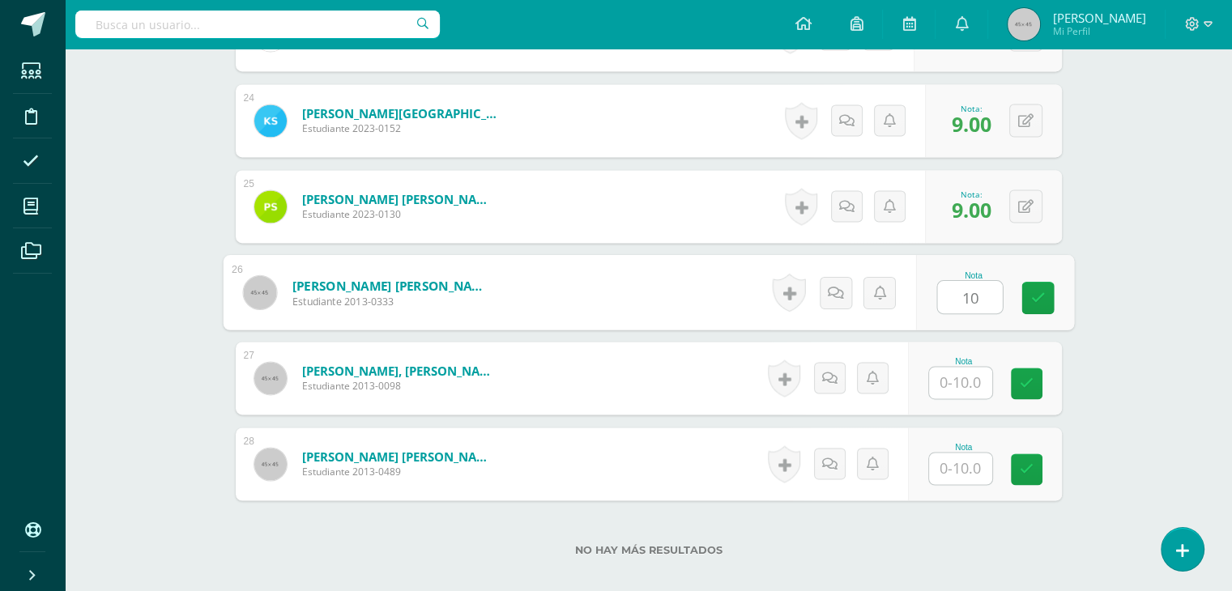
type input "10"
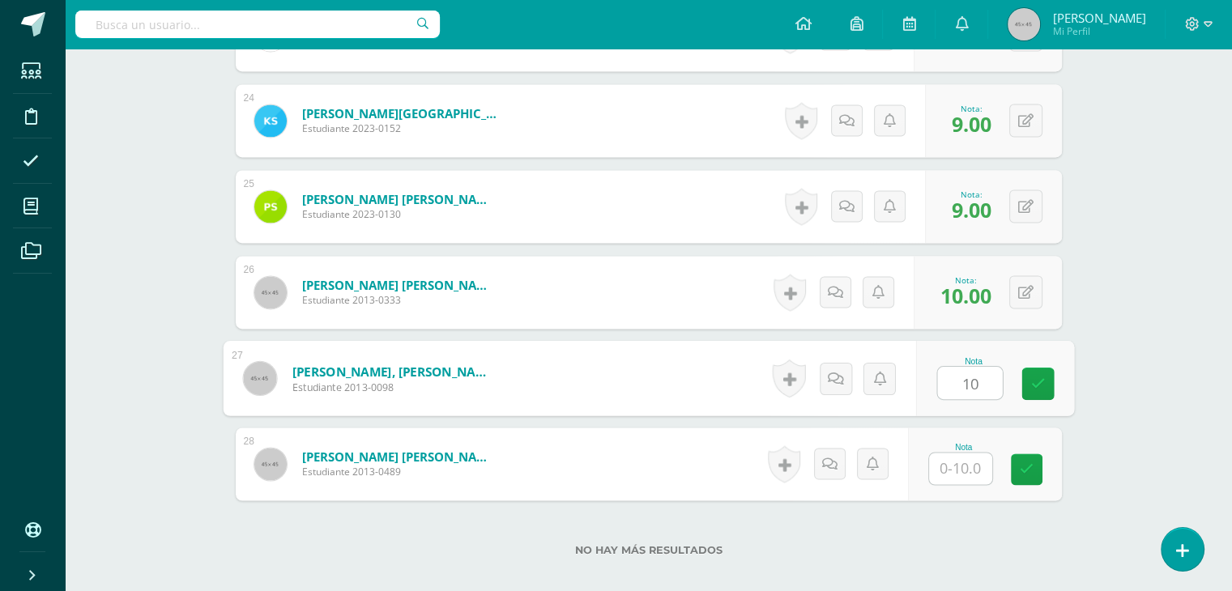
type input "10"
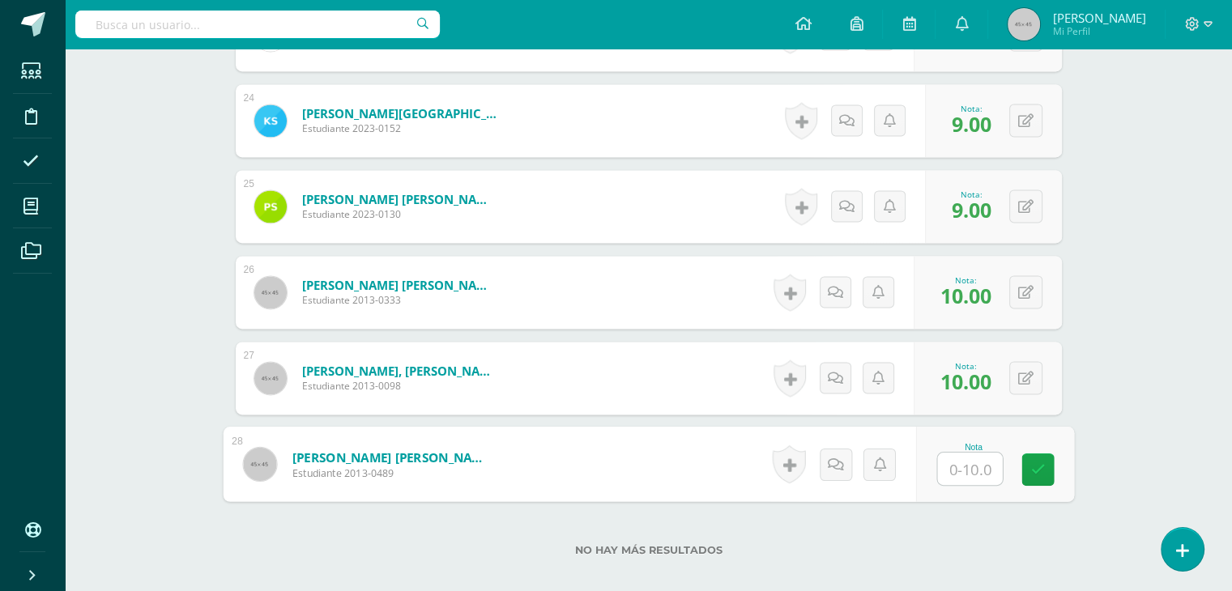
type input "9"
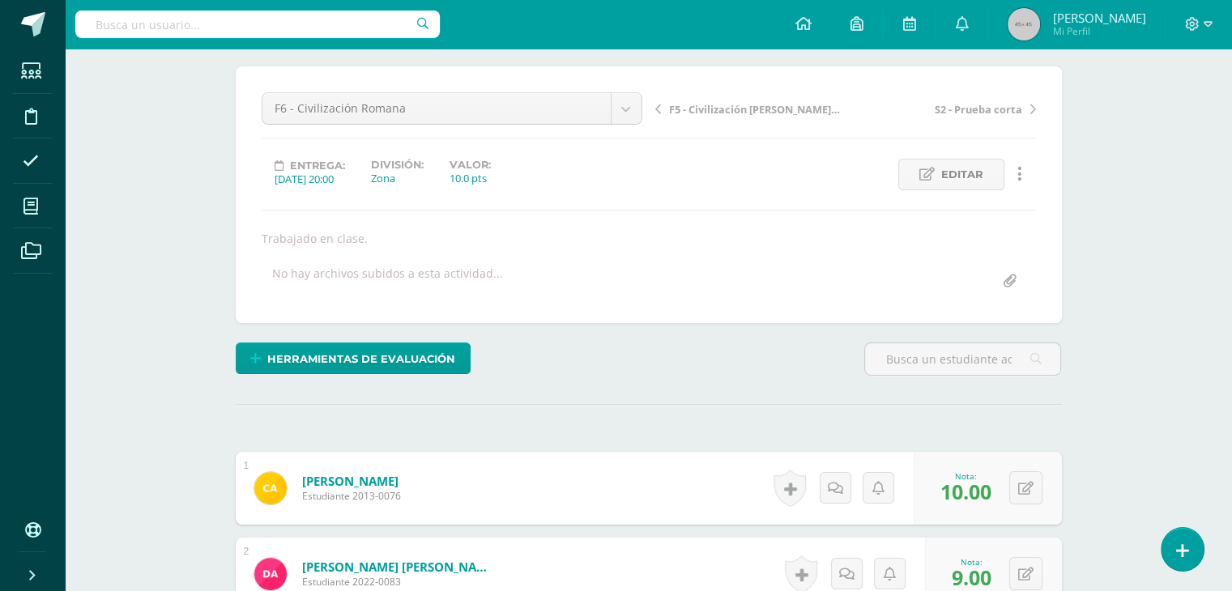
scroll to position [0, 0]
